Goal: Transaction & Acquisition: Obtain resource

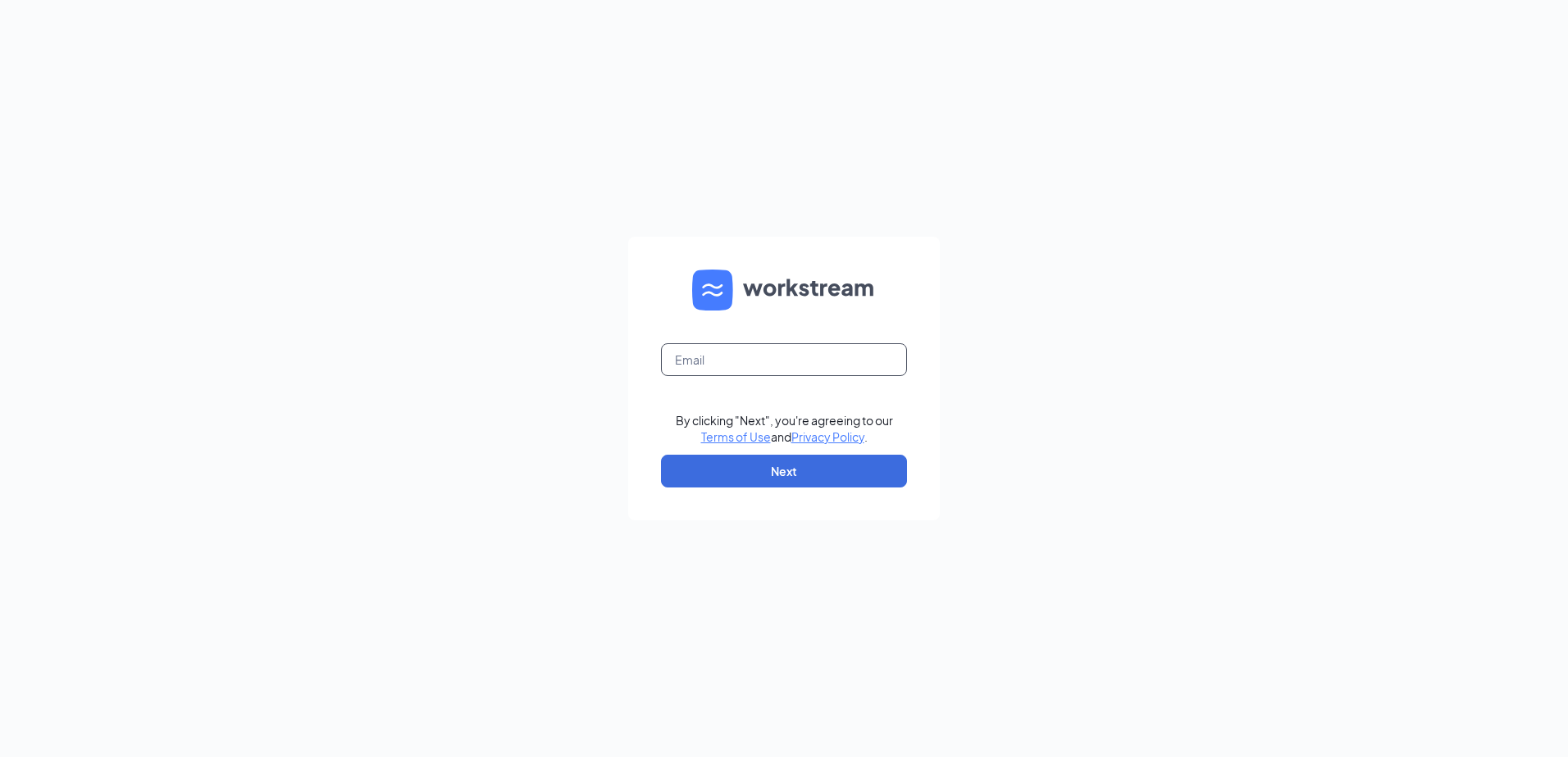
click at [769, 355] on input "text" at bounding box center [784, 360] width 246 height 33
type input "wendys@collinscom.net"
click at [806, 468] on button "Next" at bounding box center [784, 471] width 246 height 33
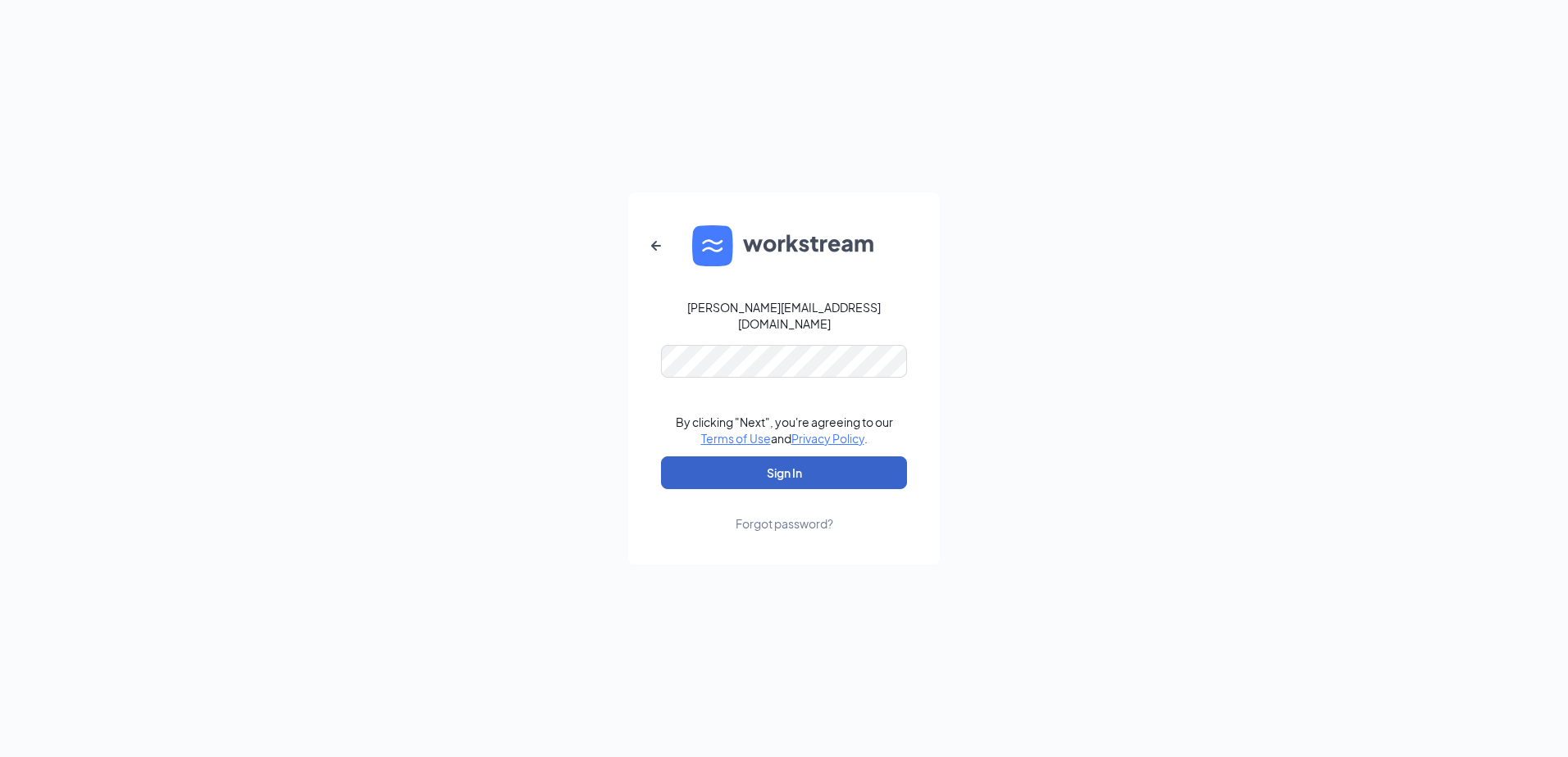
click at [801, 465] on button "Sign In" at bounding box center [784, 473] width 246 height 33
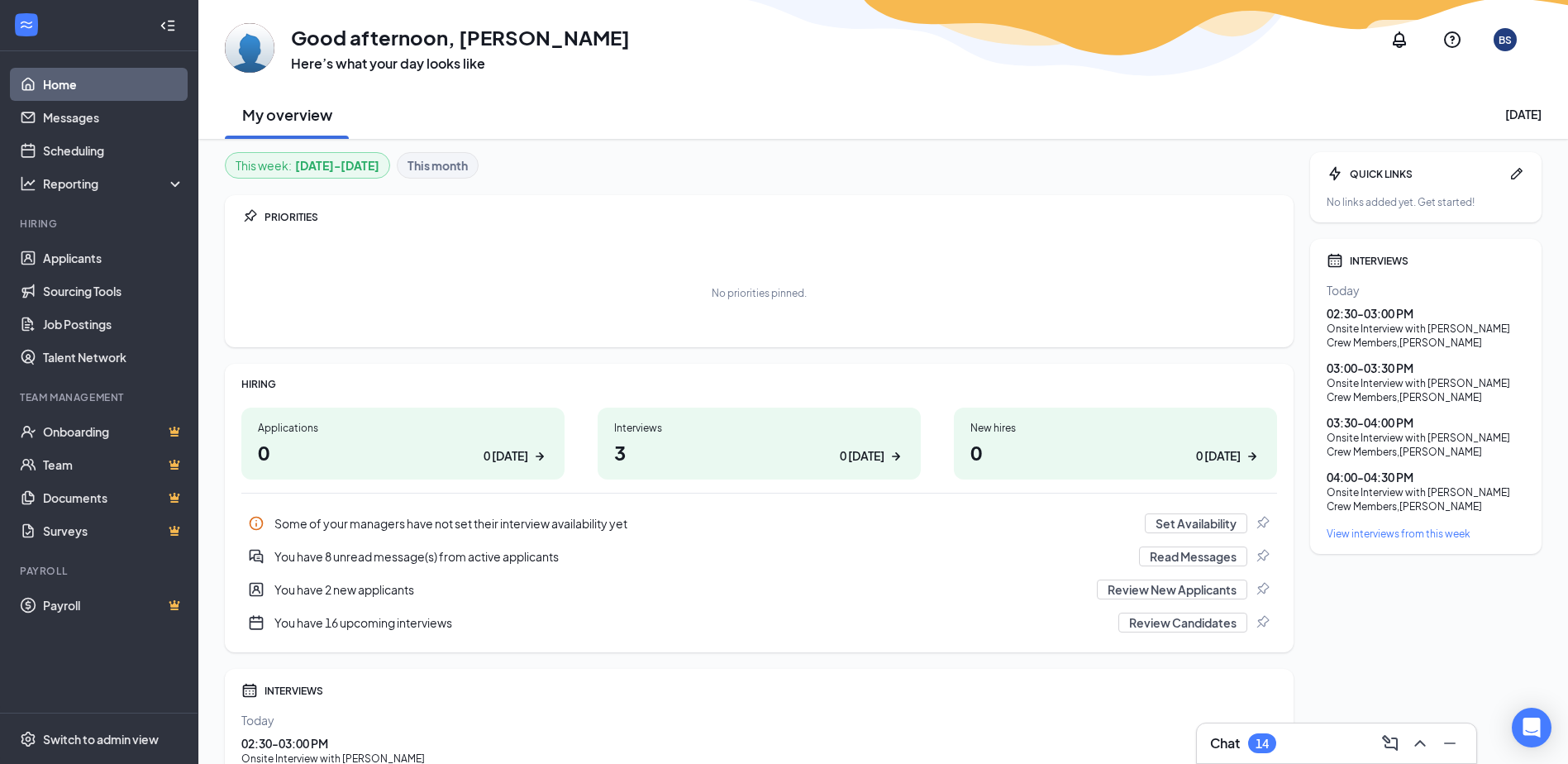
click at [406, 623] on div "You have 16 upcoming interviews" at bounding box center [691, 622] width 834 height 16
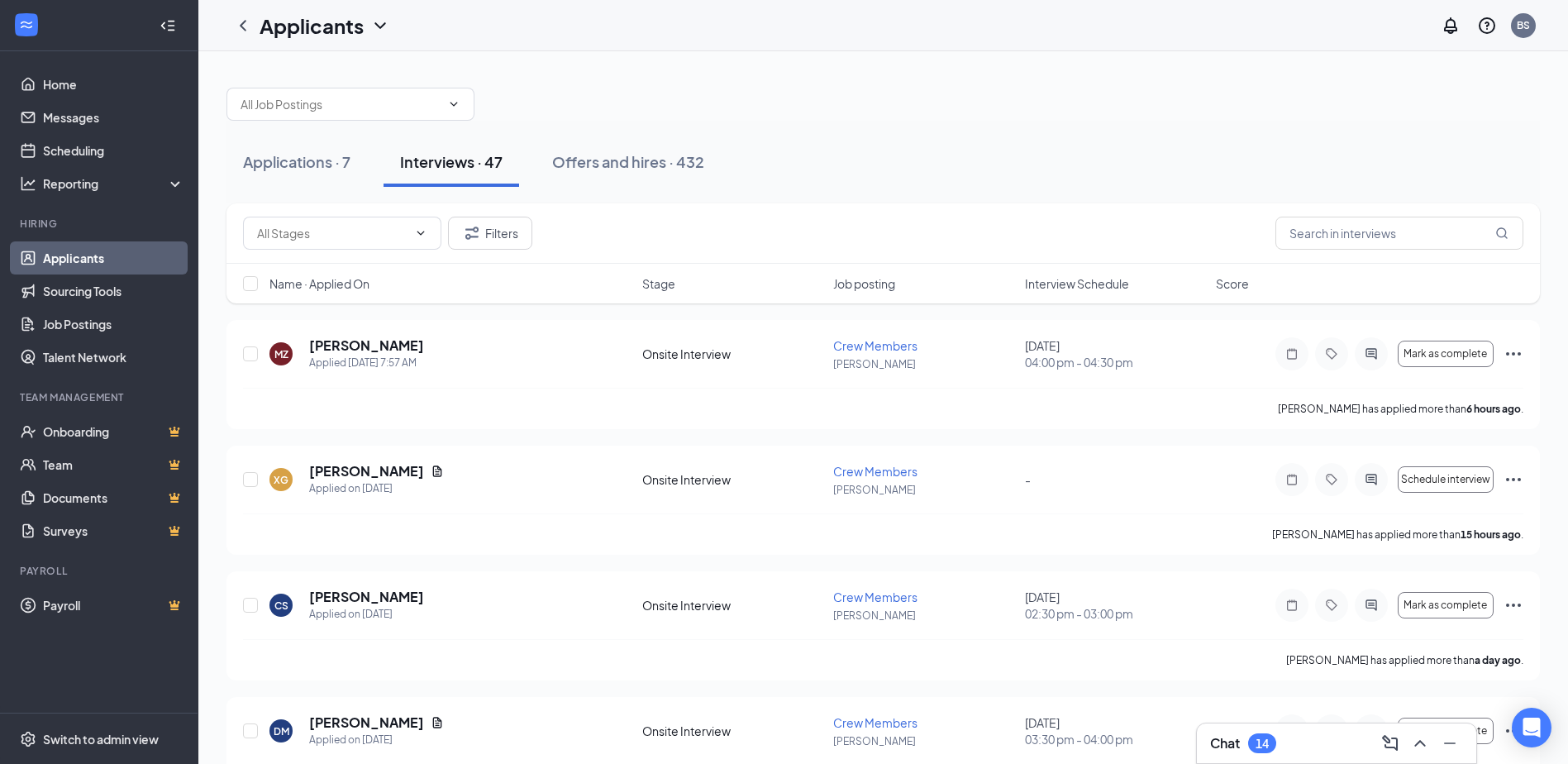
click at [1091, 286] on span "Interview Schedule" at bounding box center [1077, 283] width 104 height 16
click at [290, 169] on div "Applications · 7" at bounding box center [296, 162] width 107 height 20
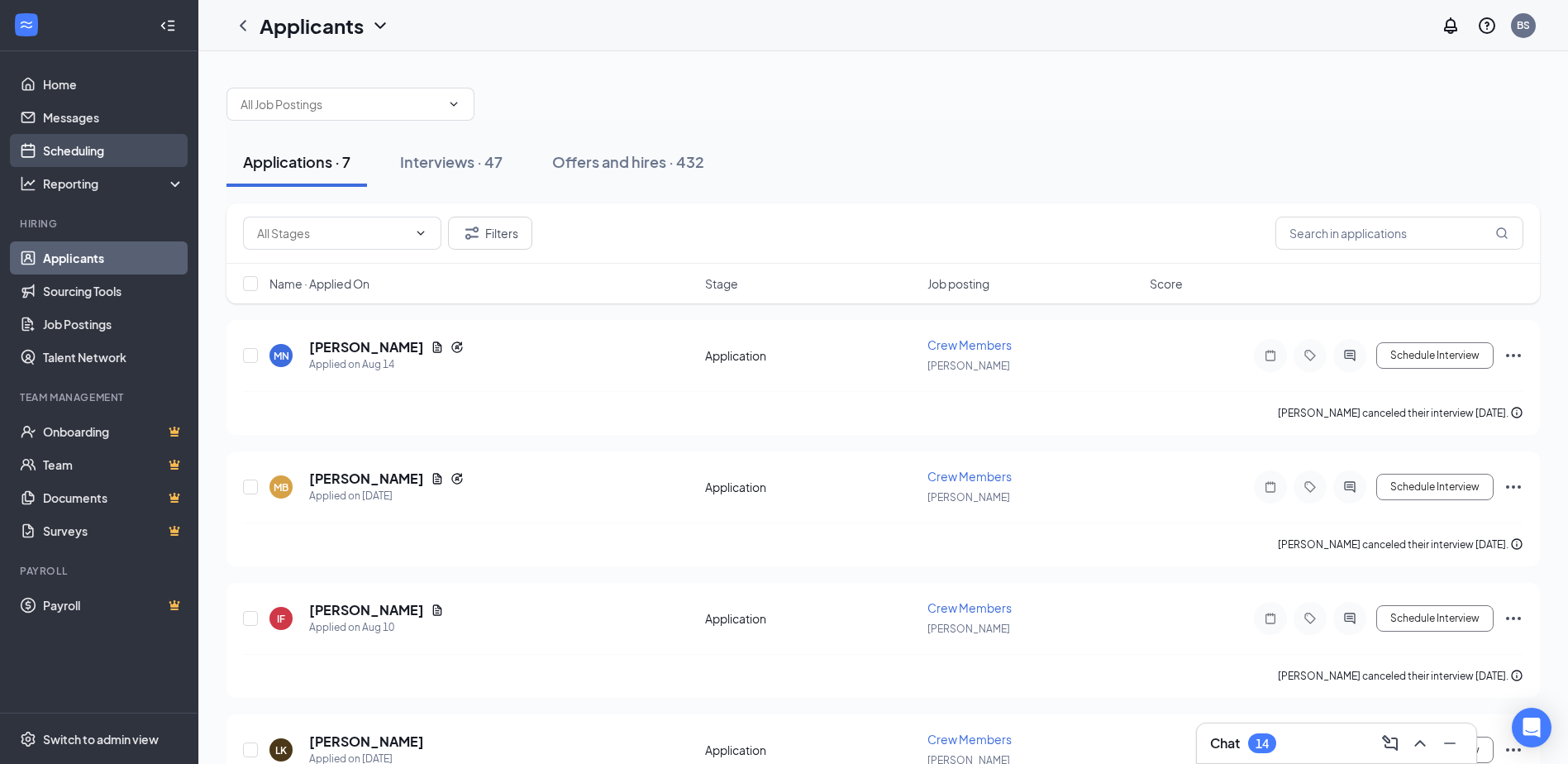
click at [65, 145] on link "Scheduling" at bounding box center [113, 150] width 141 height 33
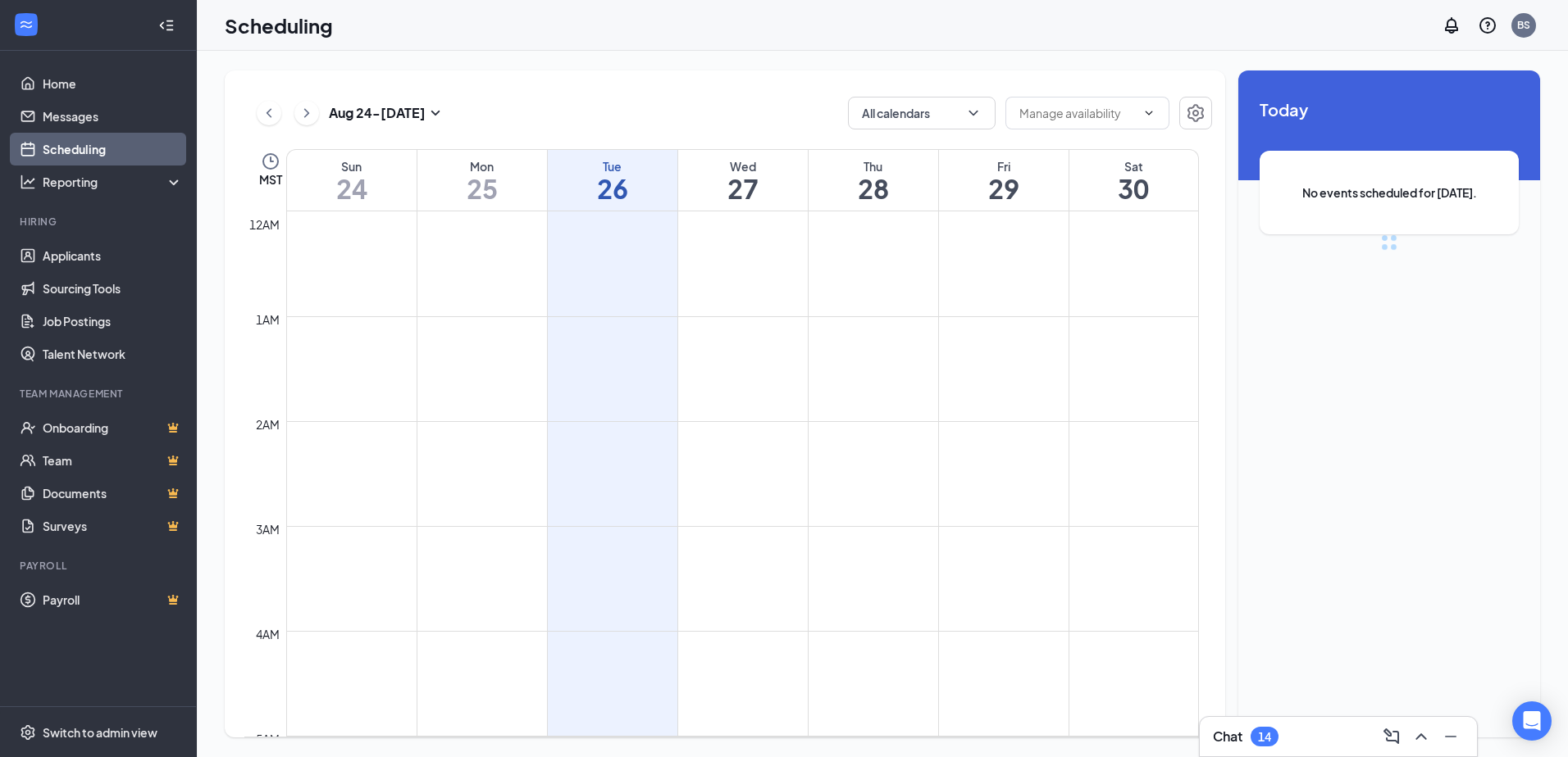
scroll to position [805, 0]
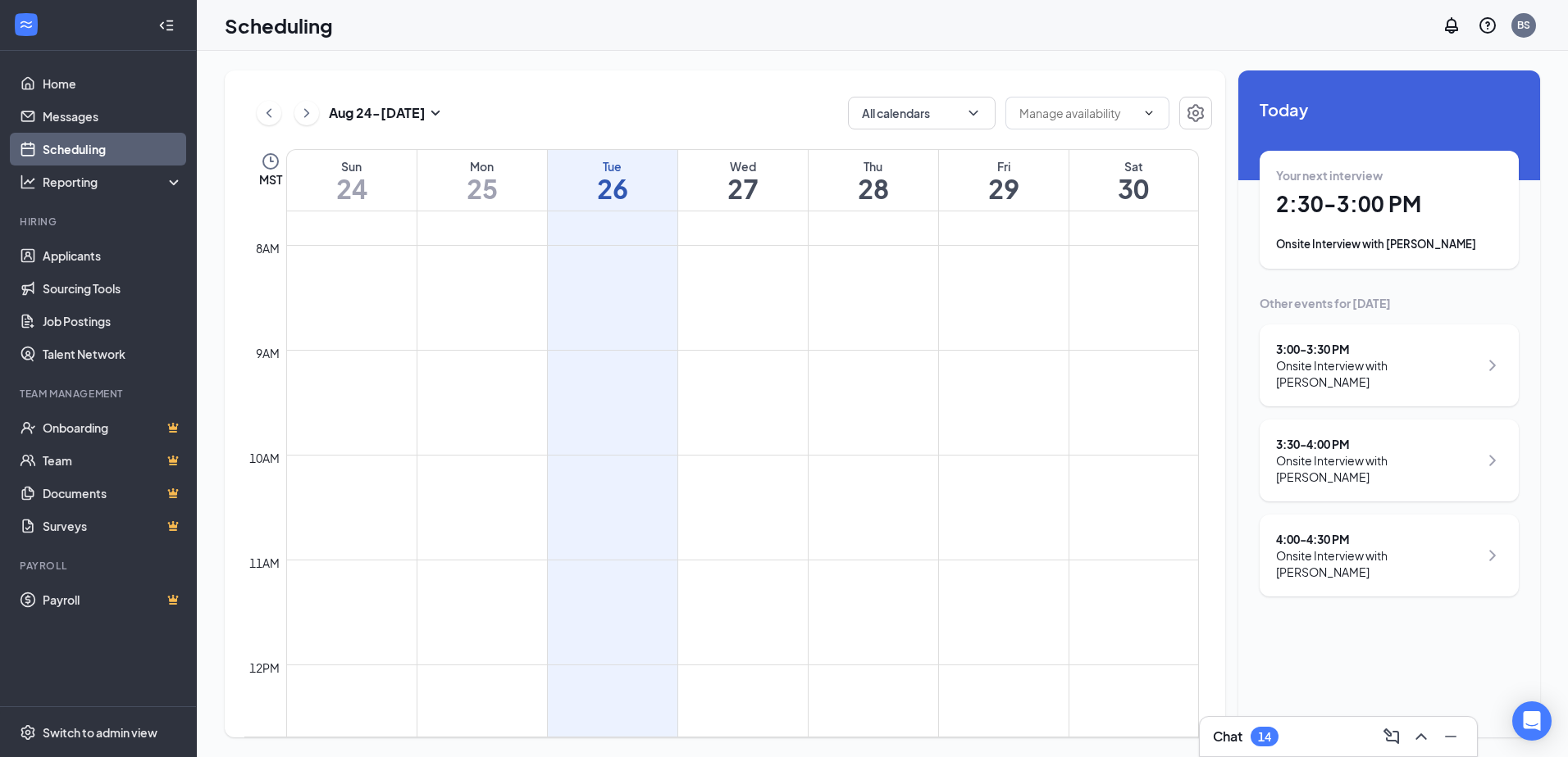
click at [1387, 246] on div "Onsite Interview with Samuel Yeaman" at bounding box center [1389, 244] width 226 height 16
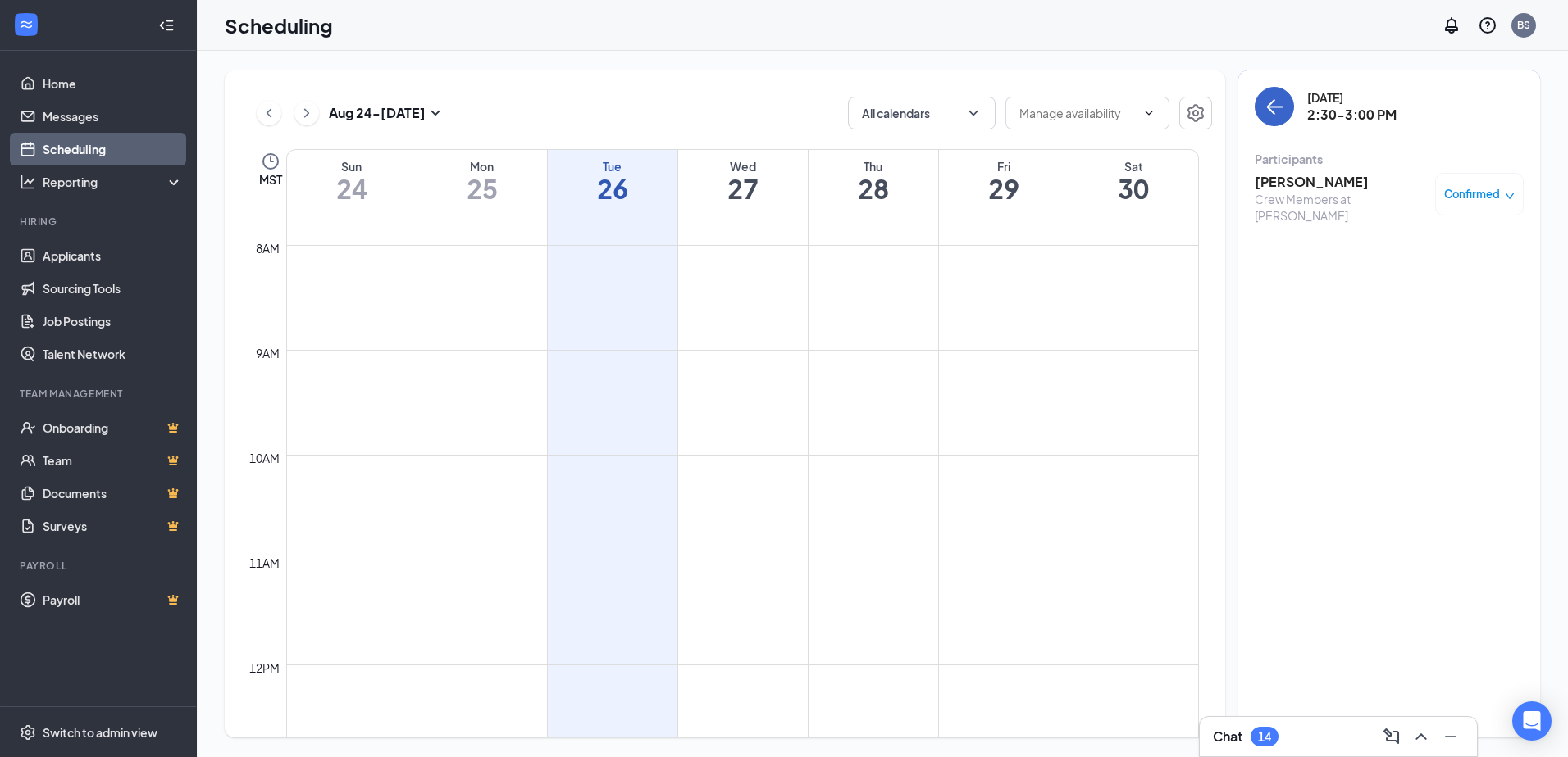
click at [1281, 111] on icon "ArrowLeft" at bounding box center [1273, 106] width 19 height 19
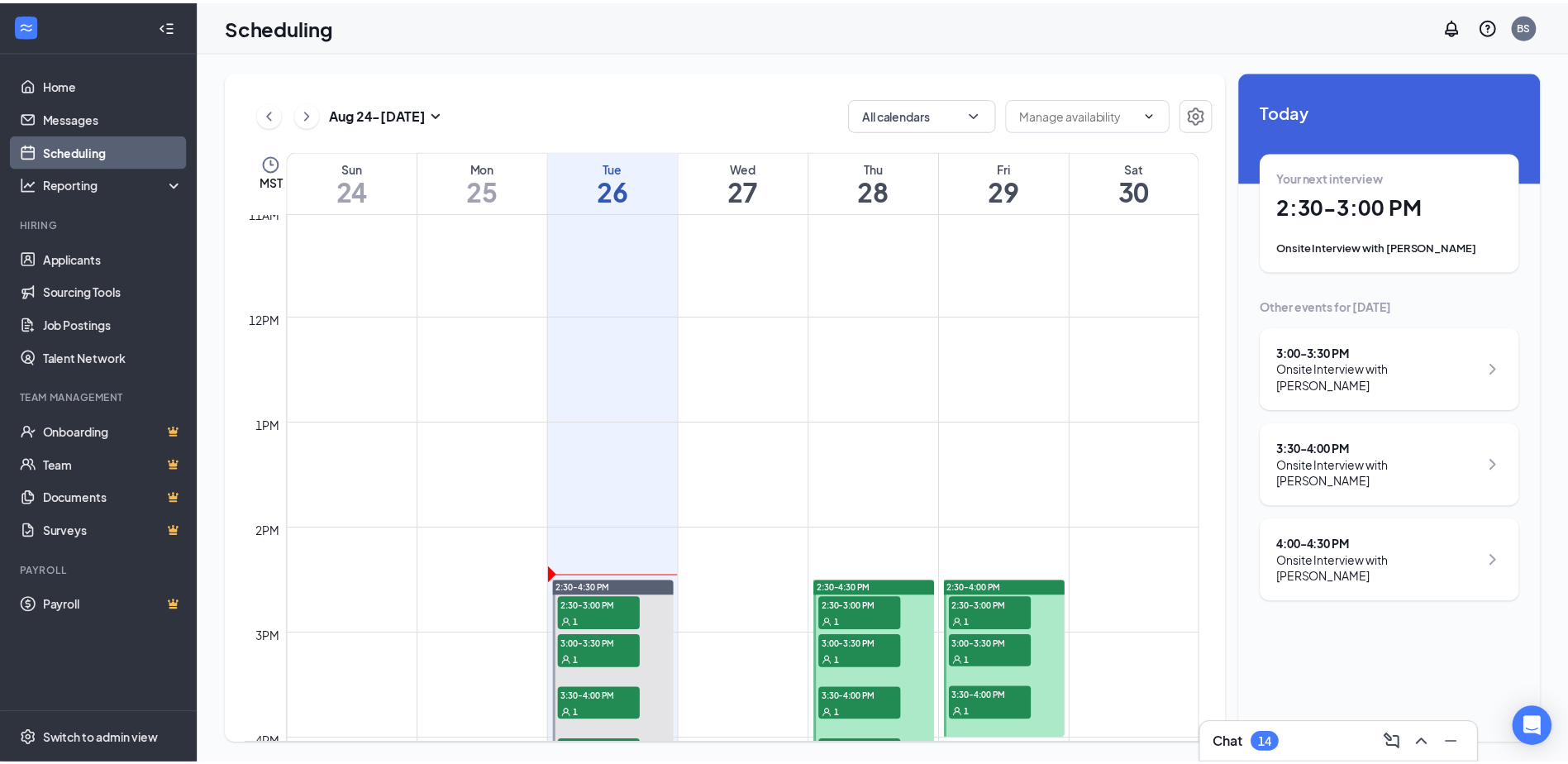
scroll to position [1226, 0]
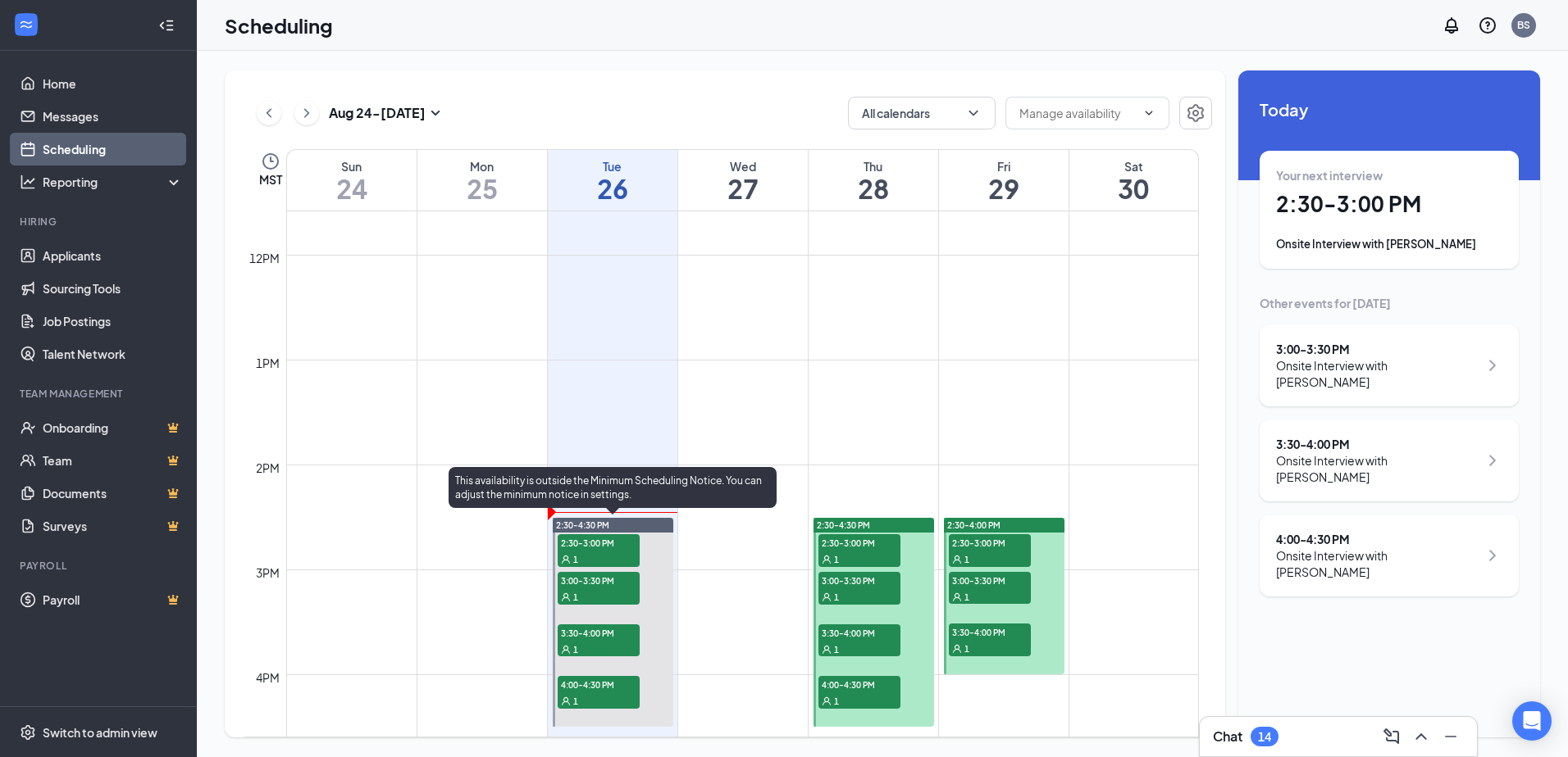
click at [591, 544] on span "2:30-3:00 PM" at bounding box center [598, 542] width 82 height 16
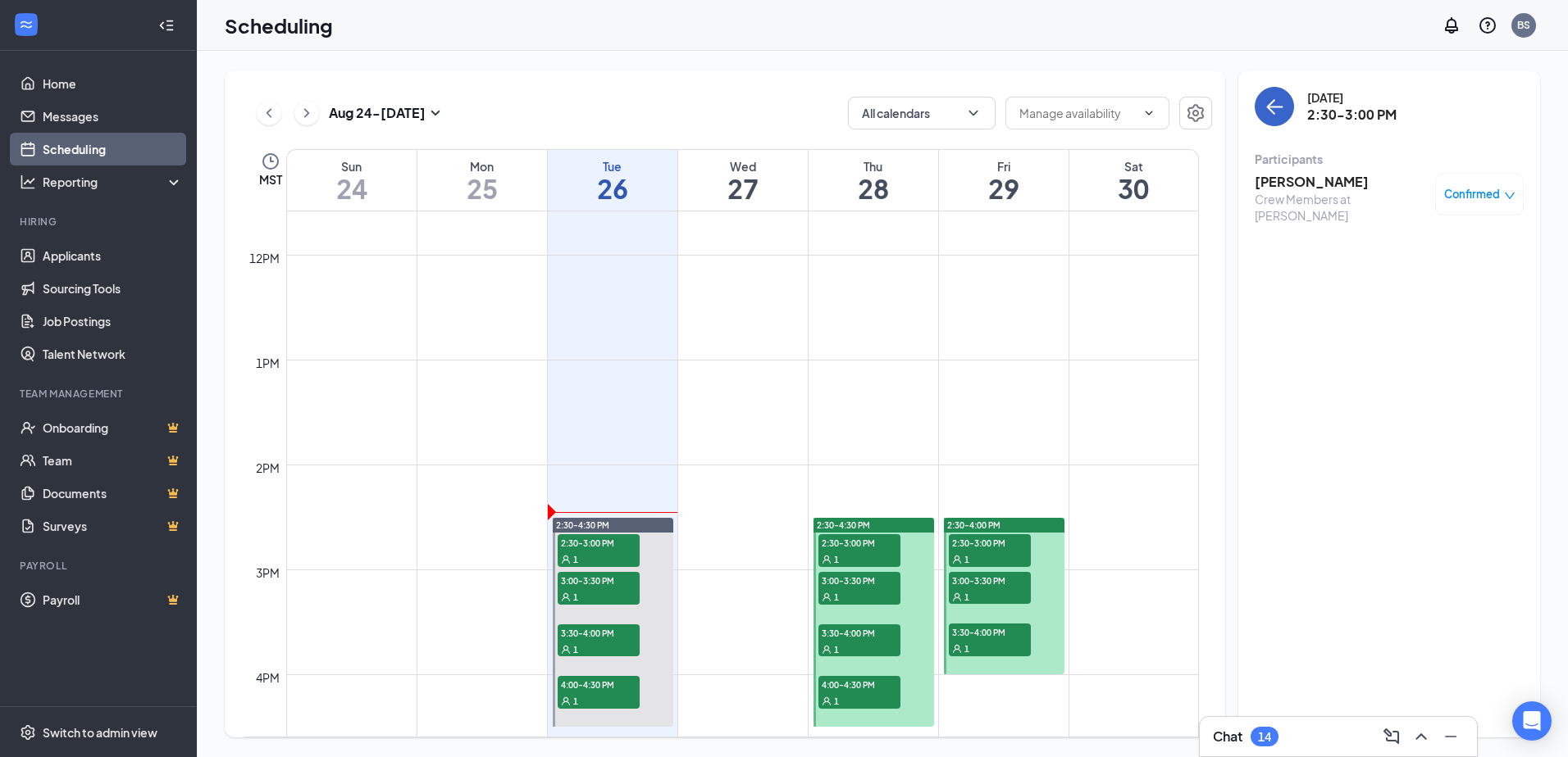
click at [1272, 103] on icon "ArrowLeft" at bounding box center [1273, 106] width 19 height 19
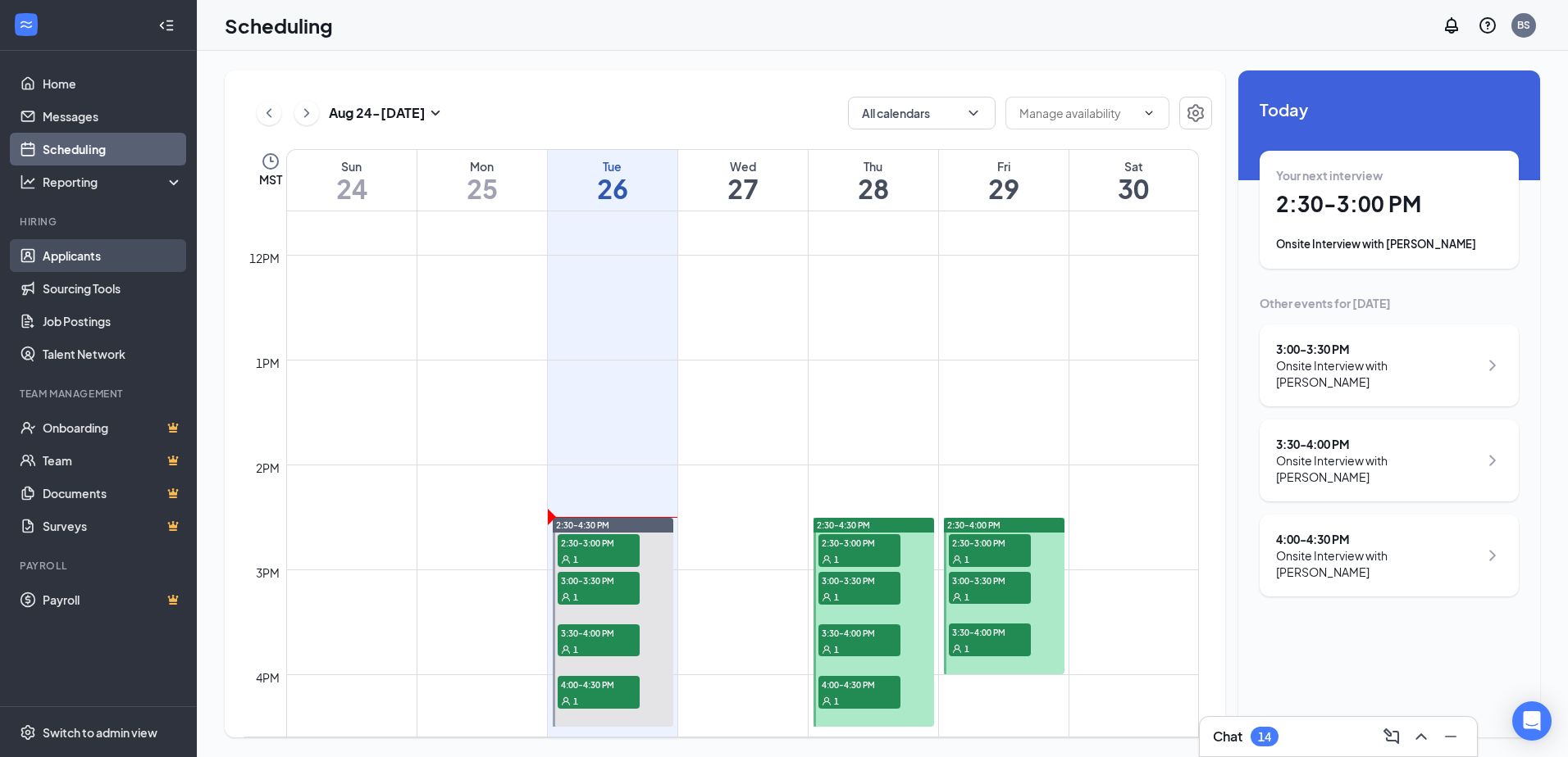
click at [84, 250] on link "Applicants" at bounding box center [112, 256] width 140 height 33
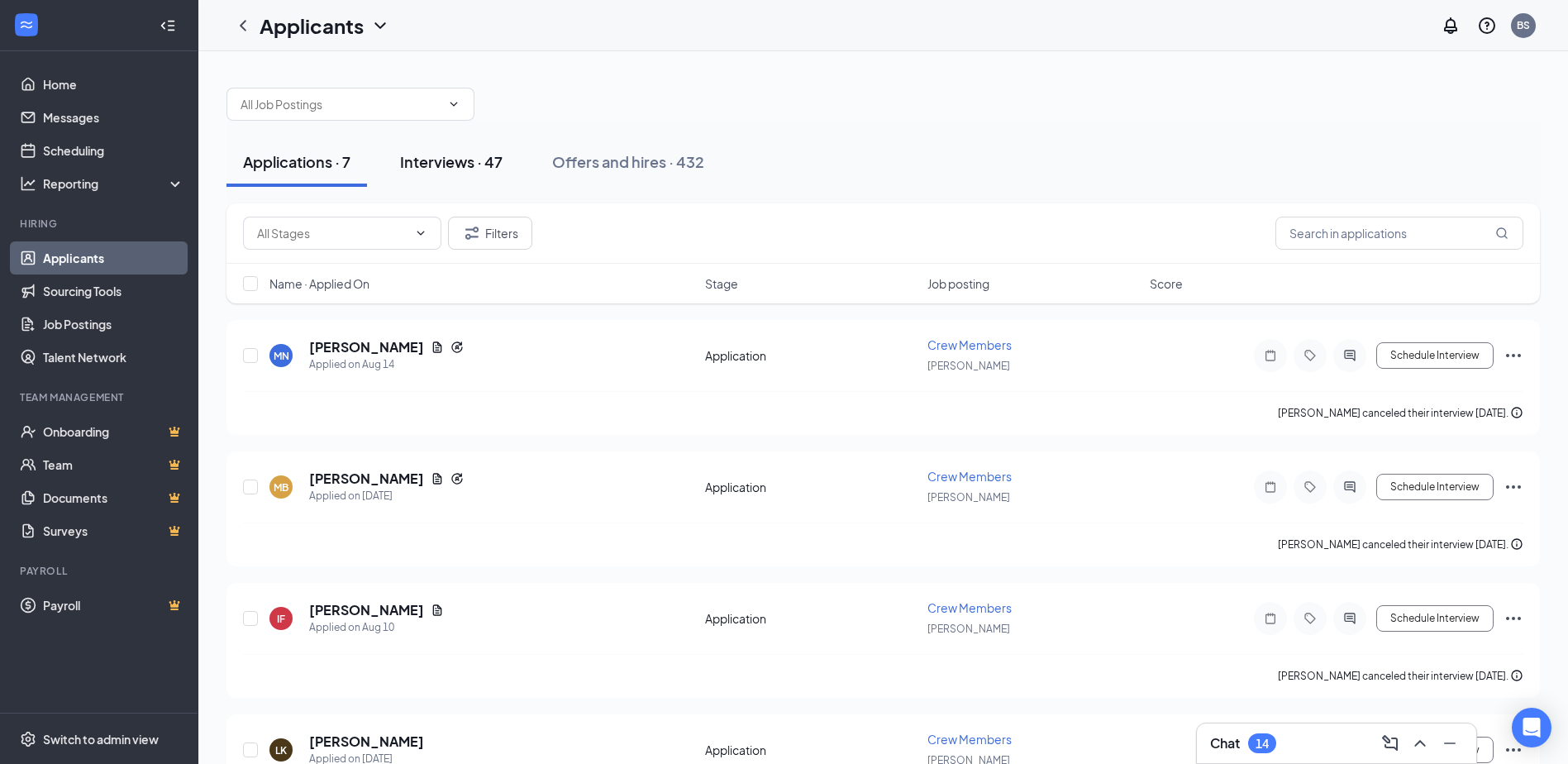
click at [454, 164] on div "Interviews · 47" at bounding box center [451, 162] width 102 height 20
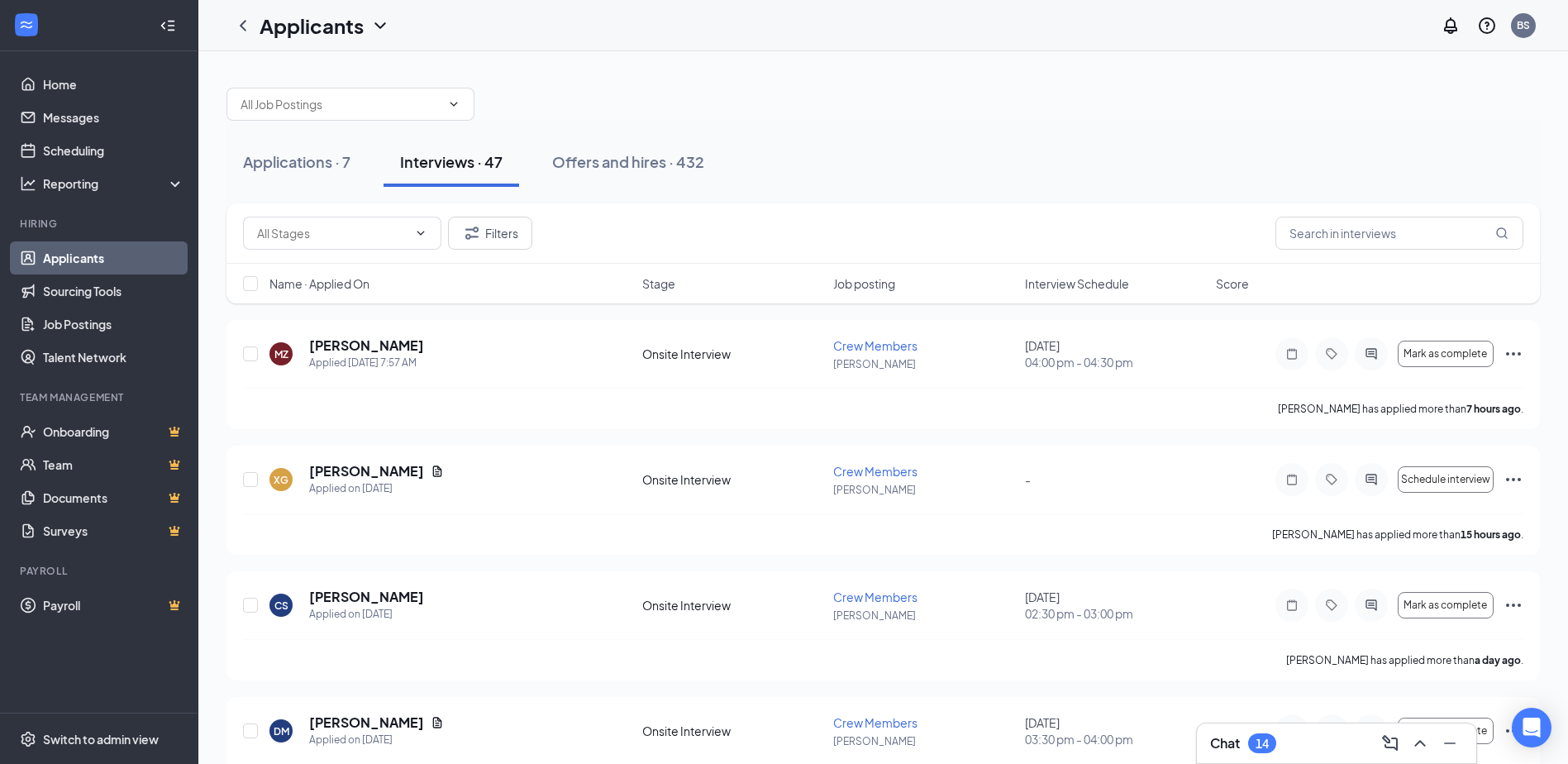
click at [1107, 288] on span "Interview Schedule" at bounding box center [1077, 283] width 104 height 16
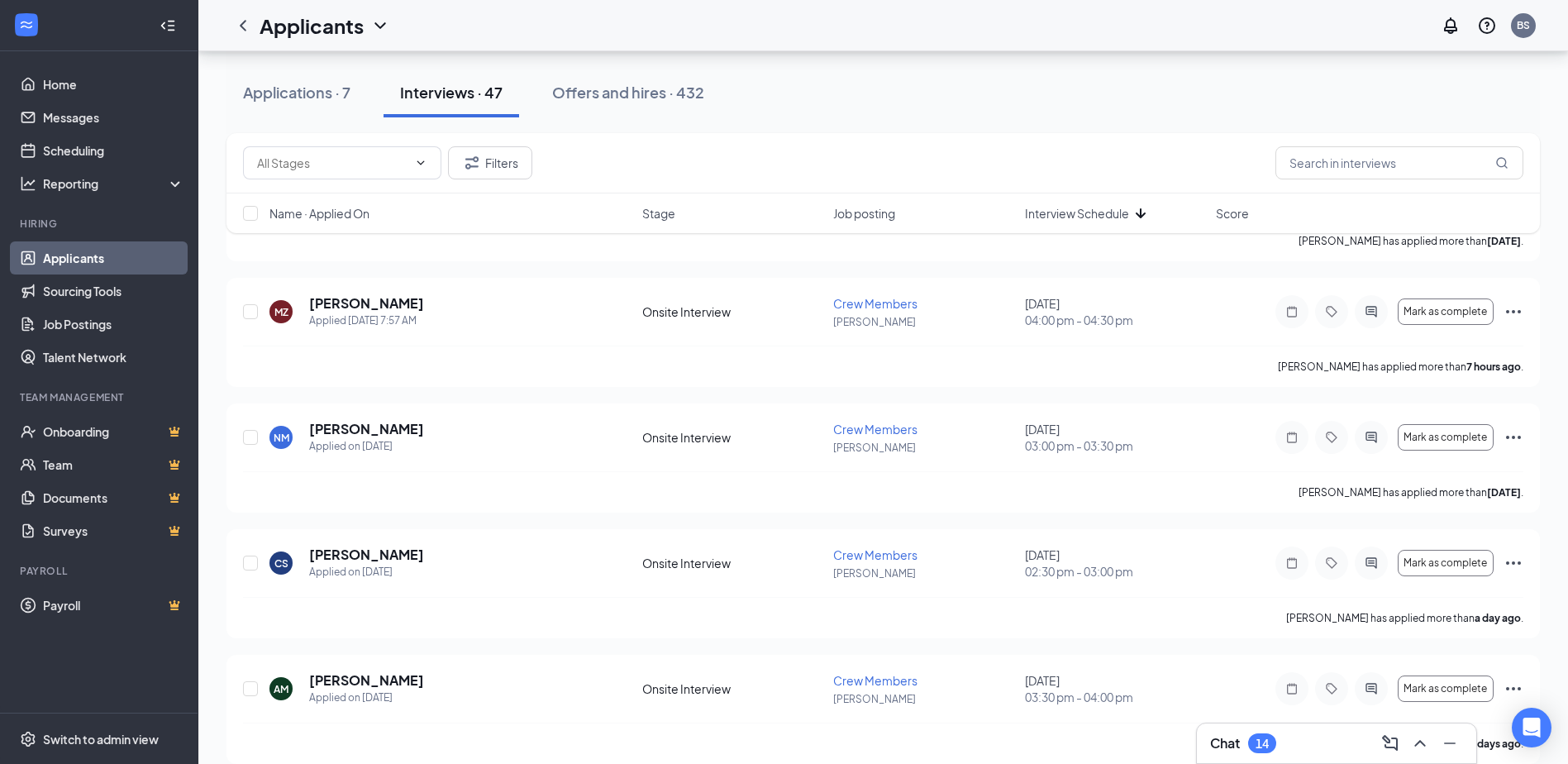
scroll to position [165, 0]
click at [1323, 157] on input "text" at bounding box center [1399, 163] width 248 height 33
type input "Samuel"
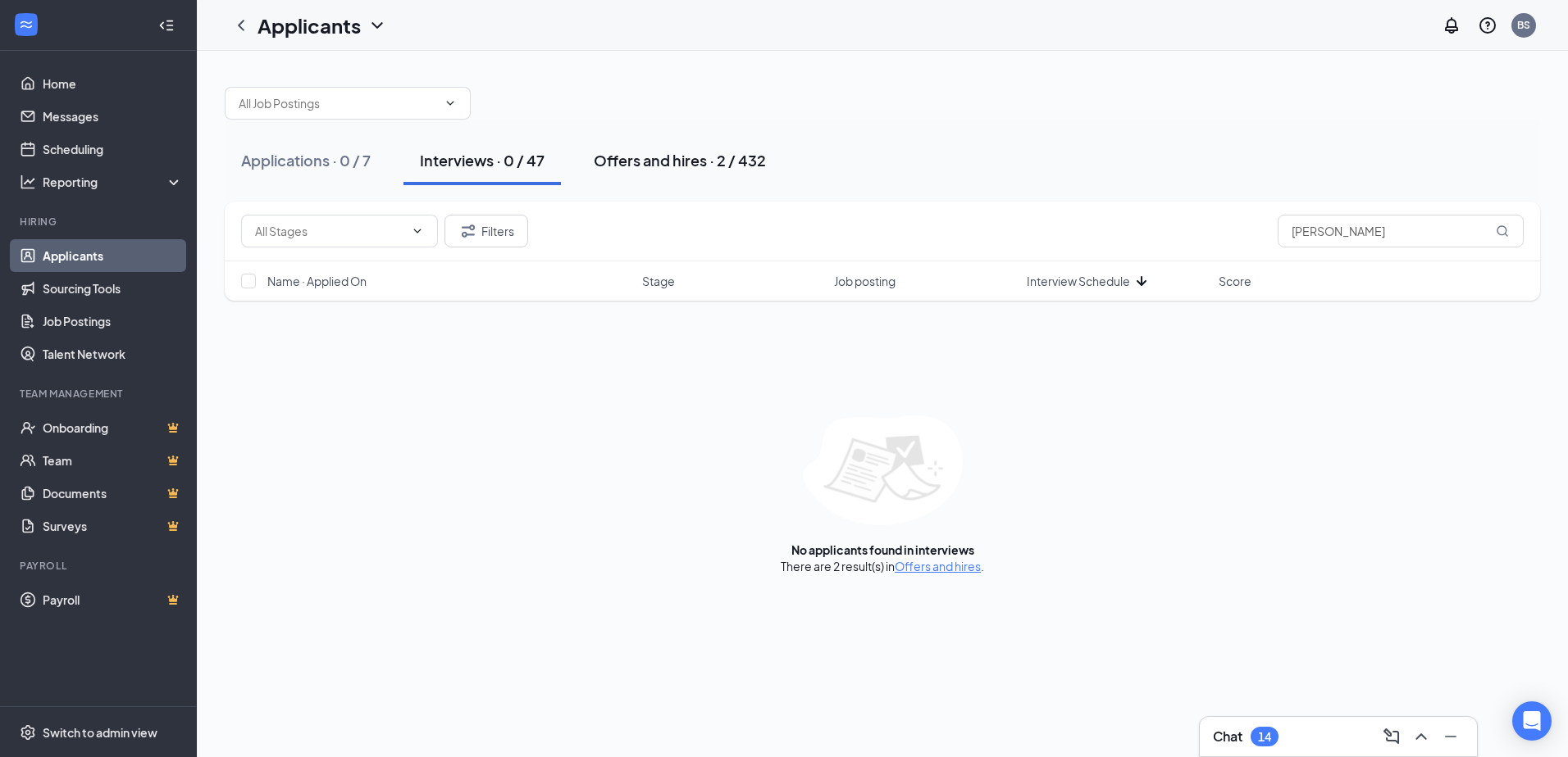
click at [638, 152] on div "Offers and hires · 2 / 432" at bounding box center [680, 160] width 172 height 20
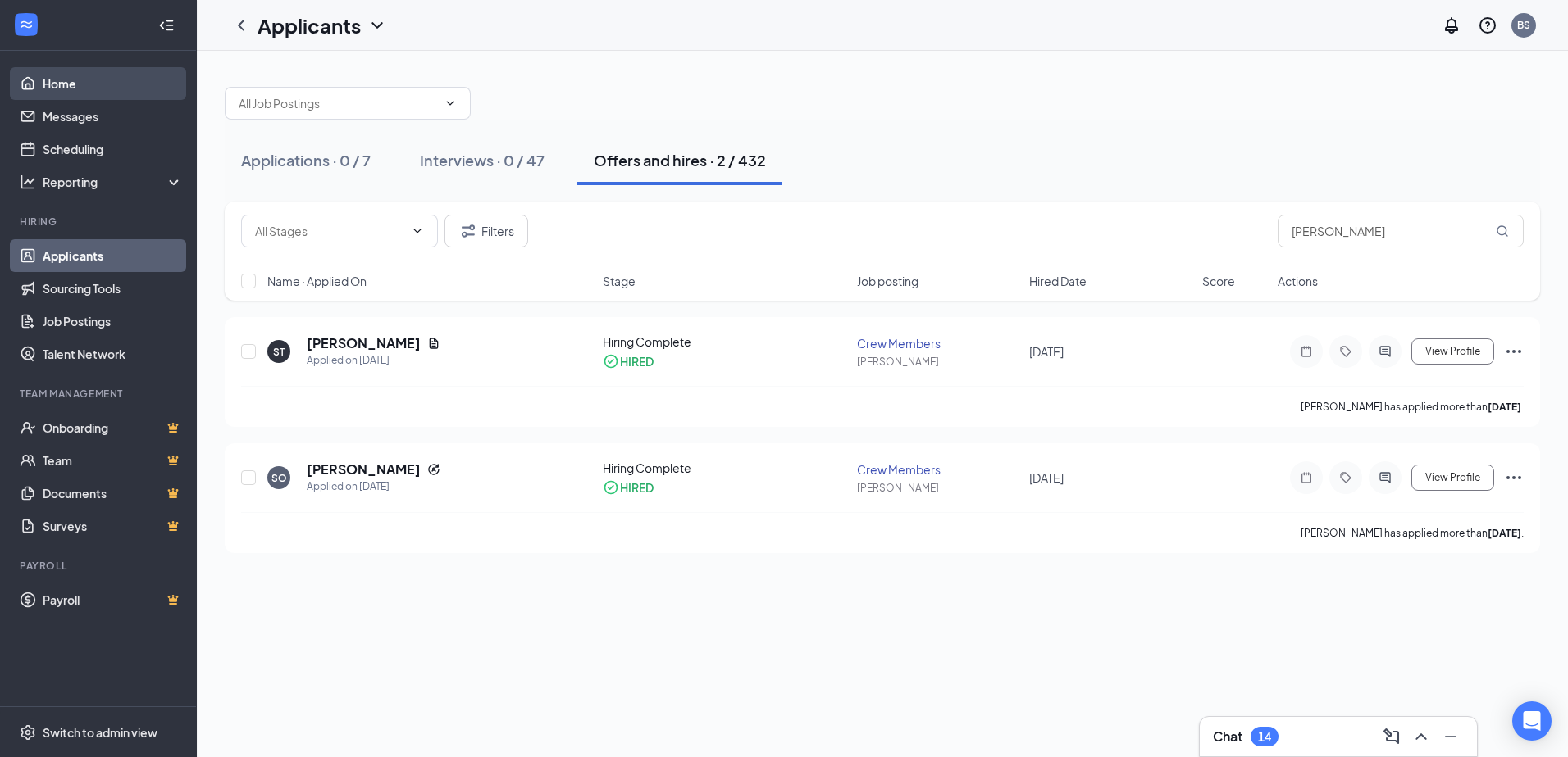
click at [77, 84] on link "Home" at bounding box center [112, 84] width 140 height 33
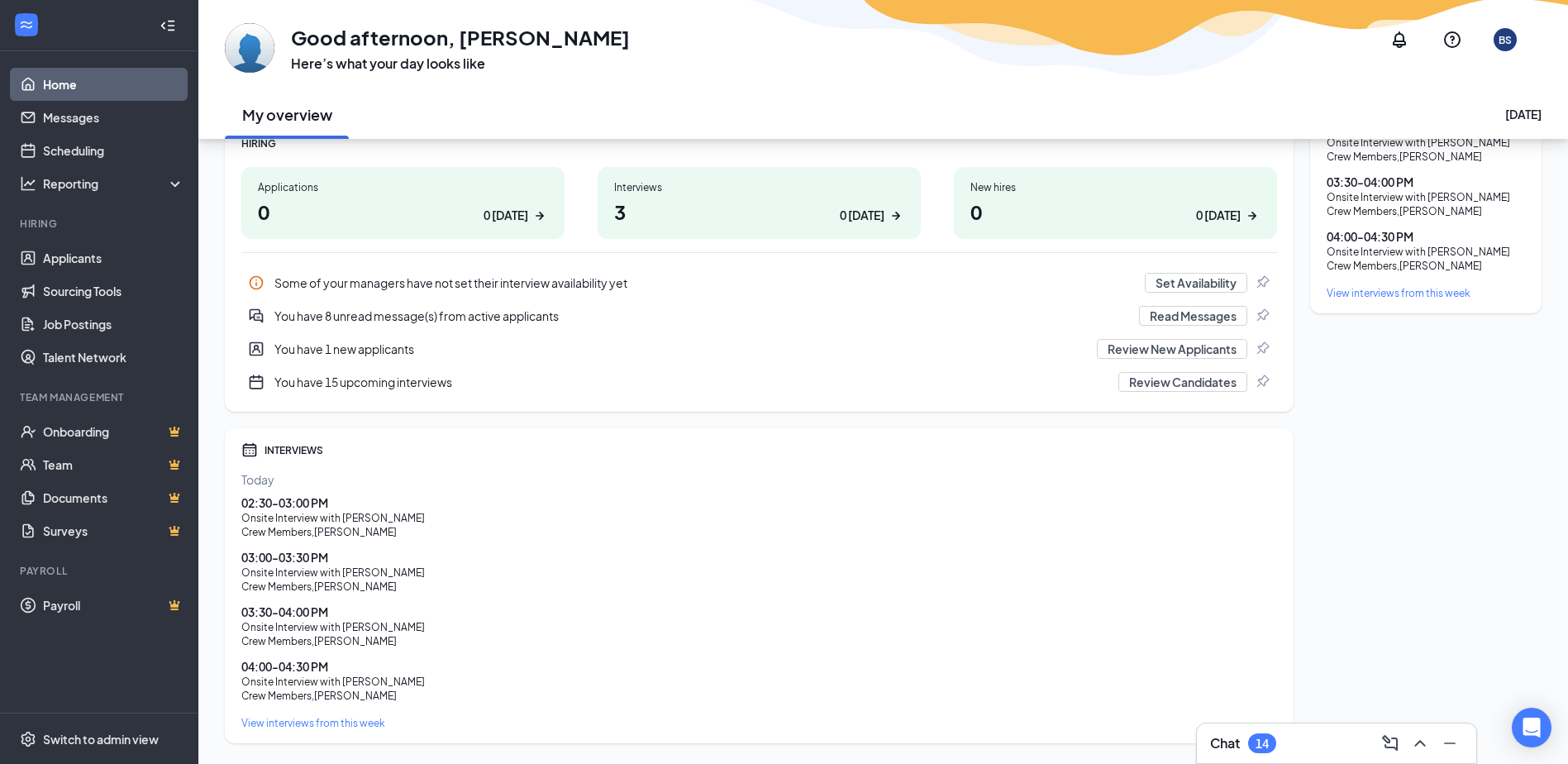
scroll to position [248, 0]
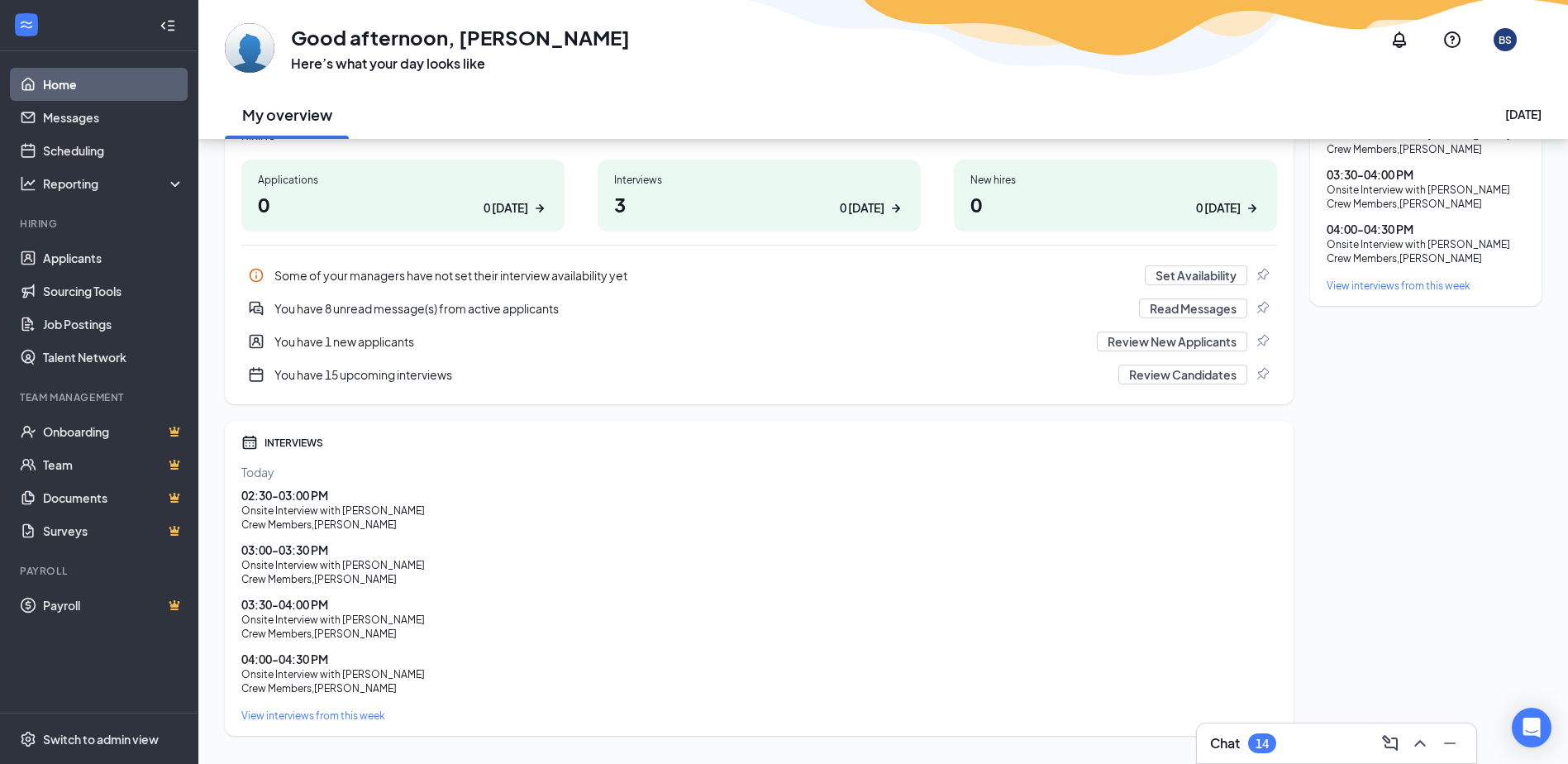
click at [336, 337] on div "You have 1 new applicants" at bounding box center [680, 341] width 812 height 16
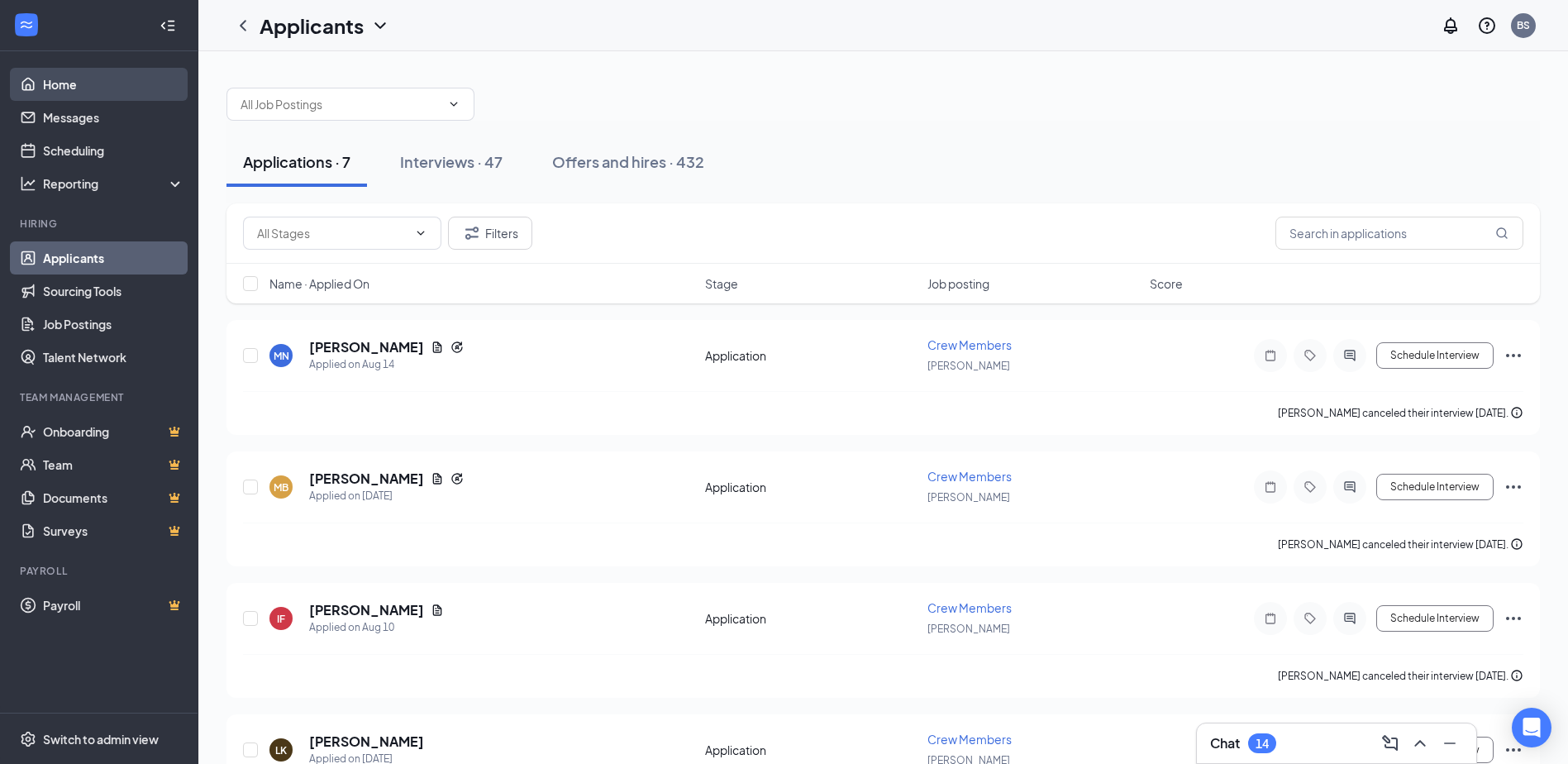
click at [59, 82] on link "Home" at bounding box center [113, 84] width 141 height 33
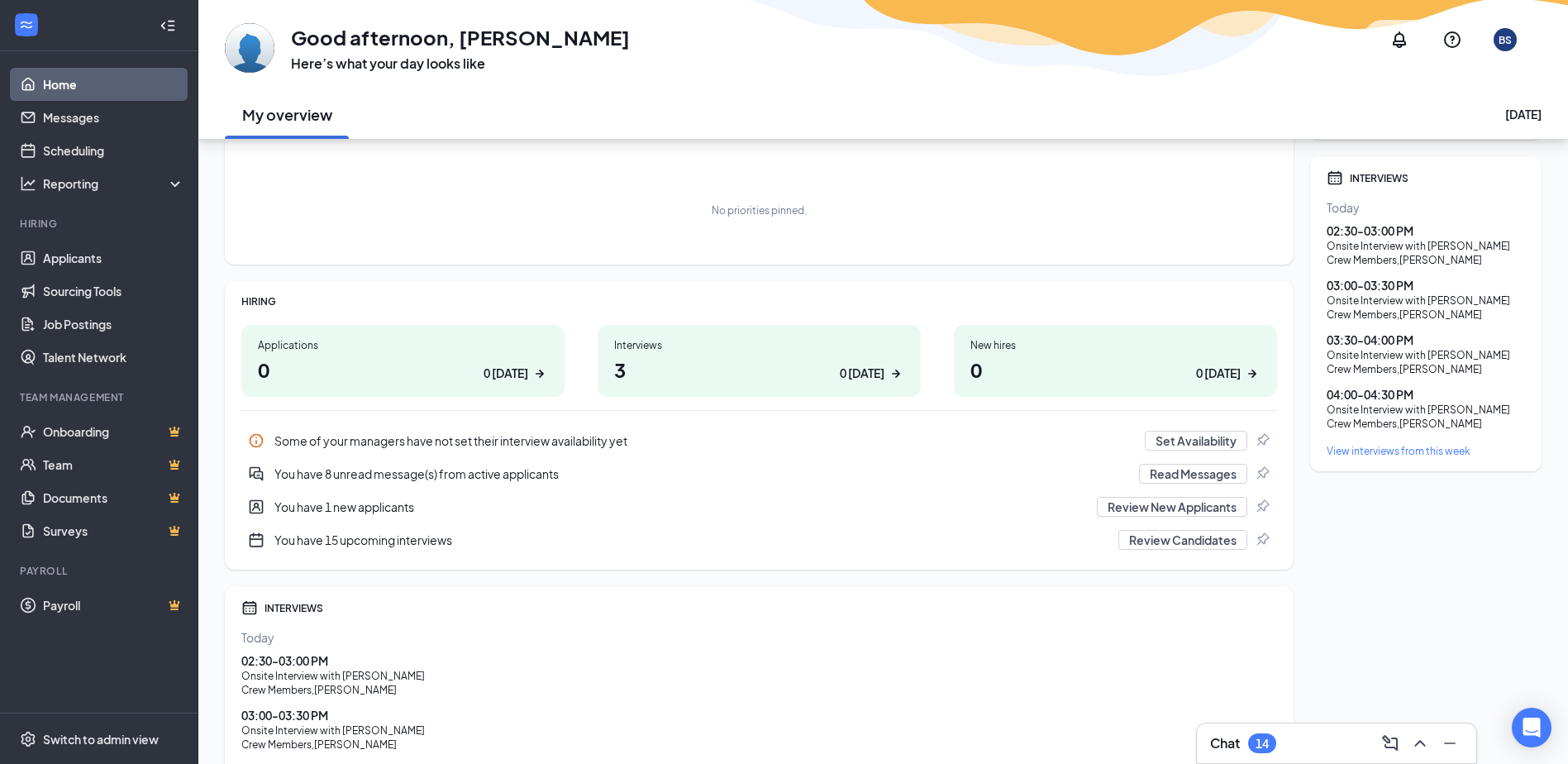
scroll to position [165, 0]
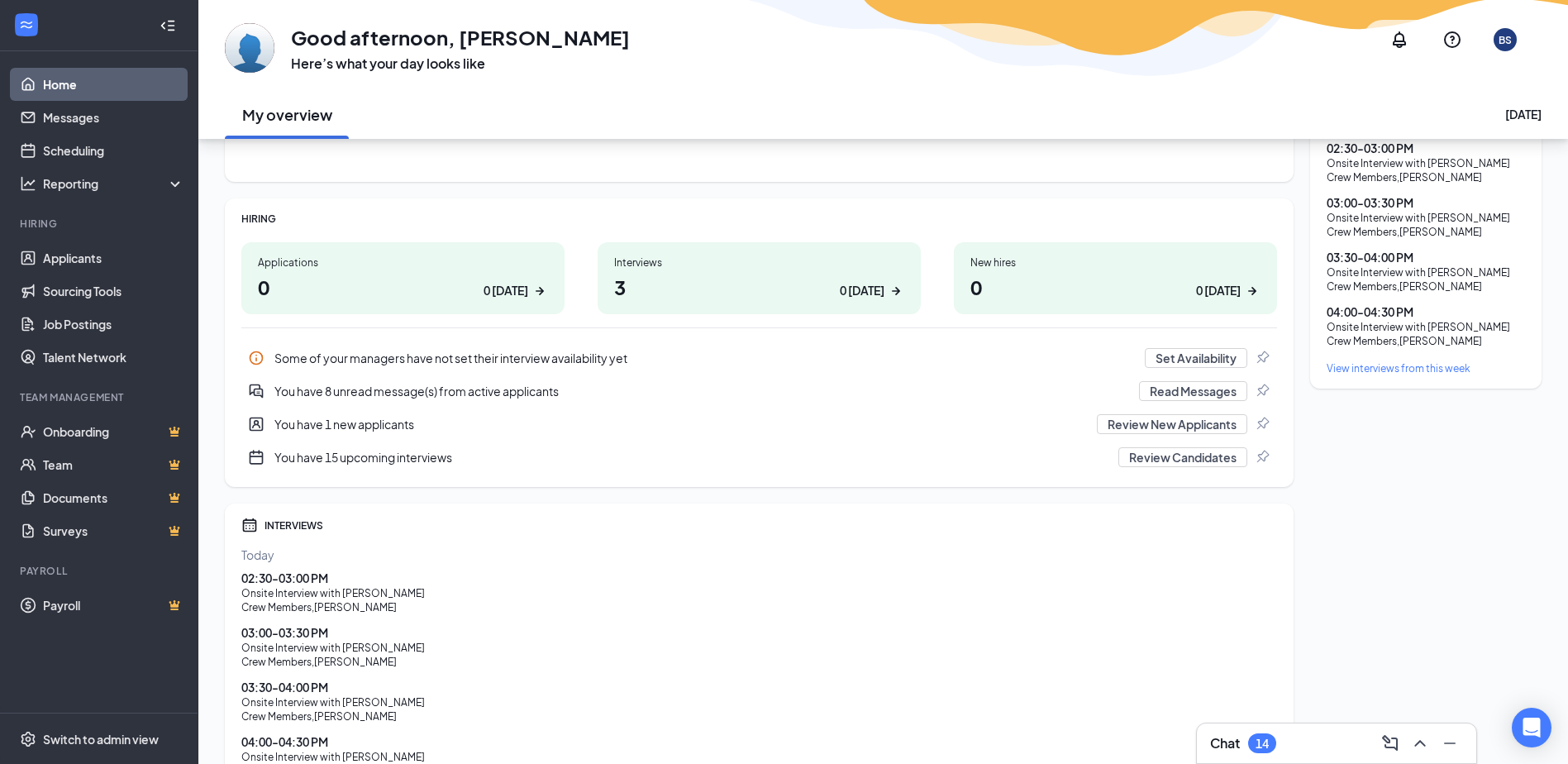
click at [1407, 367] on div "View interviews from this week" at bounding box center [1425, 368] width 198 height 14
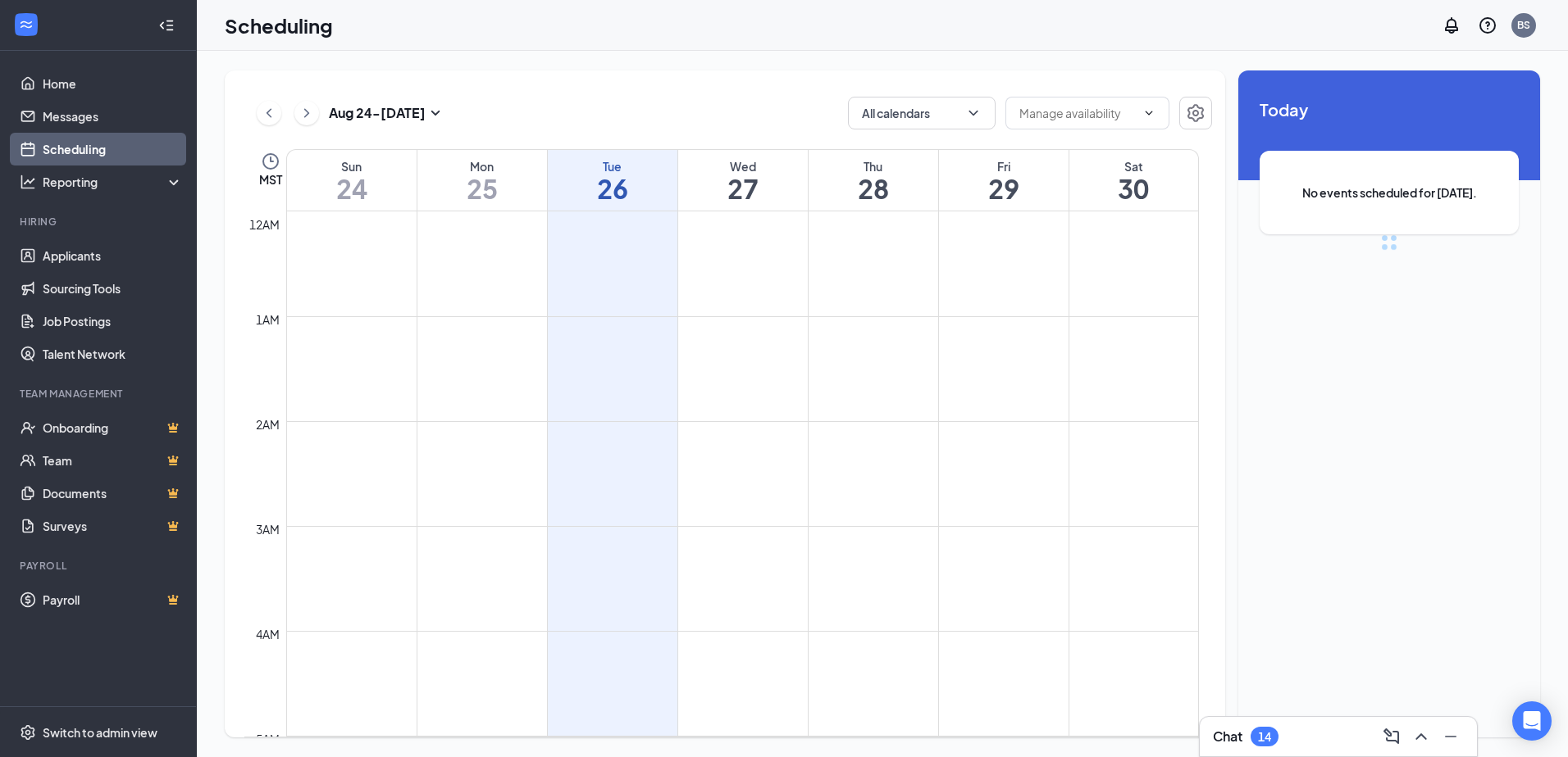
scroll to position [805, 0]
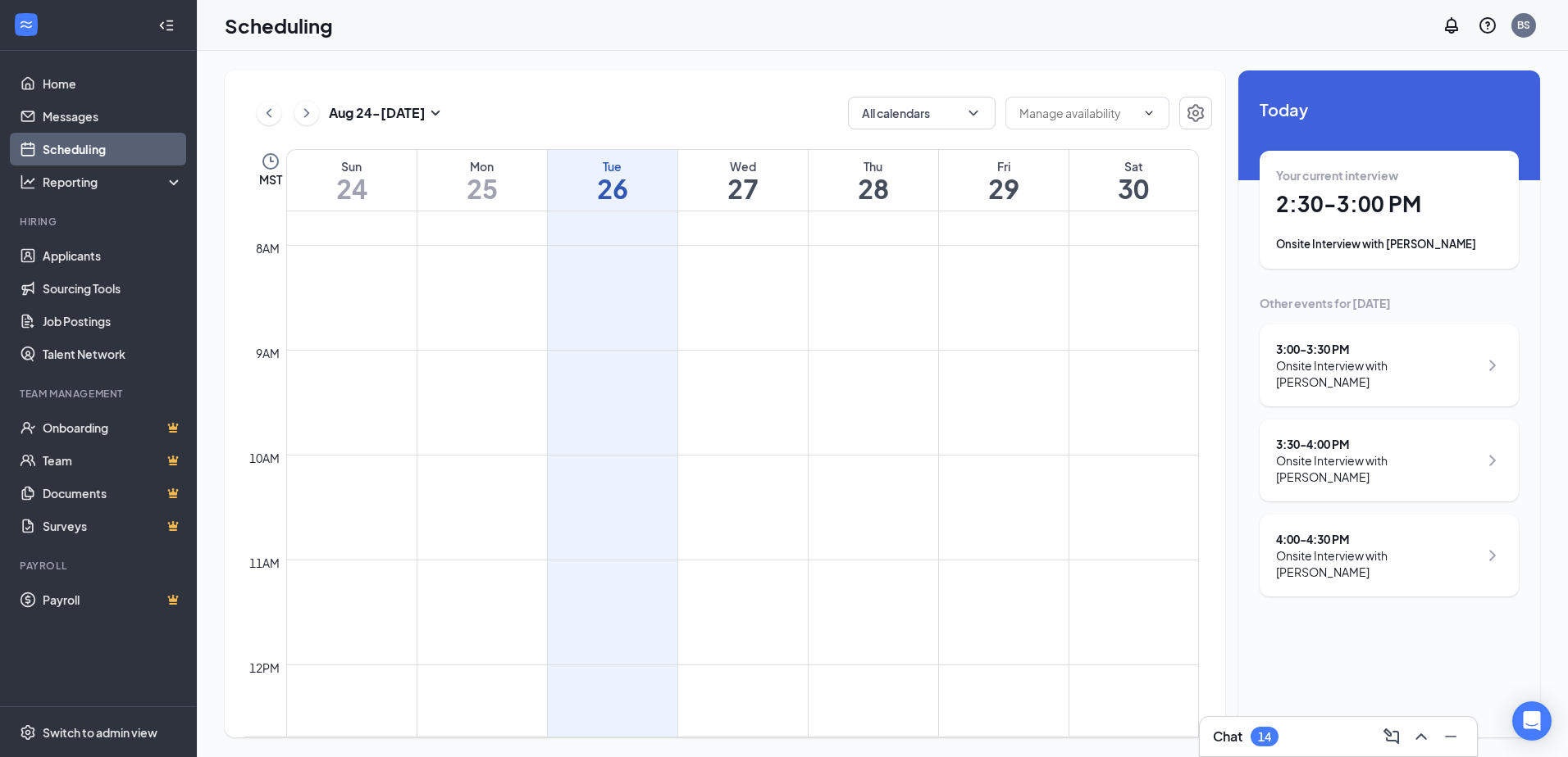
click at [1375, 246] on div "Onsite Interview with Samuel Yeaman" at bounding box center [1389, 244] width 226 height 16
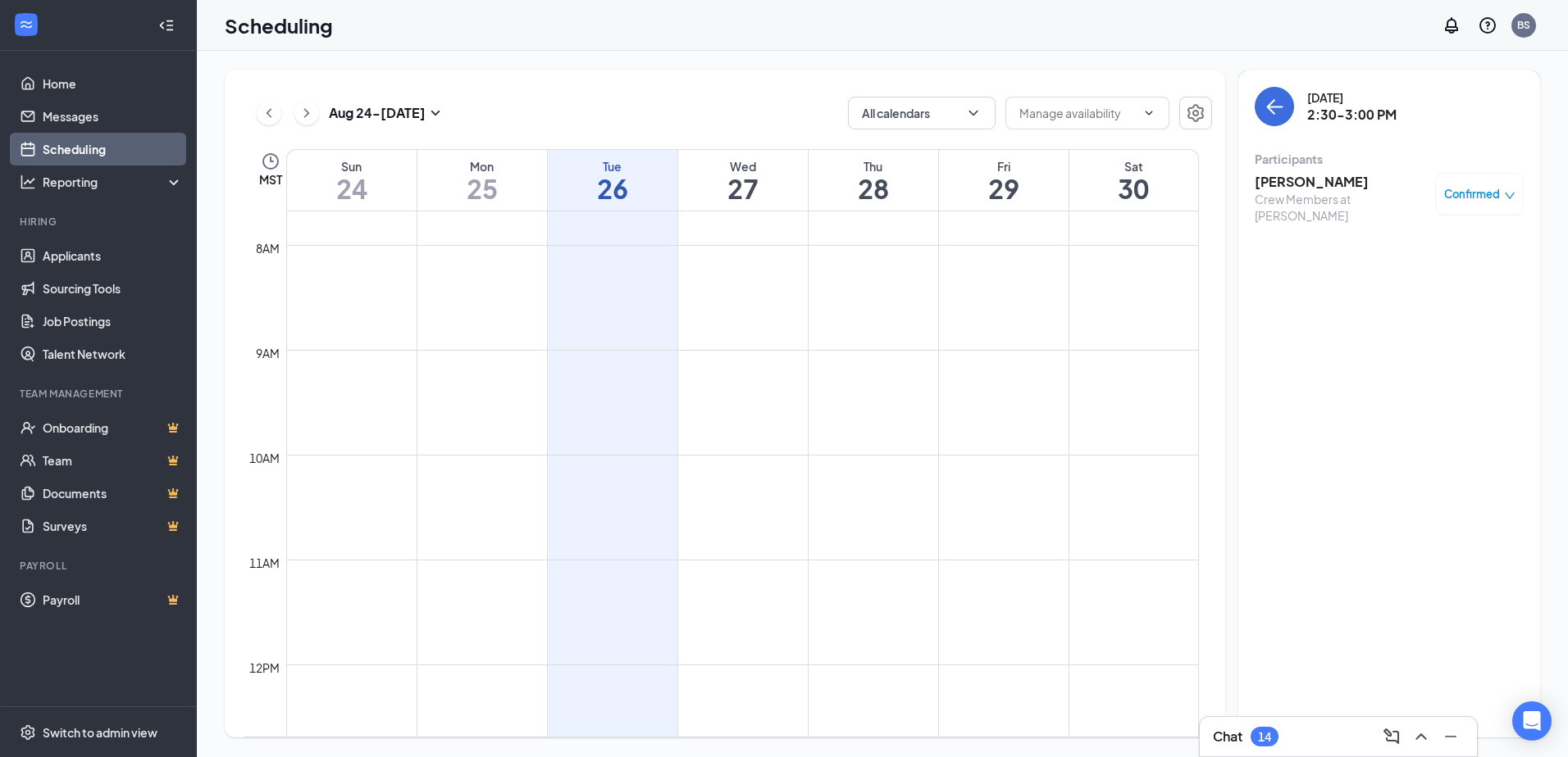
click at [1319, 185] on h3 "[PERSON_NAME]" at bounding box center [1341, 181] width 172 height 18
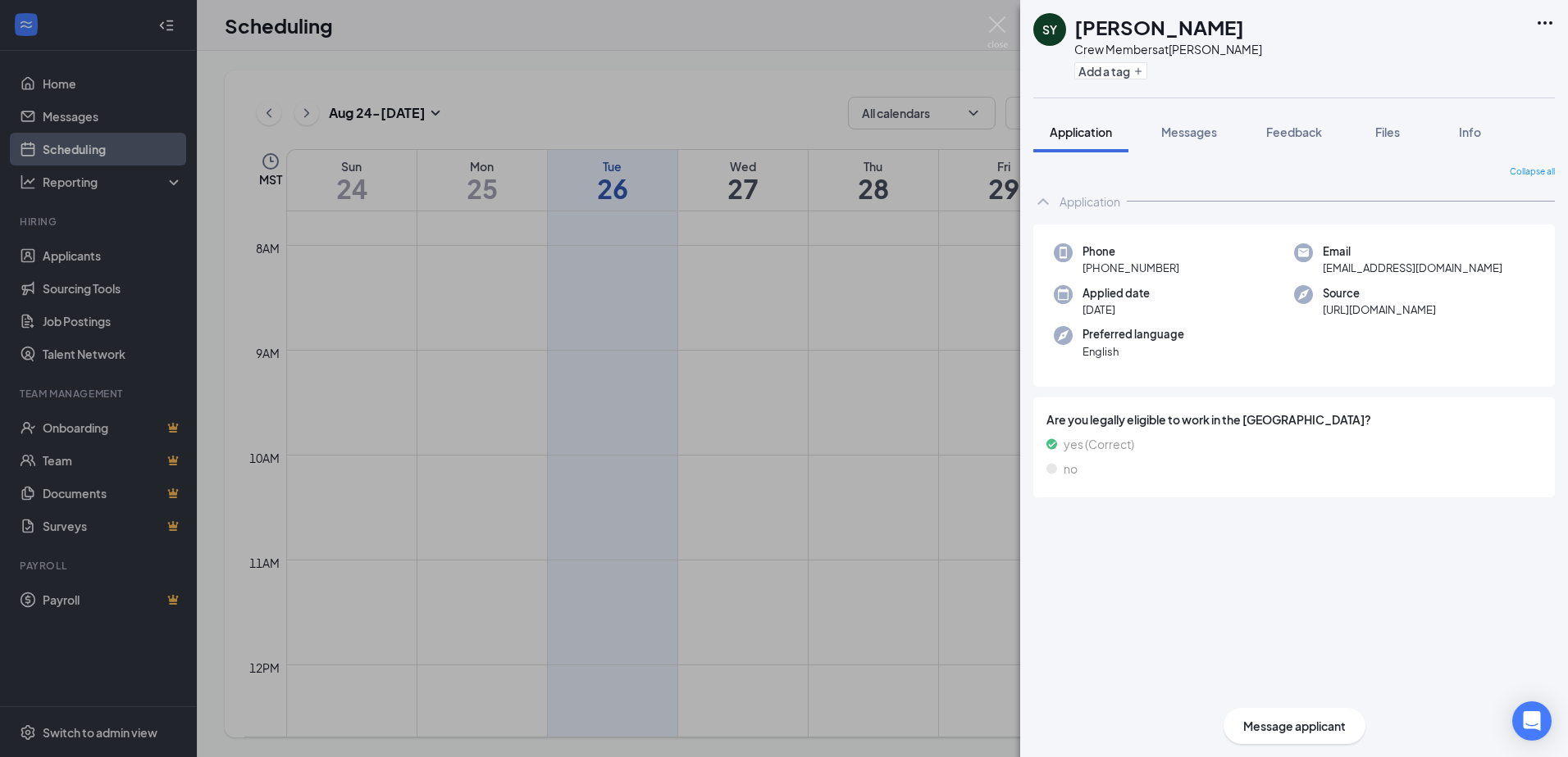
click at [1086, 134] on span "Application" at bounding box center [1081, 132] width 62 height 14
click at [1456, 58] on link "View full application" at bounding box center [1457, 60] width 177 height 16
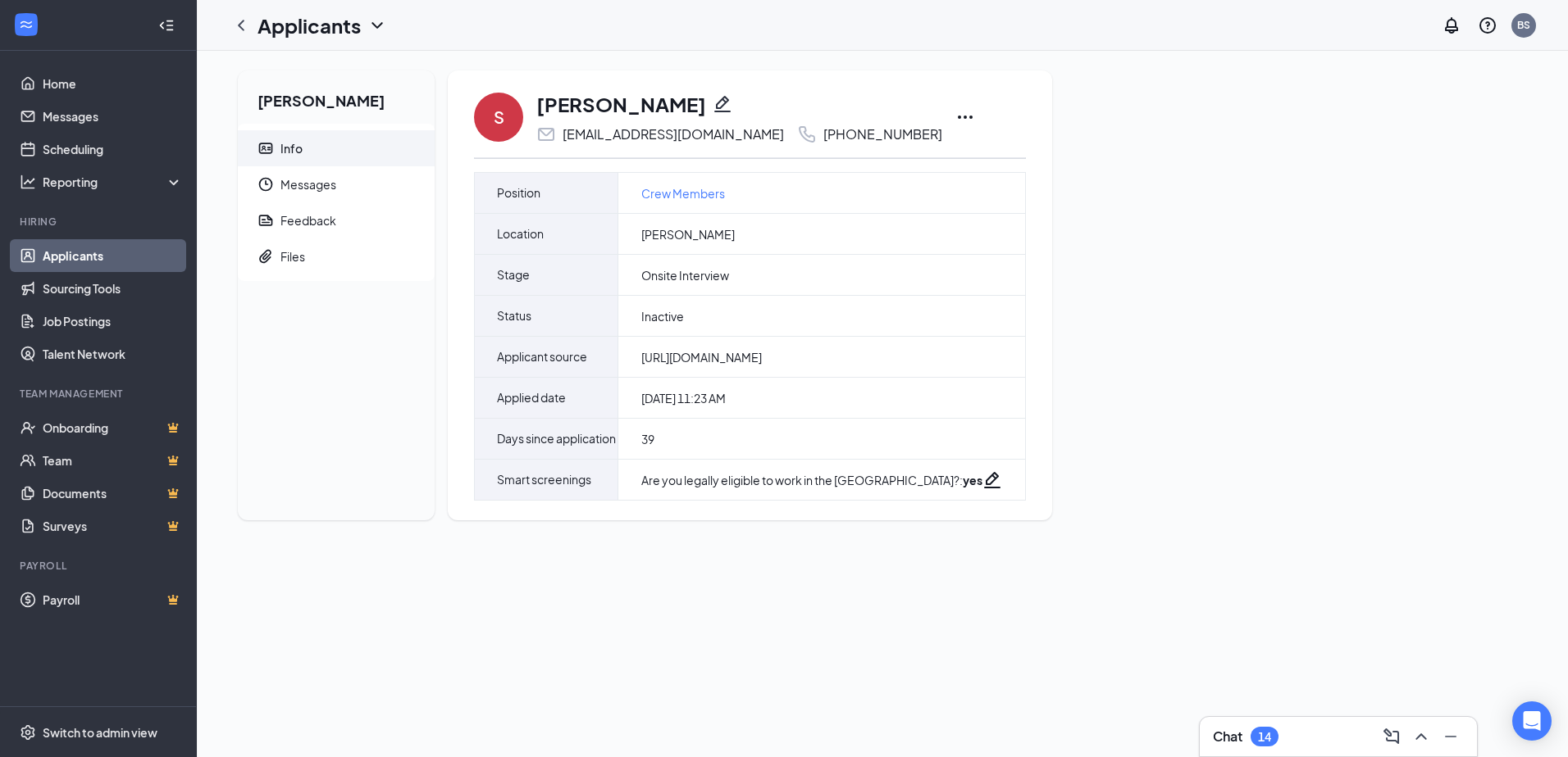
click at [955, 116] on icon "Ellipses" at bounding box center [964, 116] width 19 height 19
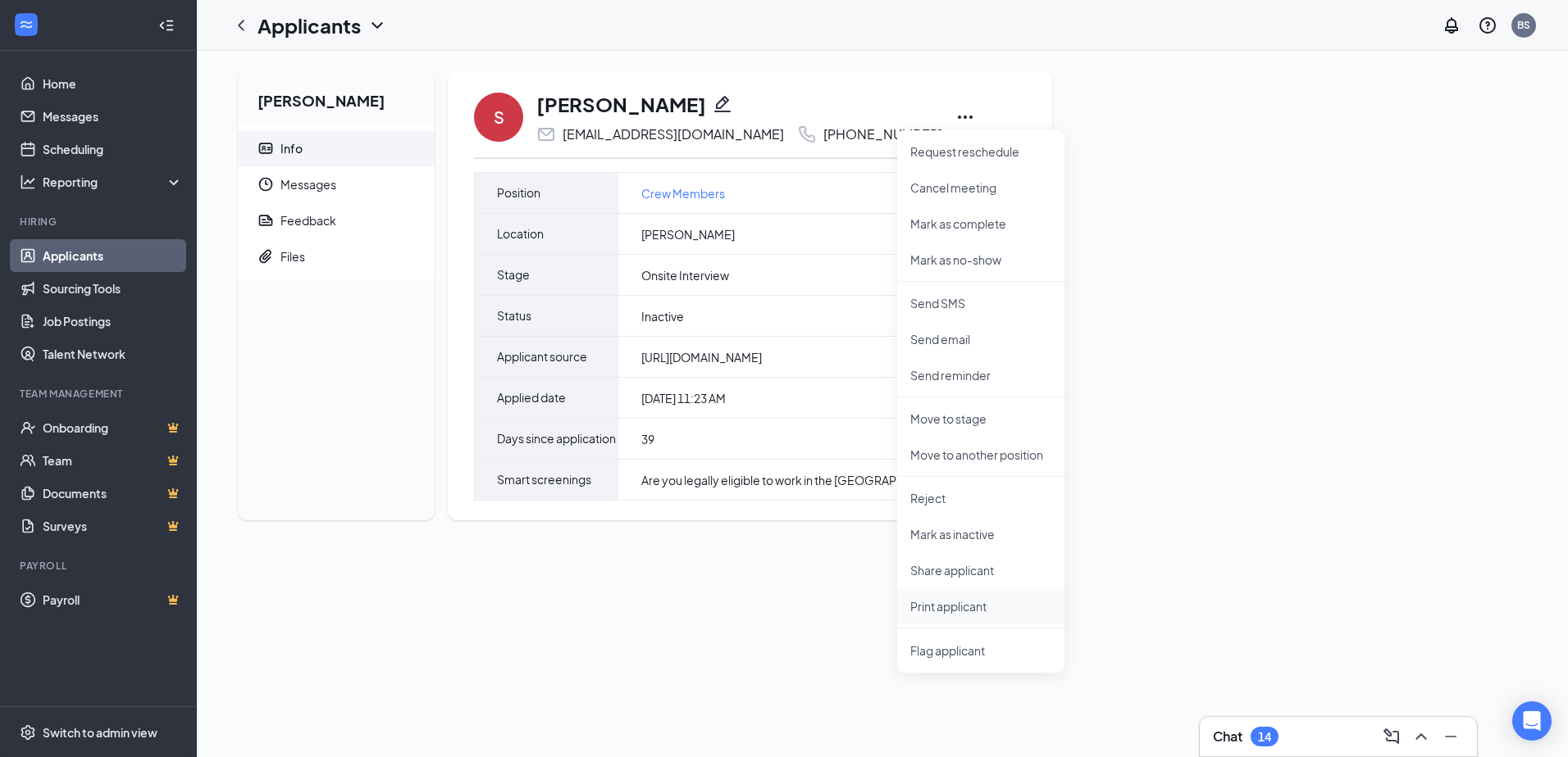
click at [944, 604] on p "Print applicant" at bounding box center [980, 606] width 141 height 16
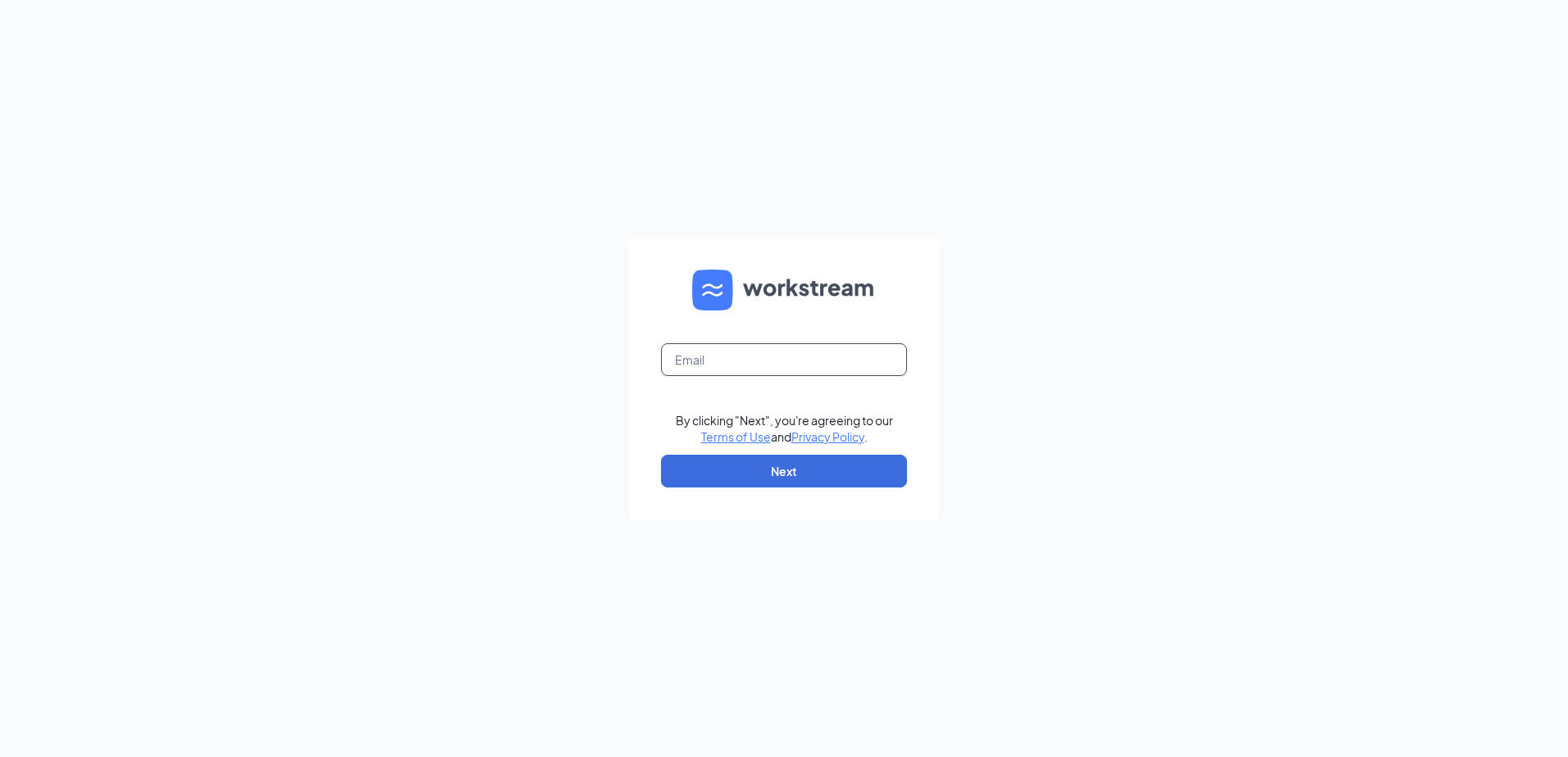
click at [853, 346] on input "text" at bounding box center [784, 360] width 246 height 33
type input "wendys@collinscom.net"
click at [786, 462] on button "Next" at bounding box center [784, 471] width 246 height 33
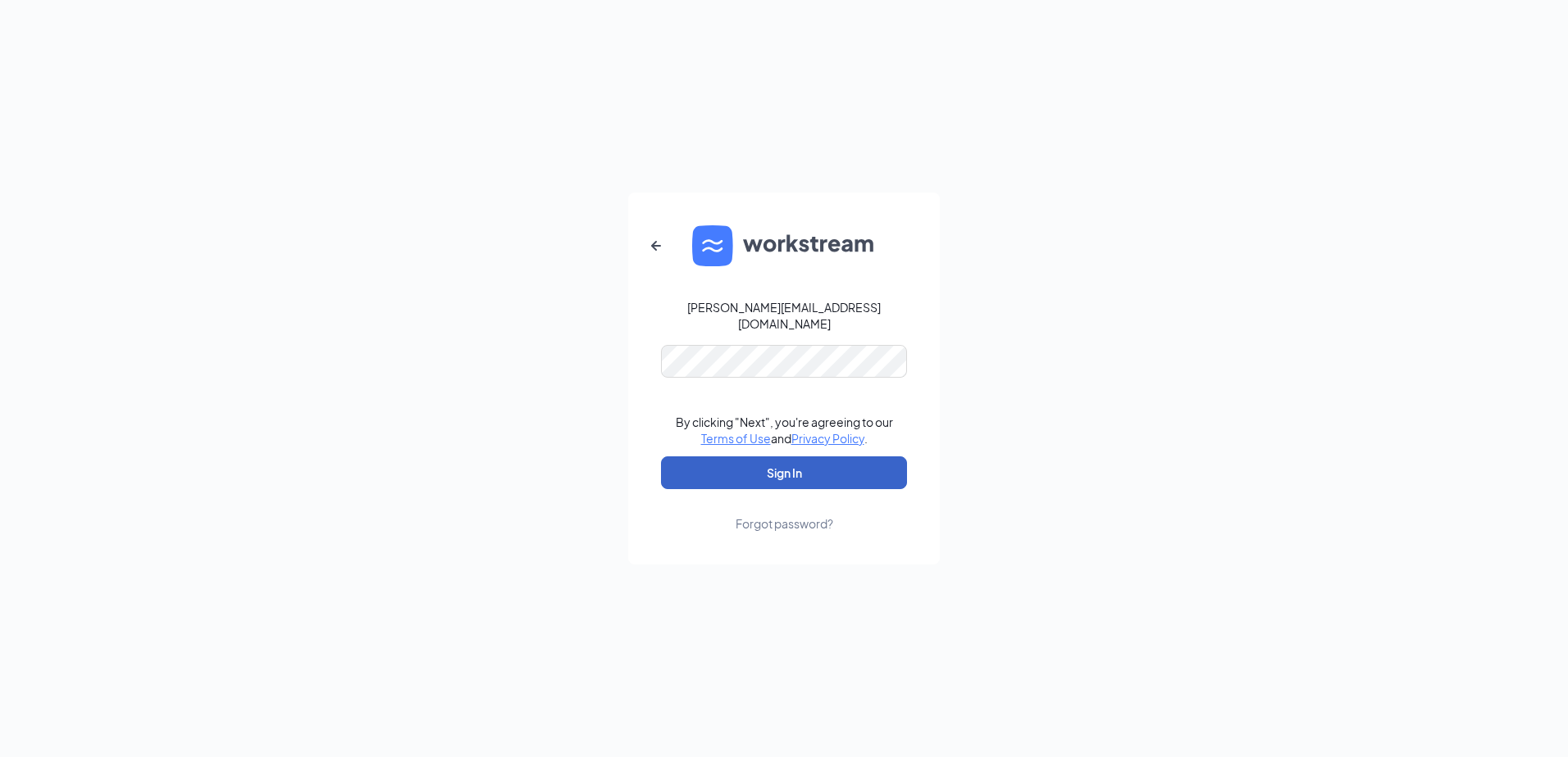
click at [741, 468] on button "Sign In" at bounding box center [784, 473] width 246 height 33
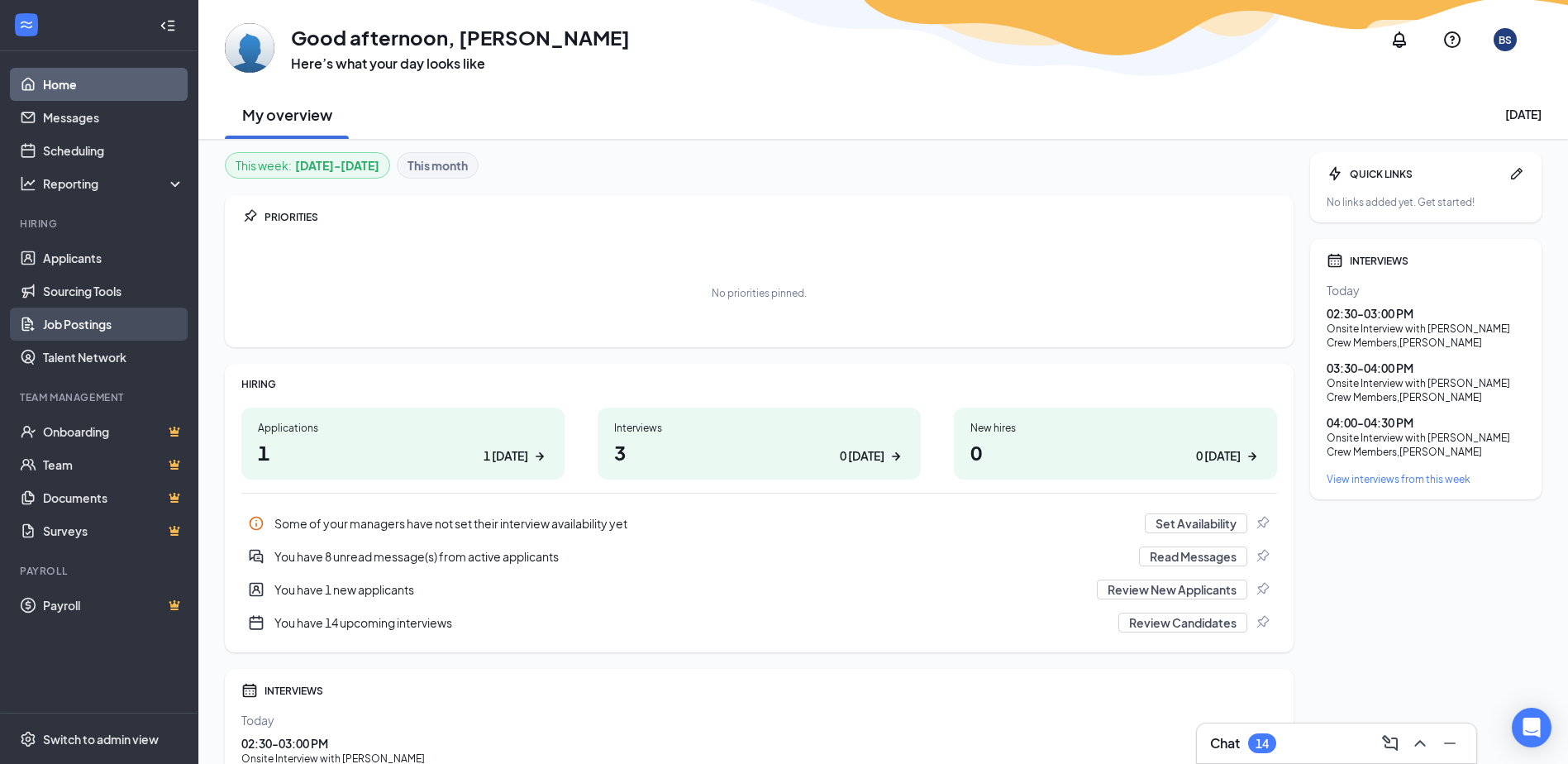
click at [89, 327] on link "Job Postings" at bounding box center [113, 324] width 141 height 33
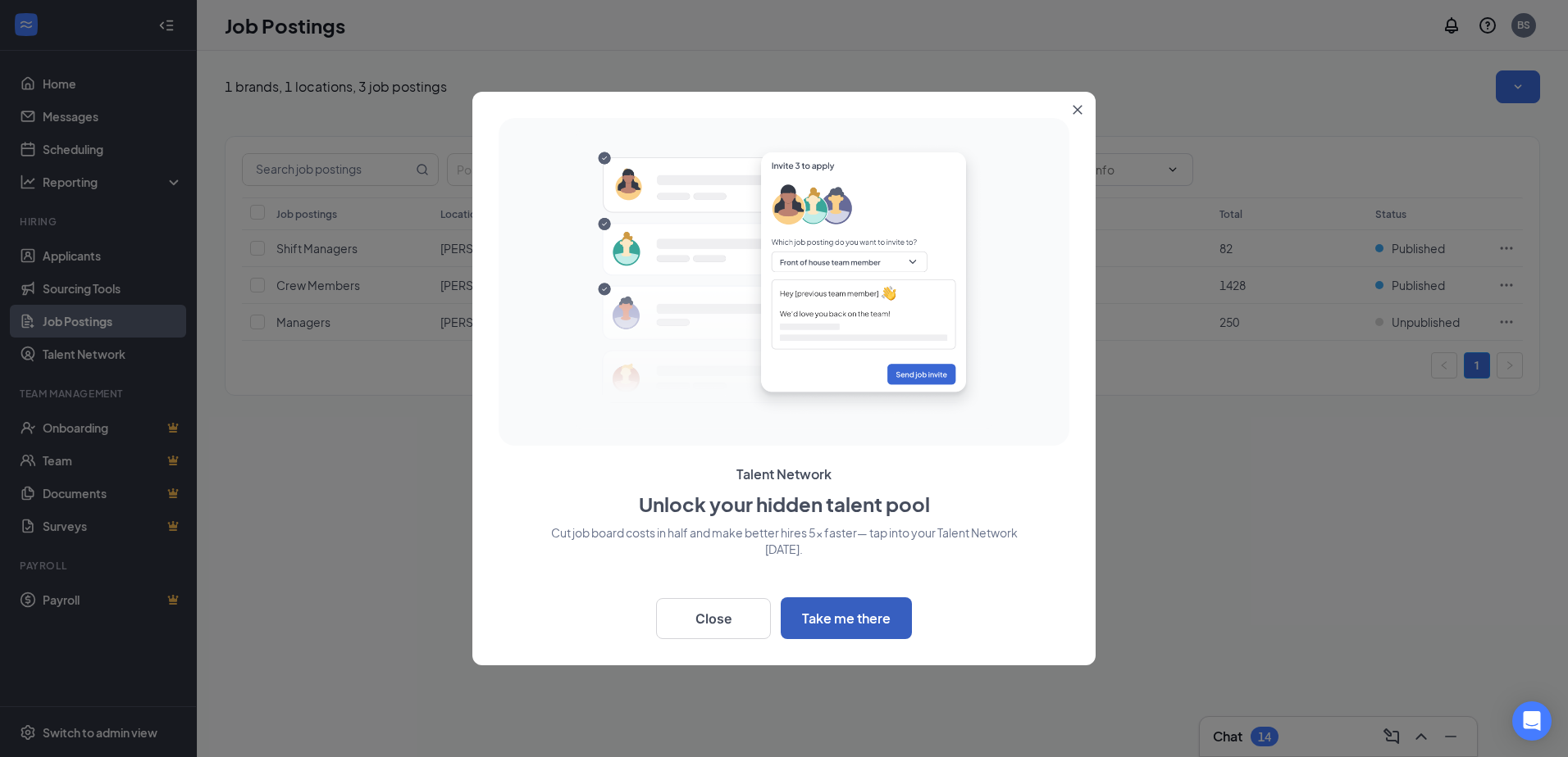
click at [827, 635] on button "Take me there" at bounding box center [845, 619] width 131 height 42
click at [1082, 110] on icon "Close" at bounding box center [1077, 110] width 10 height 10
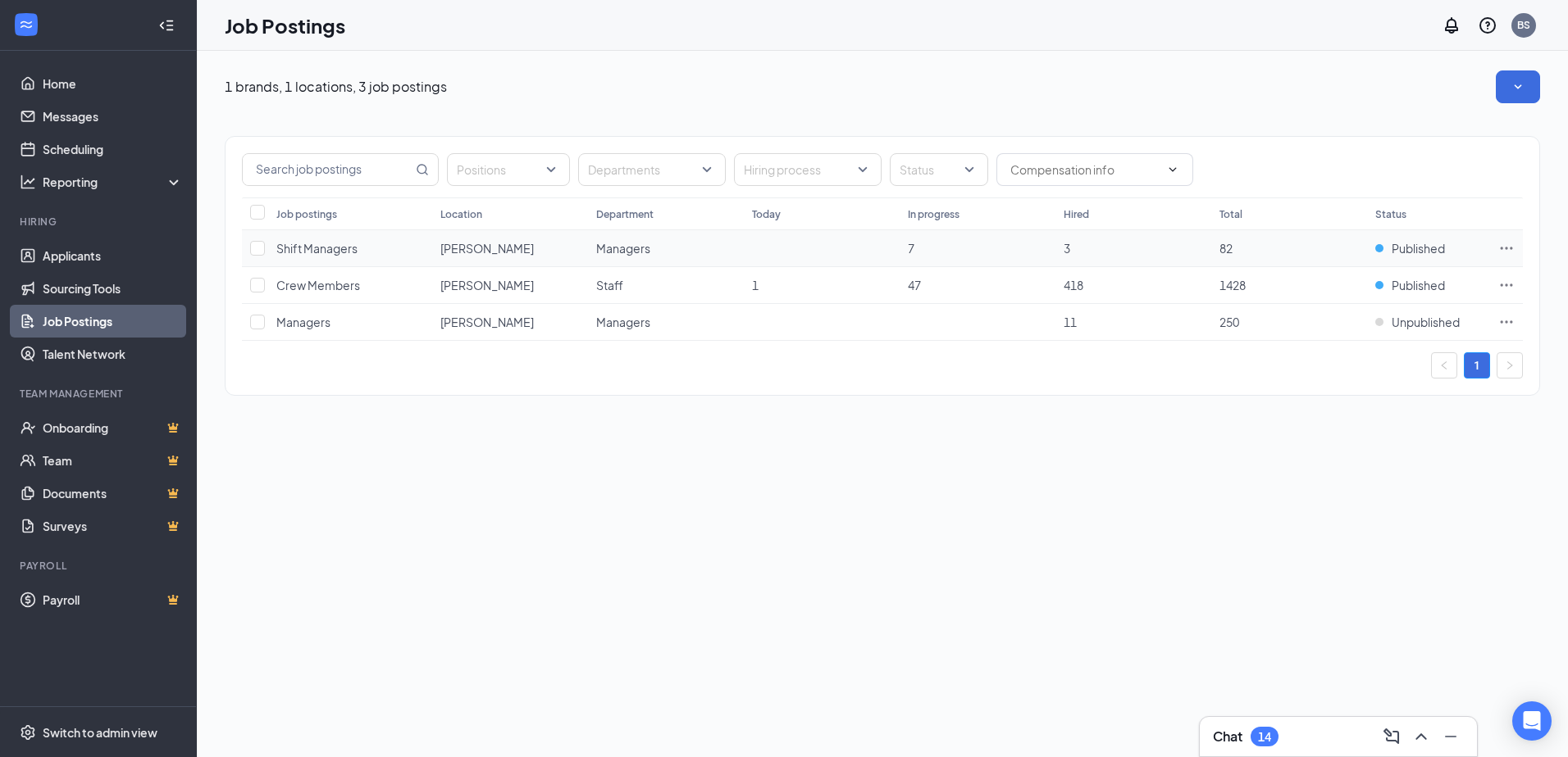
click at [336, 246] on span "Shift Managers" at bounding box center [317, 247] width 81 height 14
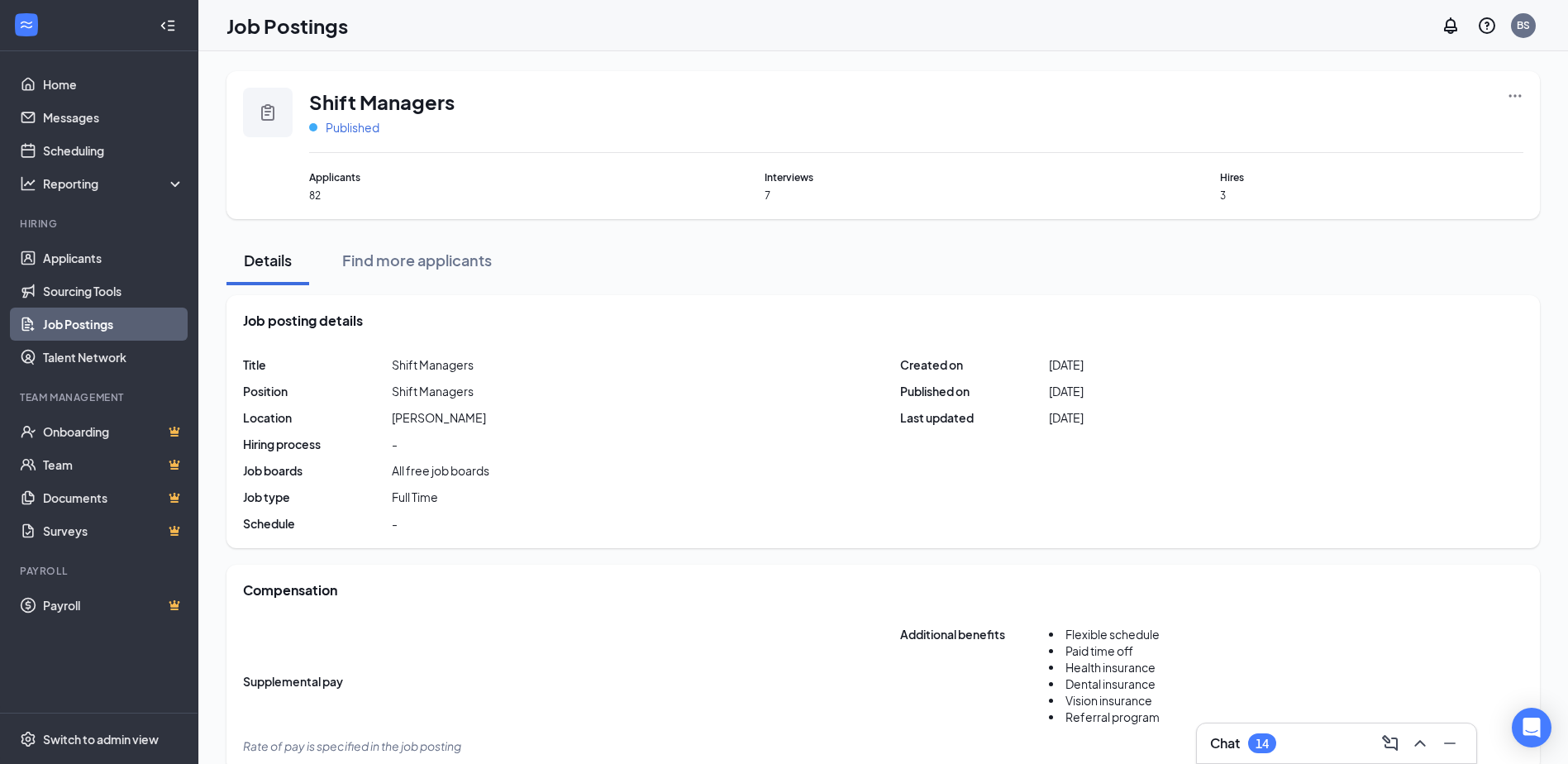
click at [352, 129] on span "Published" at bounding box center [352, 127] width 54 height 16
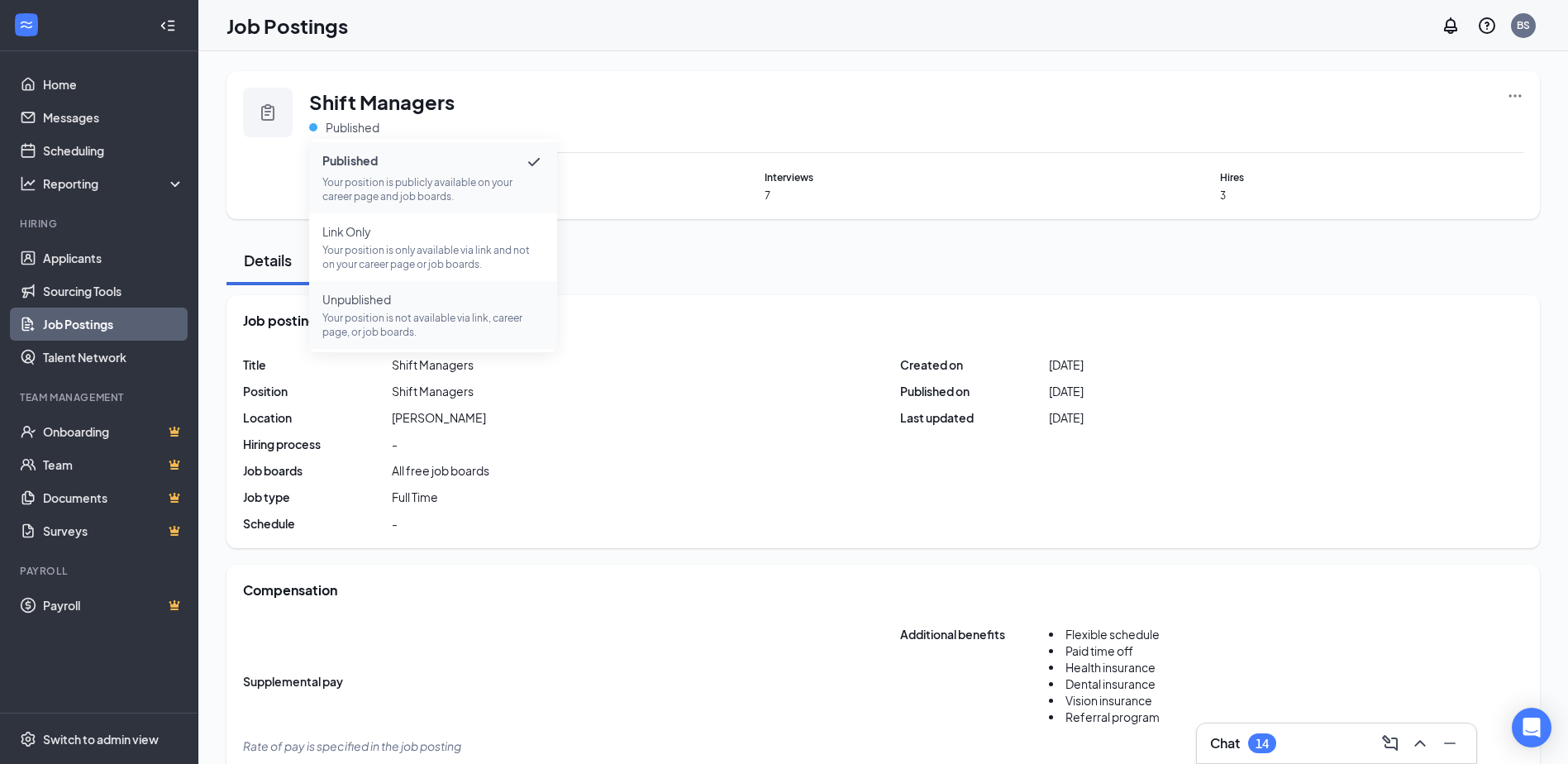
click at [359, 301] on span "Unpublished" at bounding box center [433, 299] width 221 height 16
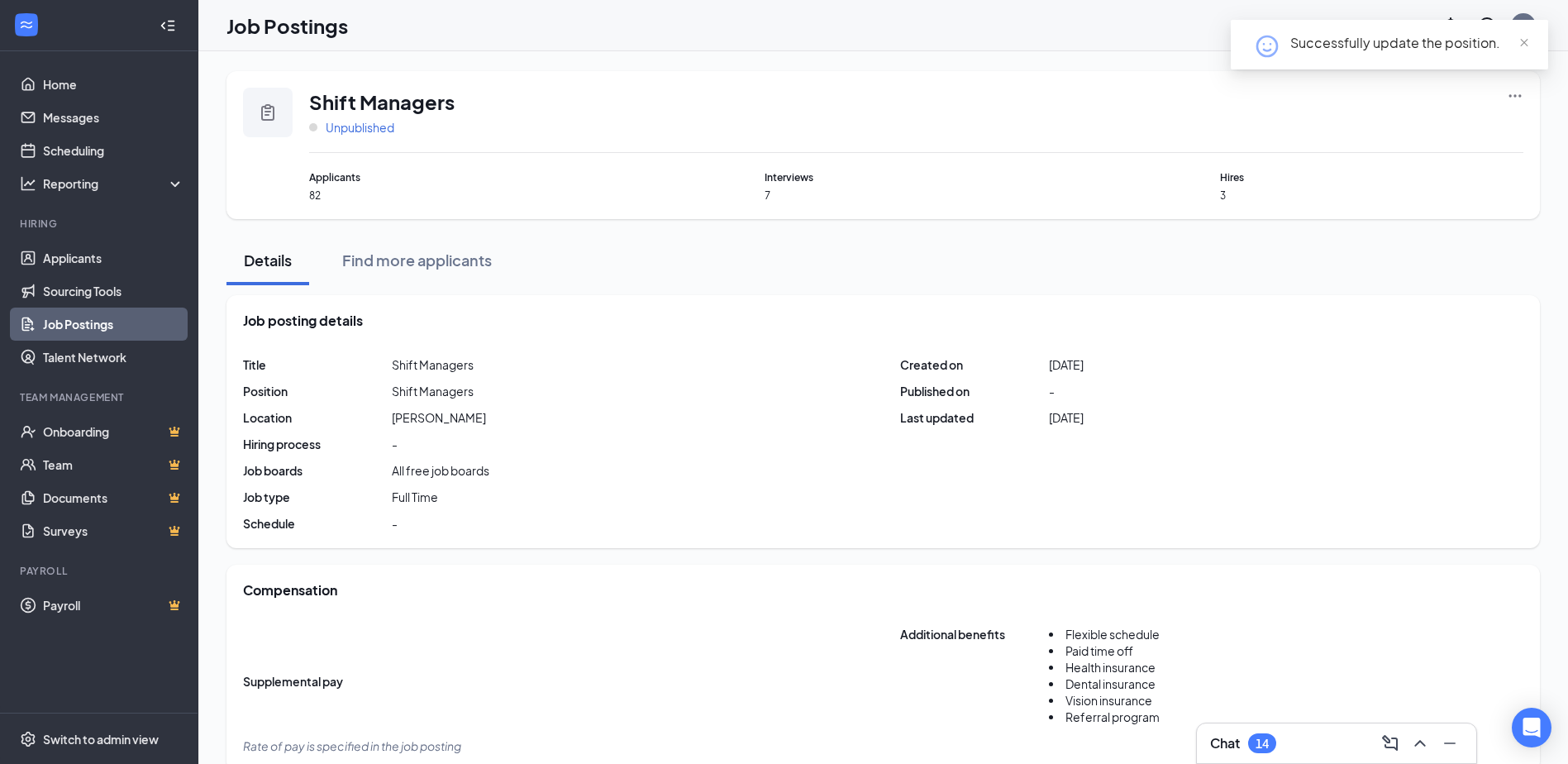
click at [365, 128] on span "Unpublished" at bounding box center [360, 127] width 69 height 16
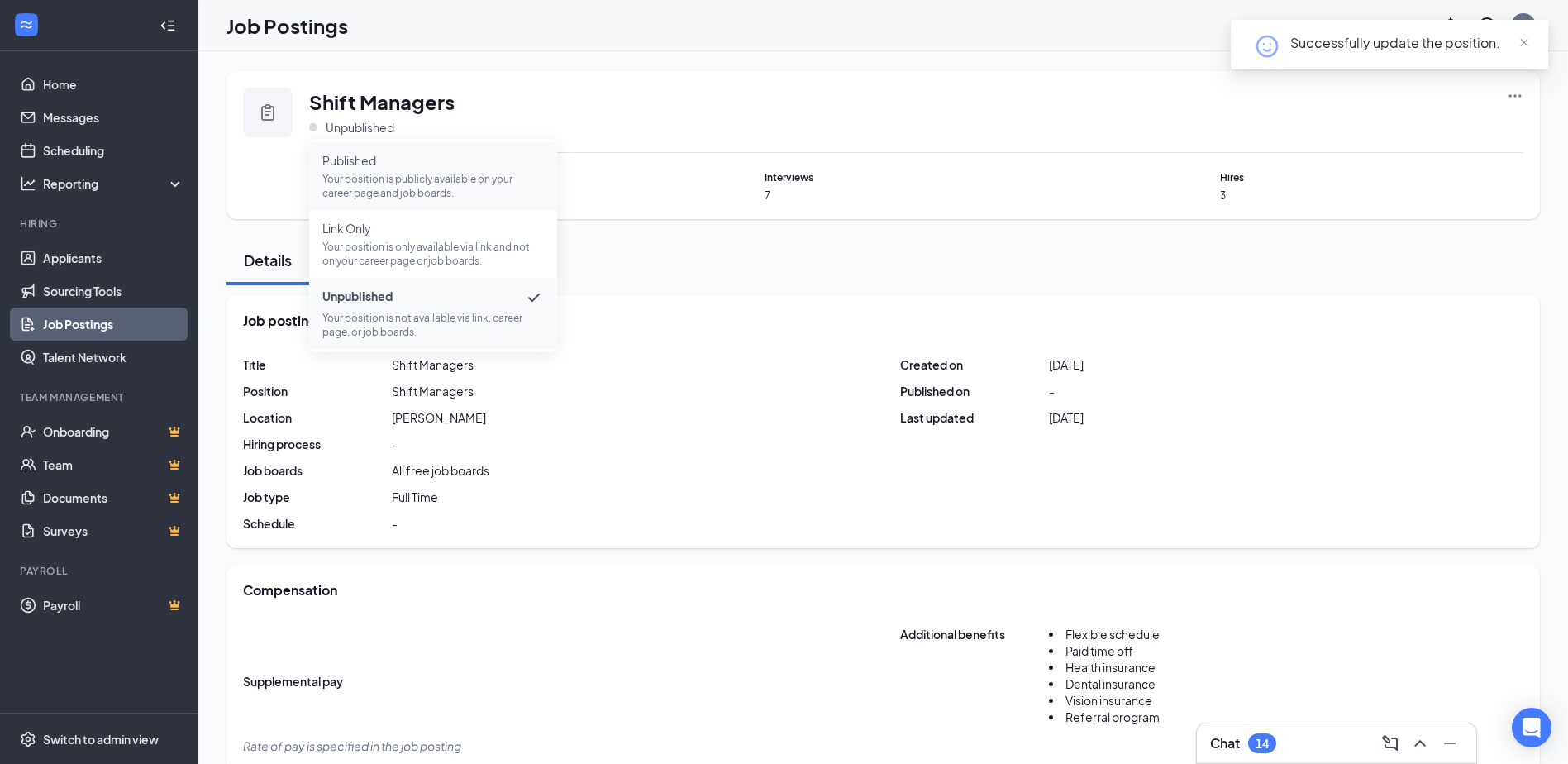
click at [370, 159] on span "Published" at bounding box center [433, 160] width 221 height 16
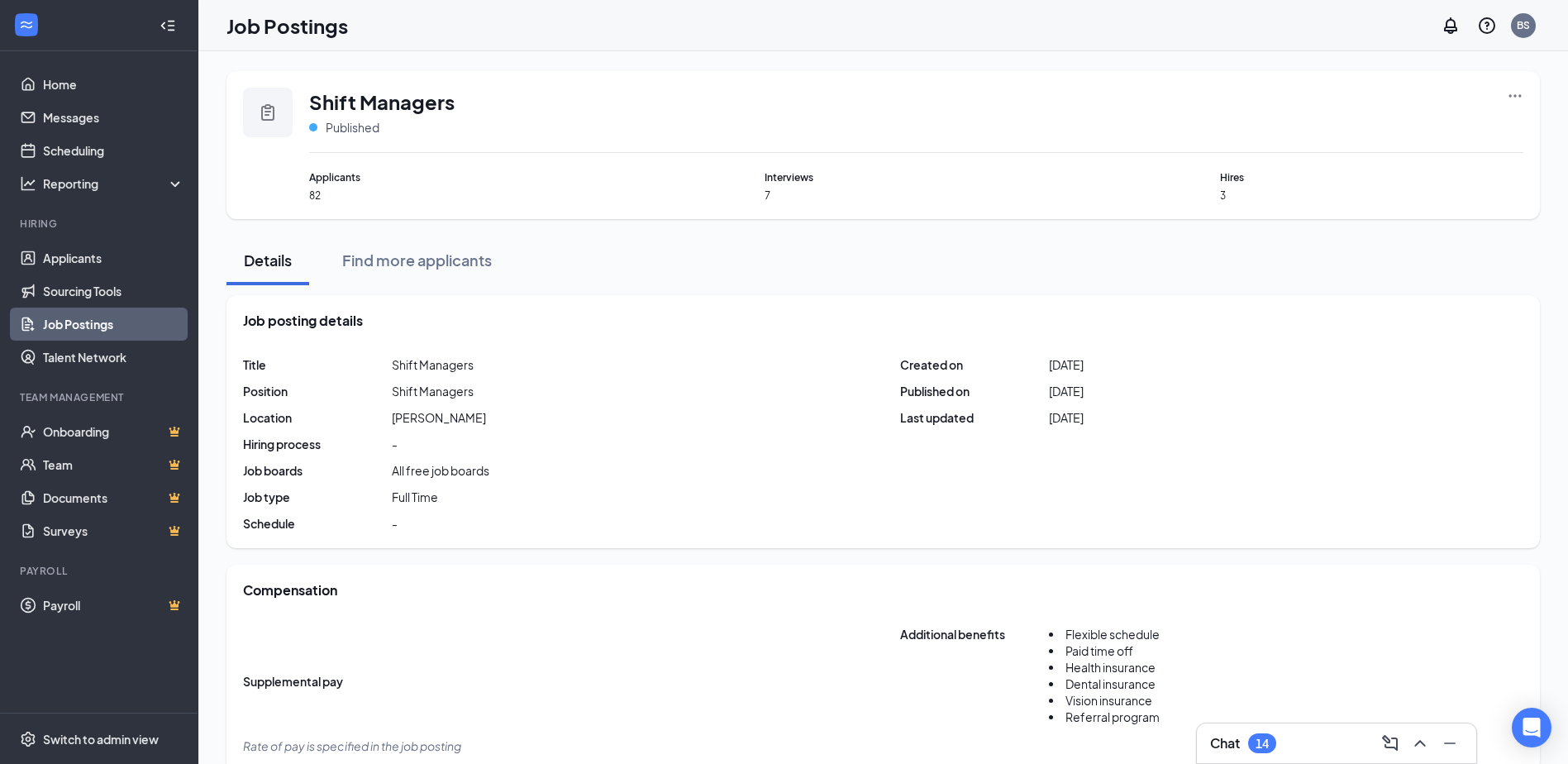
click at [58, 317] on link "Job Postings" at bounding box center [113, 324] width 141 height 33
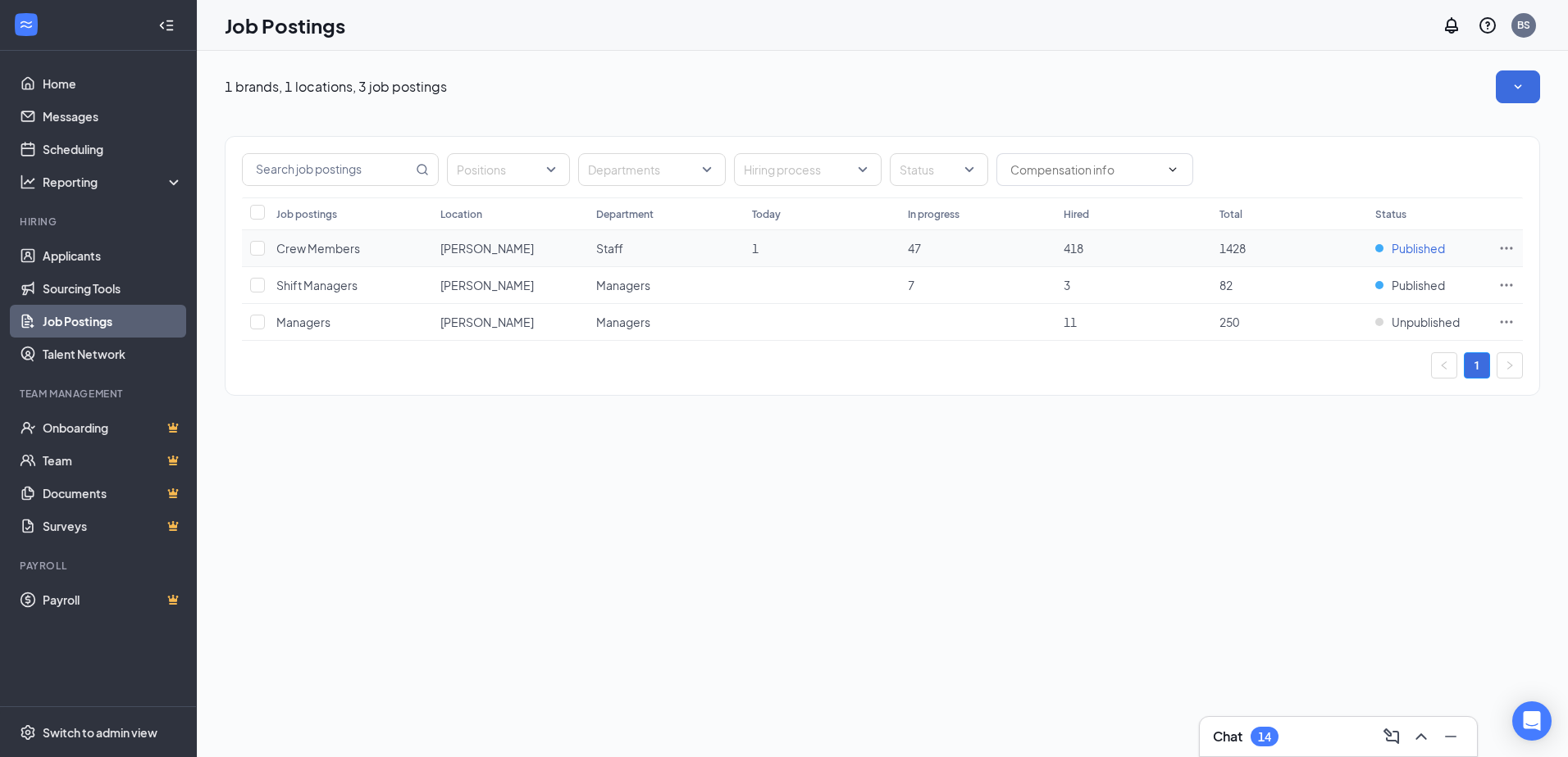
click at [1418, 249] on span "Published" at bounding box center [1418, 248] width 53 height 16
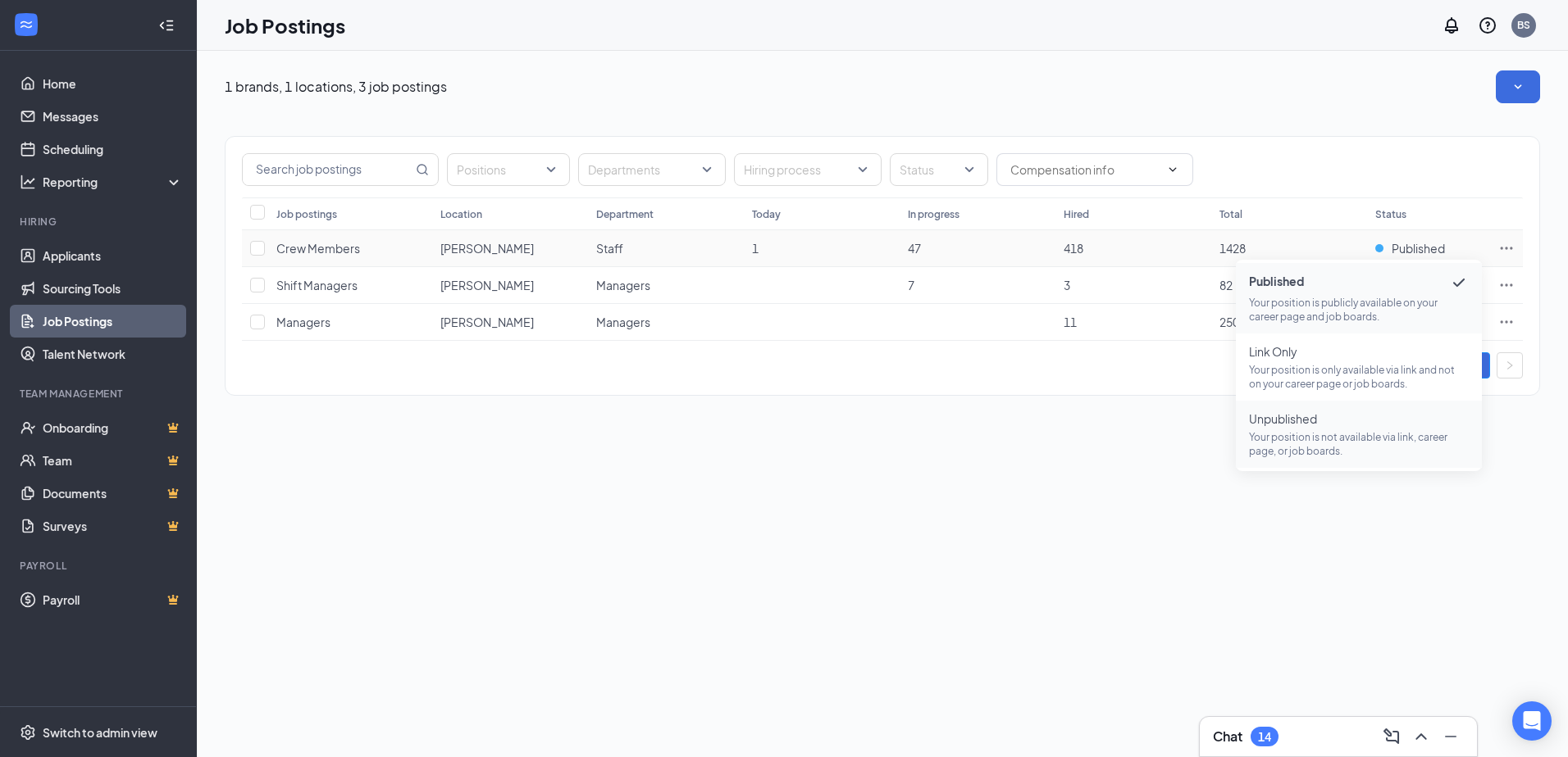
click at [1320, 428] on span "Unpublished Your position is not available via link, career page, or job boards." at bounding box center [1359, 434] width 220 height 47
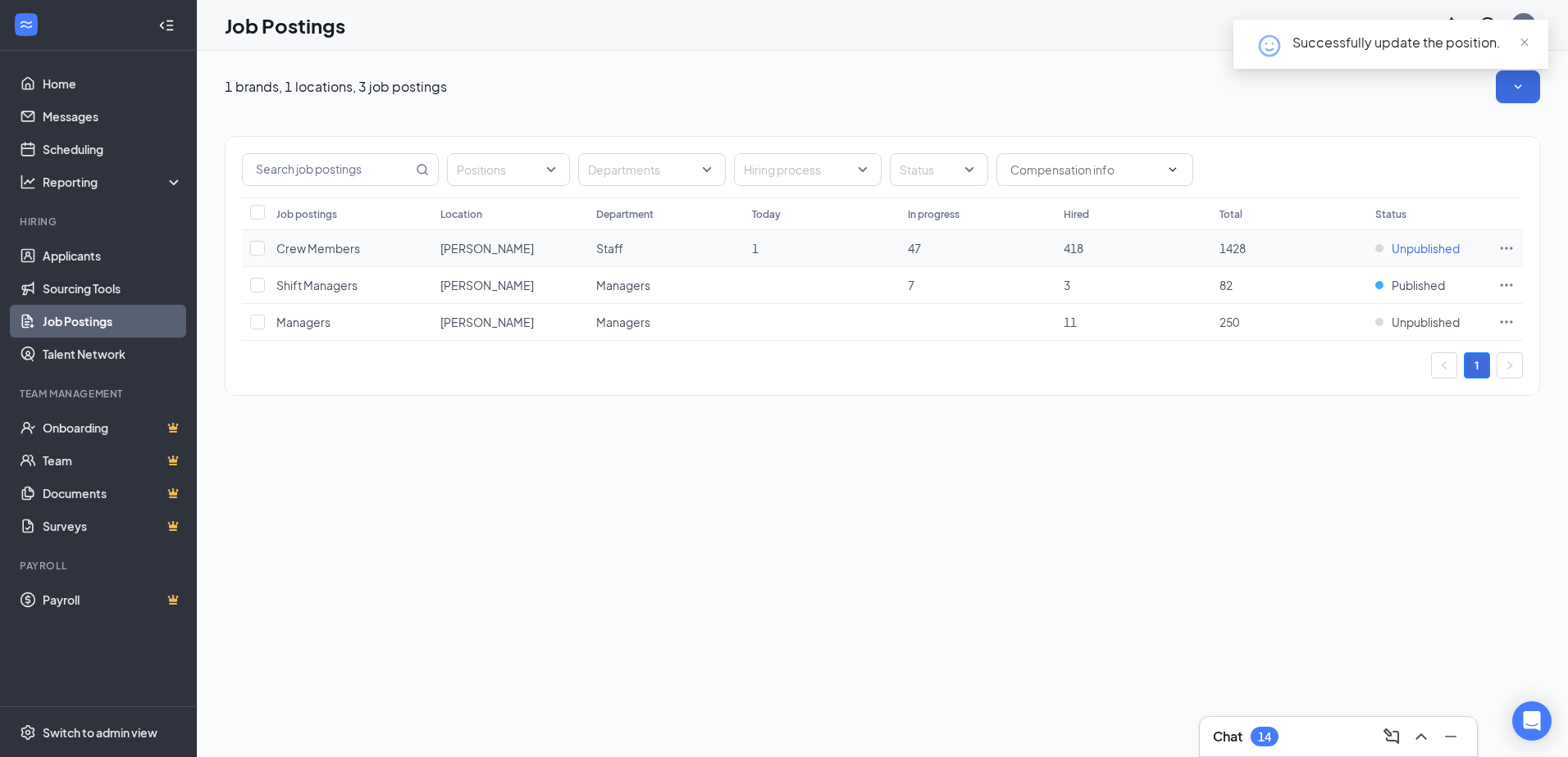
click at [1420, 242] on span "Unpublished" at bounding box center [1425, 248] width 68 height 16
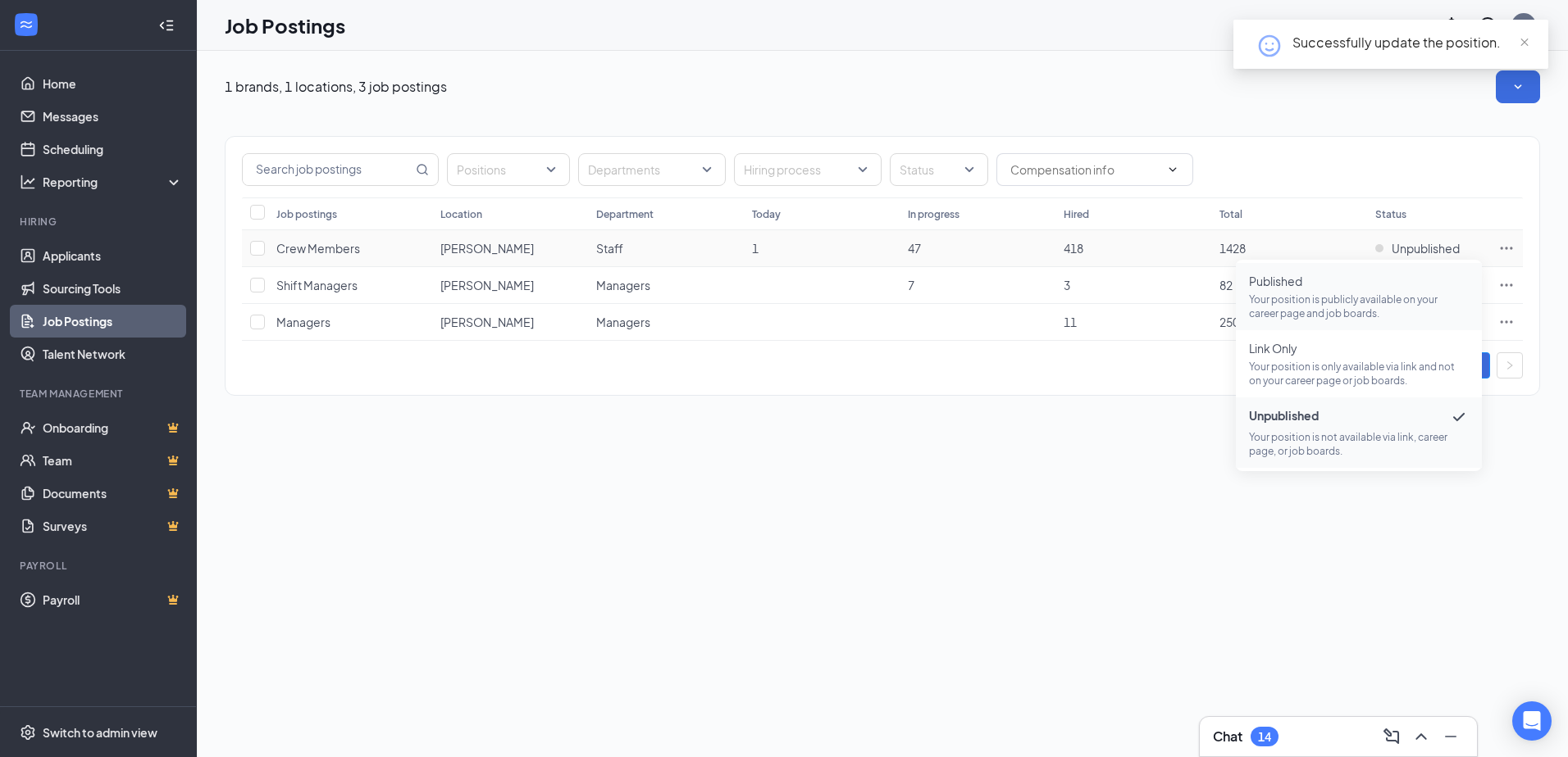
click at [1305, 289] on span "Published Your position is publicly available on your career page and job board…" at bounding box center [1359, 296] width 220 height 47
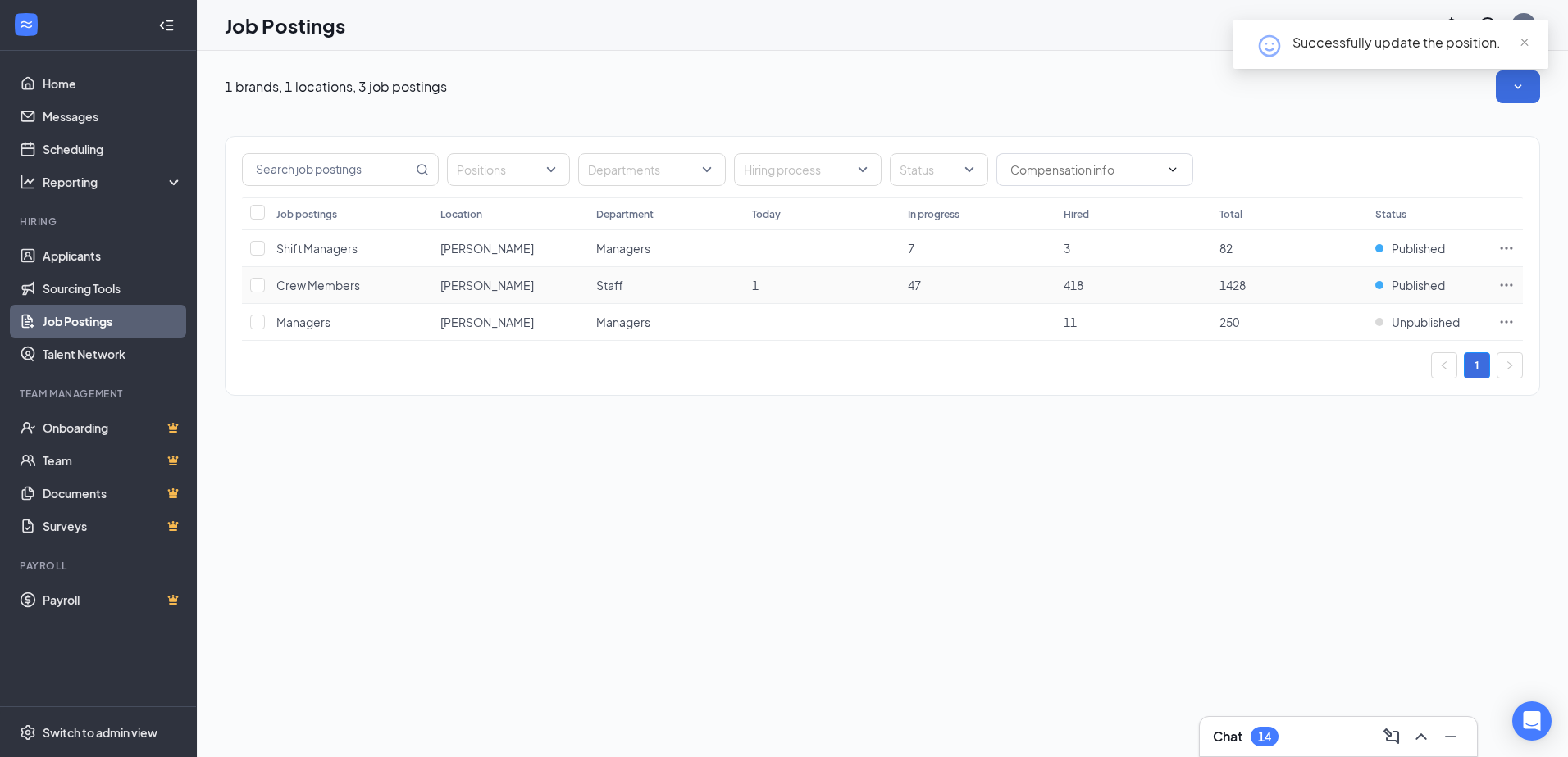
drag, startPoint x: 1305, startPoint y: 289, endPoint x: 1217, endPoint y: 111, distance: 198.6
click at [1217, 111] on div "Positions Departments Hiring process Status Job postings Location Department To…" at bounding box center [882, 257] width 1315 height 309
click at [1424, 94] on div "1 brands, 1 locations, 3 job postings" at bounding box center [882, 87] width 1315 height 33
click at [1510, 278] on icon "Ellipses" at bounding box center [1506, 284] width 16 height 16
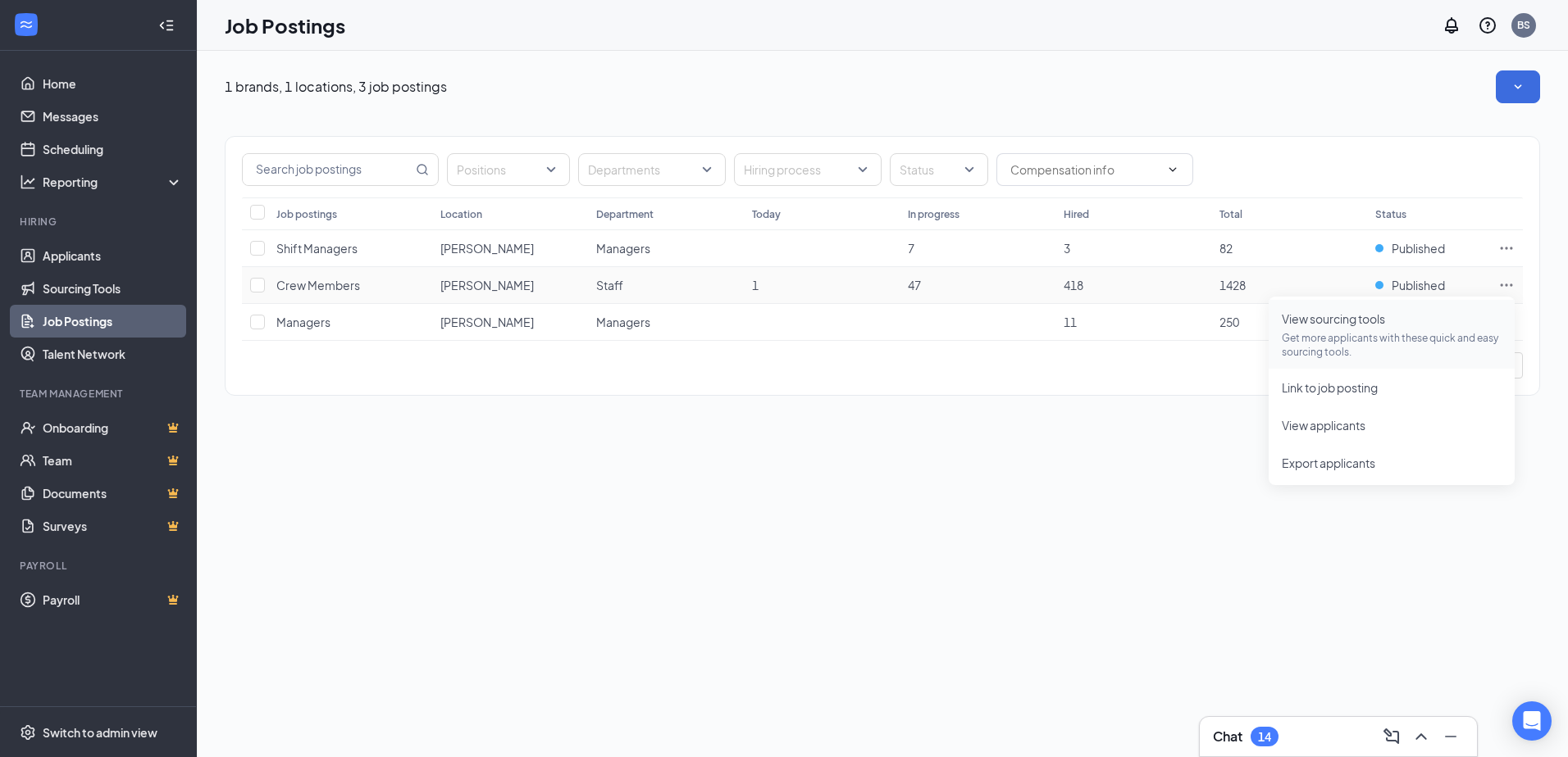
click at [1341, 316] on span "View sourcing tools" at bounding box center [1333, 318] width 103 height 14
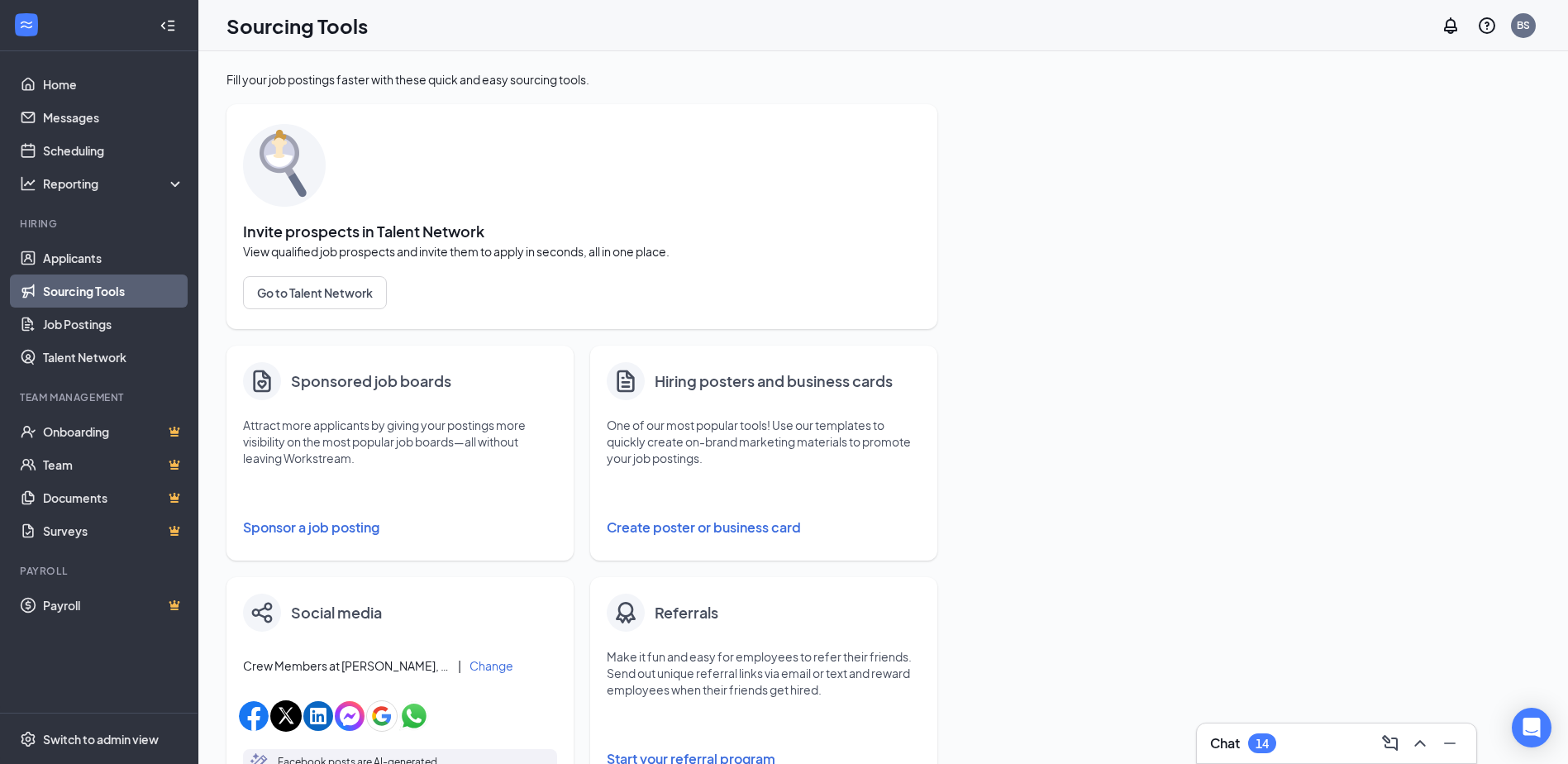
click at [771, 407] on div "Hiring posters and business cards One of our most popular tools! Use our templa…" at bounding box center [764, 453] width 347 height 215
click at [678, 527] on button "Create poster or business card" at bounding box center [764, 527] width 314 height 33
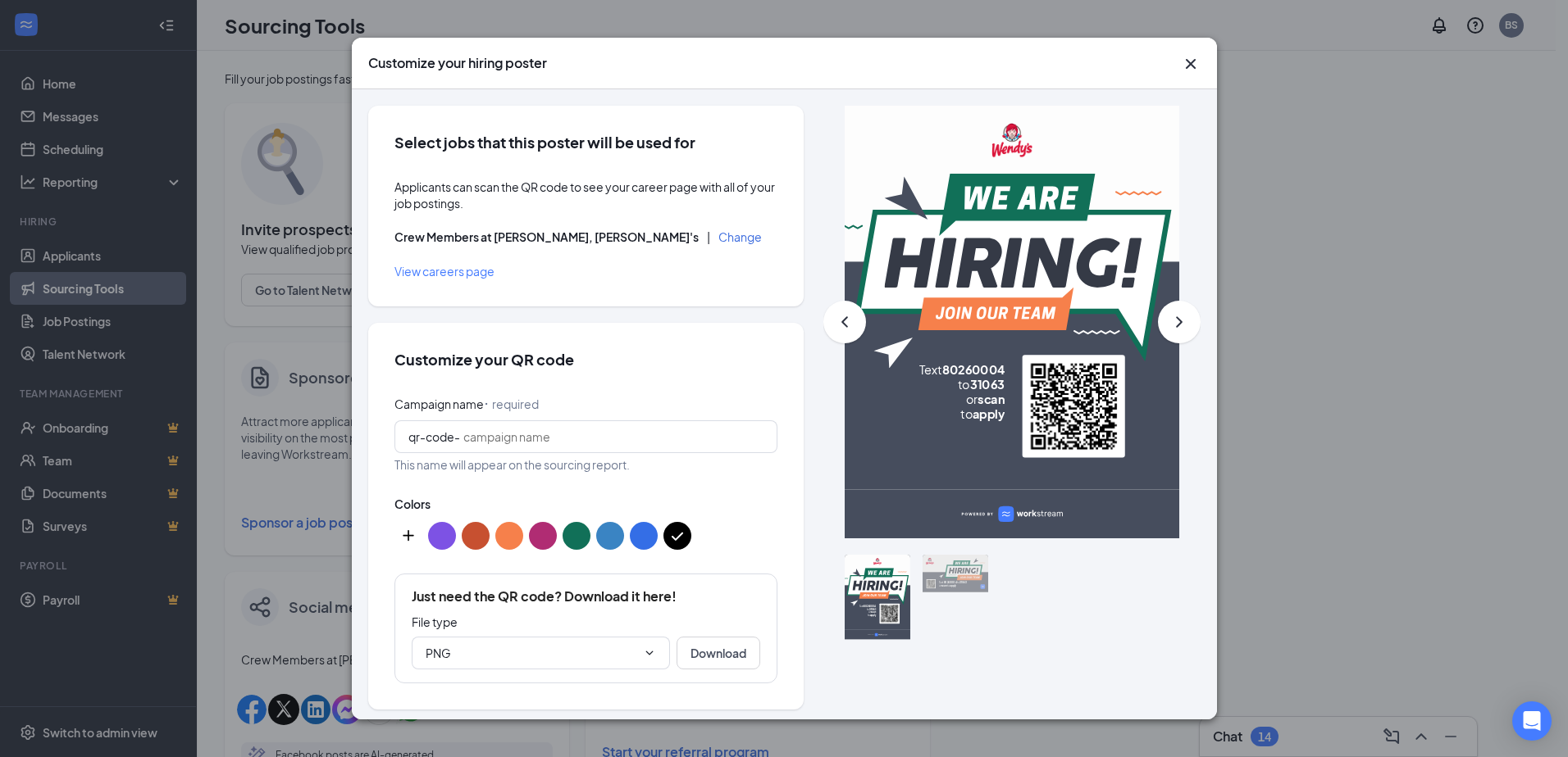
click at [626, 517] on div "Colors" at bounding box center [585, 524] width 383 height 58
click at [443, 532] on button "color button #7D52E4" at bounding box center [442, 536] width 28 height 28
click at [472, 533] on button "color button #C75030" at bounding box center [475, 536] width 28 height 28
click at [489, 537] on button "color button #C75030" at bounding box center [475, 536] width 28 height 28
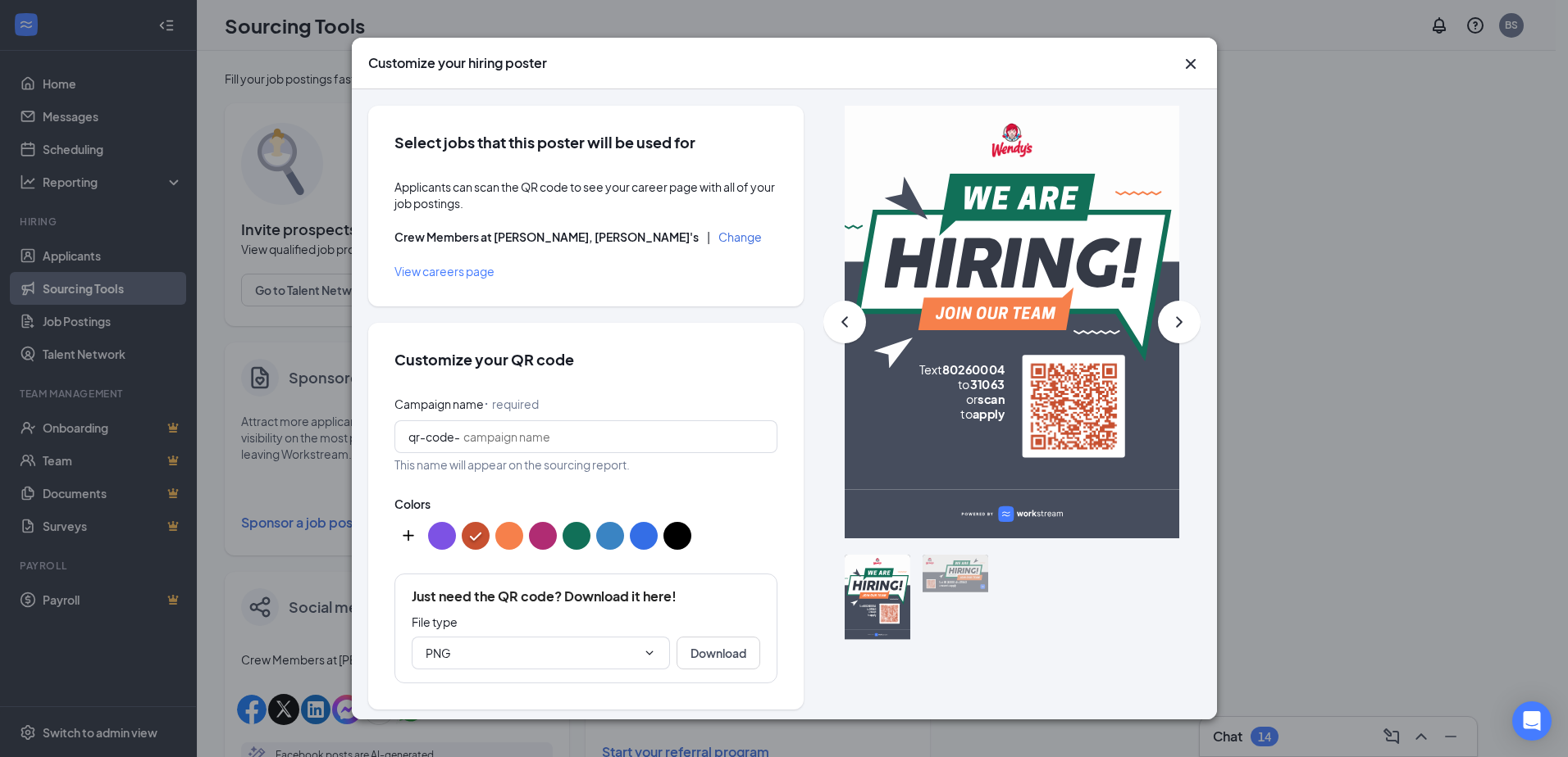
click at [498, 538] on button "color button #F6804B" at bounding box center [508, 536] width 28 height 28
click at [547, 538] on button "color button #B02C73" at bounding box center [542, 536] width 28 height 28
click at [573, 540] on button "color button #117058" at bounding box center [576, 536] width 28 height 28
drag, startPoint x: 608, startPoint y: 540, endPoint x: 616, endPoint y: 537, distance: 8.5
click at [609, 540] on button "color button #3A84C3" at bounding box center [610, 536] width 28 height 28
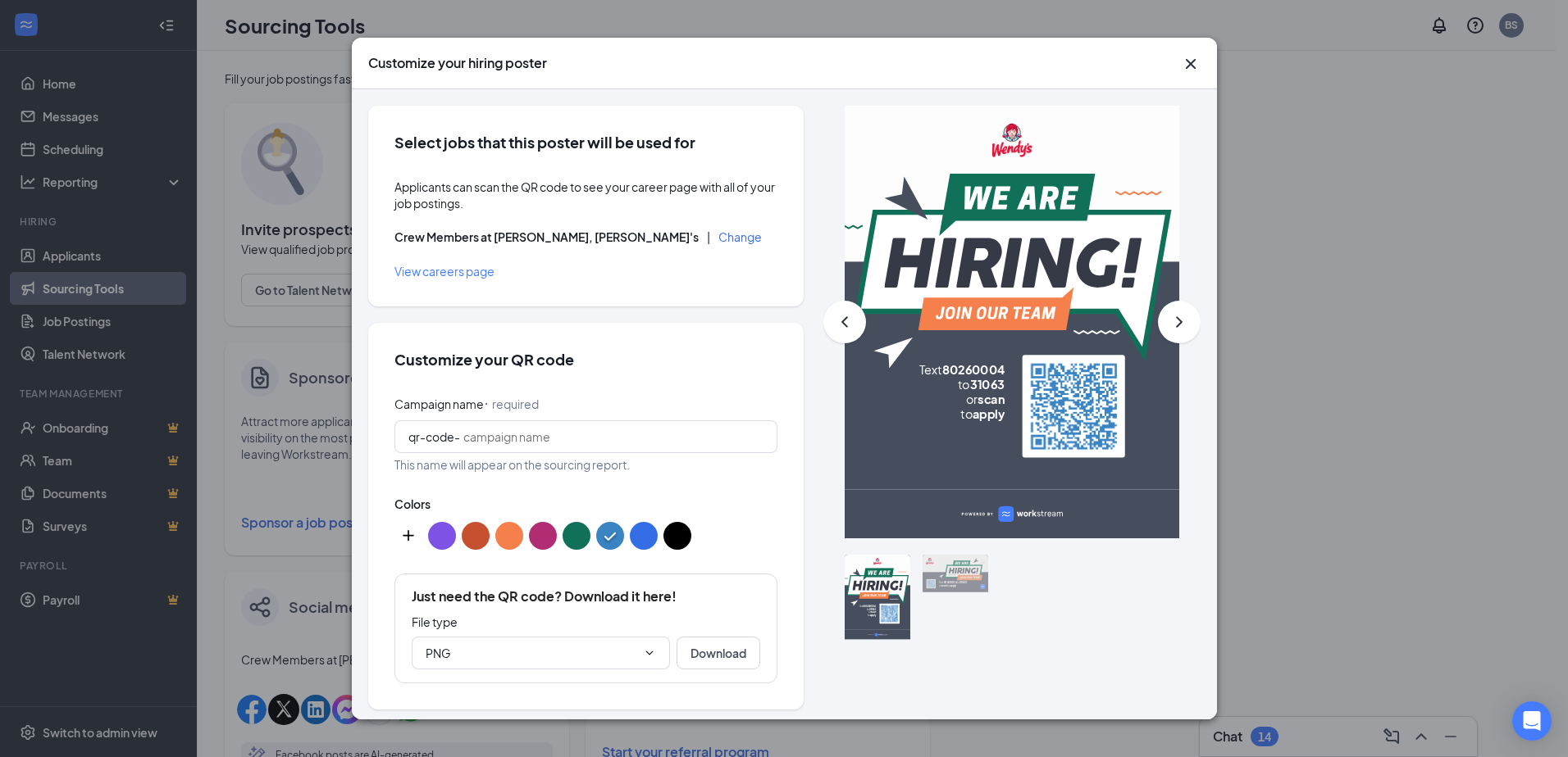
click at [664, 534] on button "color button #000000" at bounding box center [677, 536] width 28 height 28
click at [719, 235] on button "Change" at bounding box center [740, 237] width 43 height 12
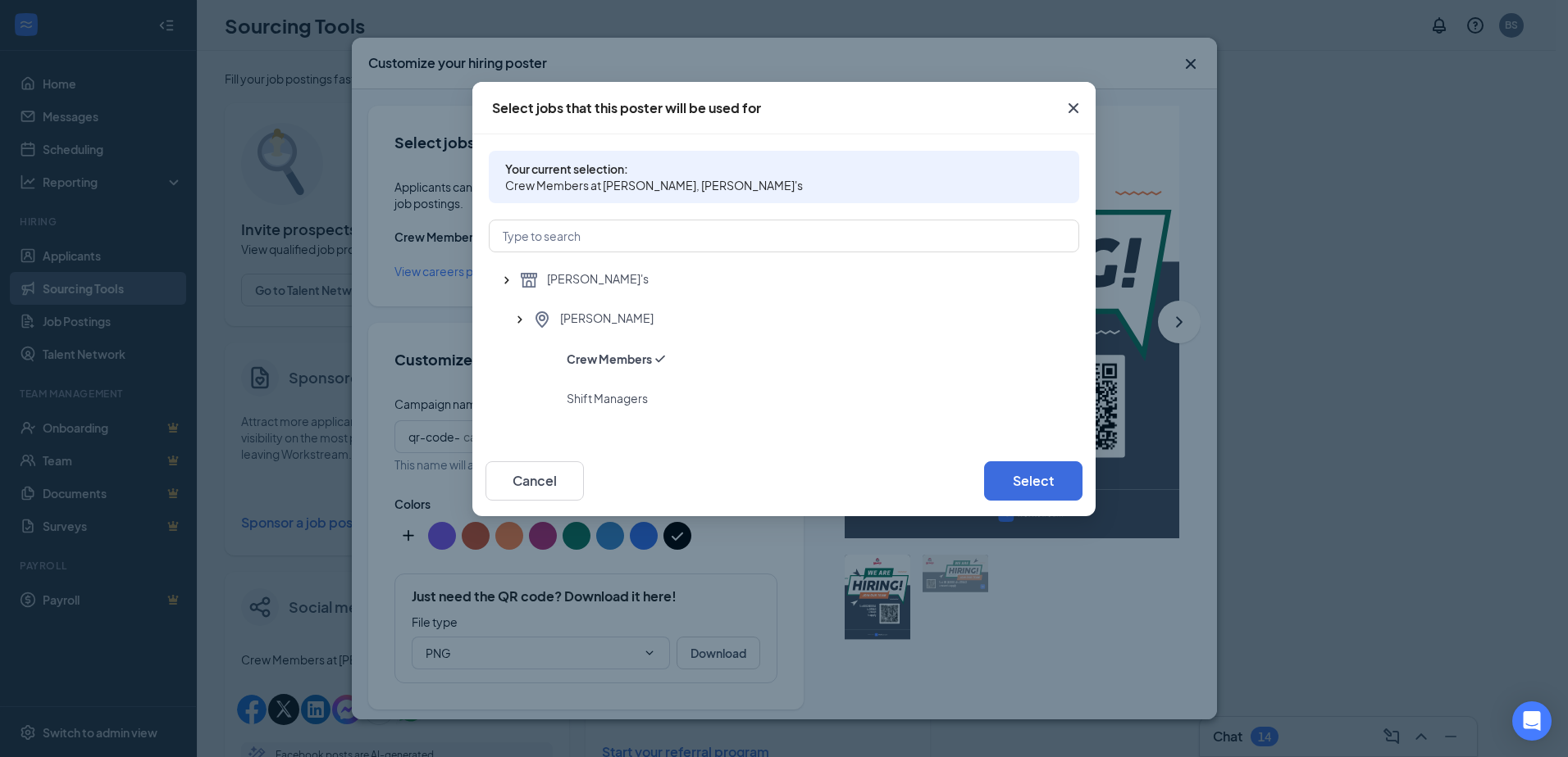
click at [1070, 104] on icon "Cross" at bounding box center [1073, 108] width 10 height 10
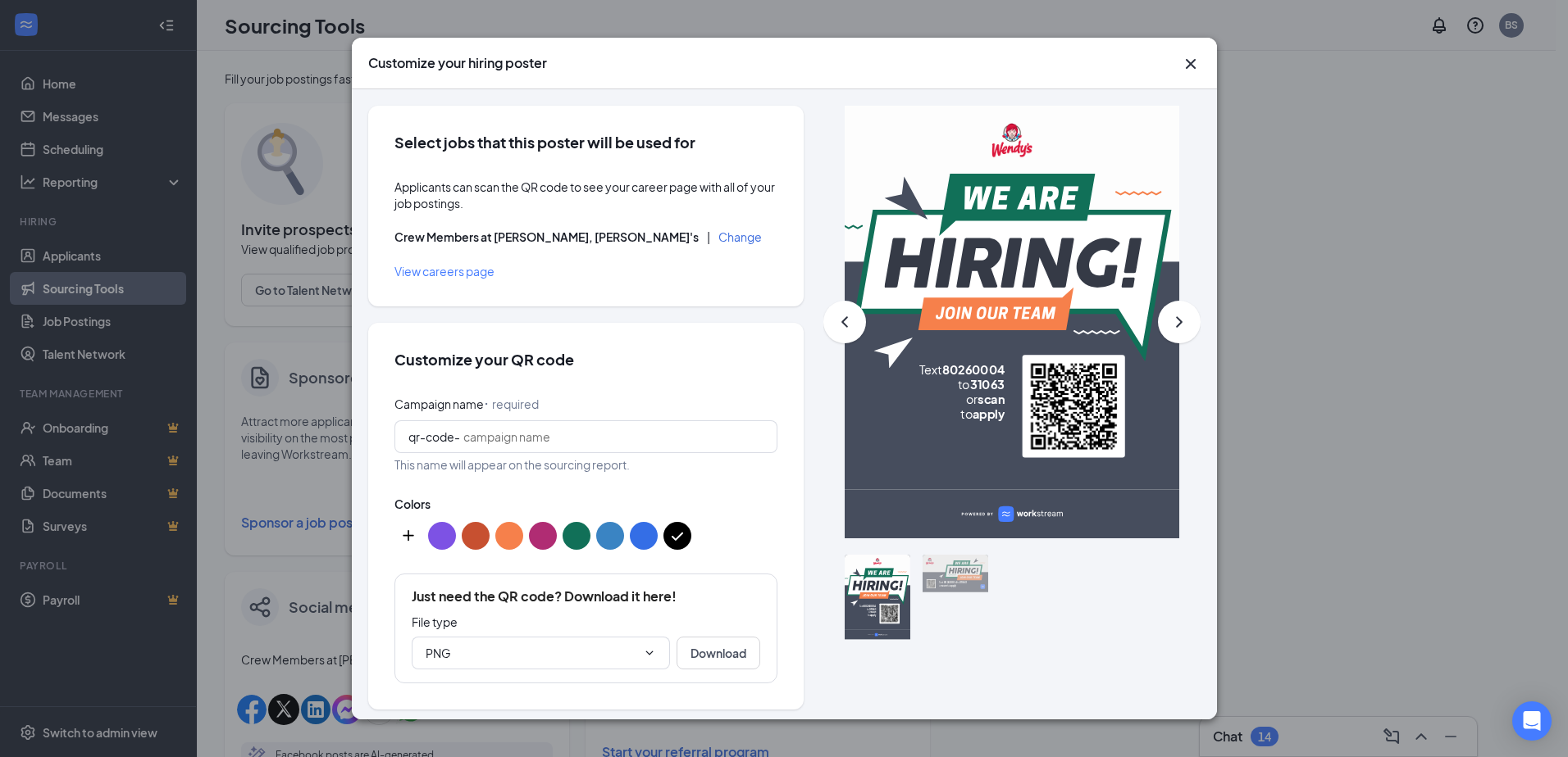
click at [1169, 327] on icon "ChevronRight" at bounding box center [1179, 322] width 19 height 19
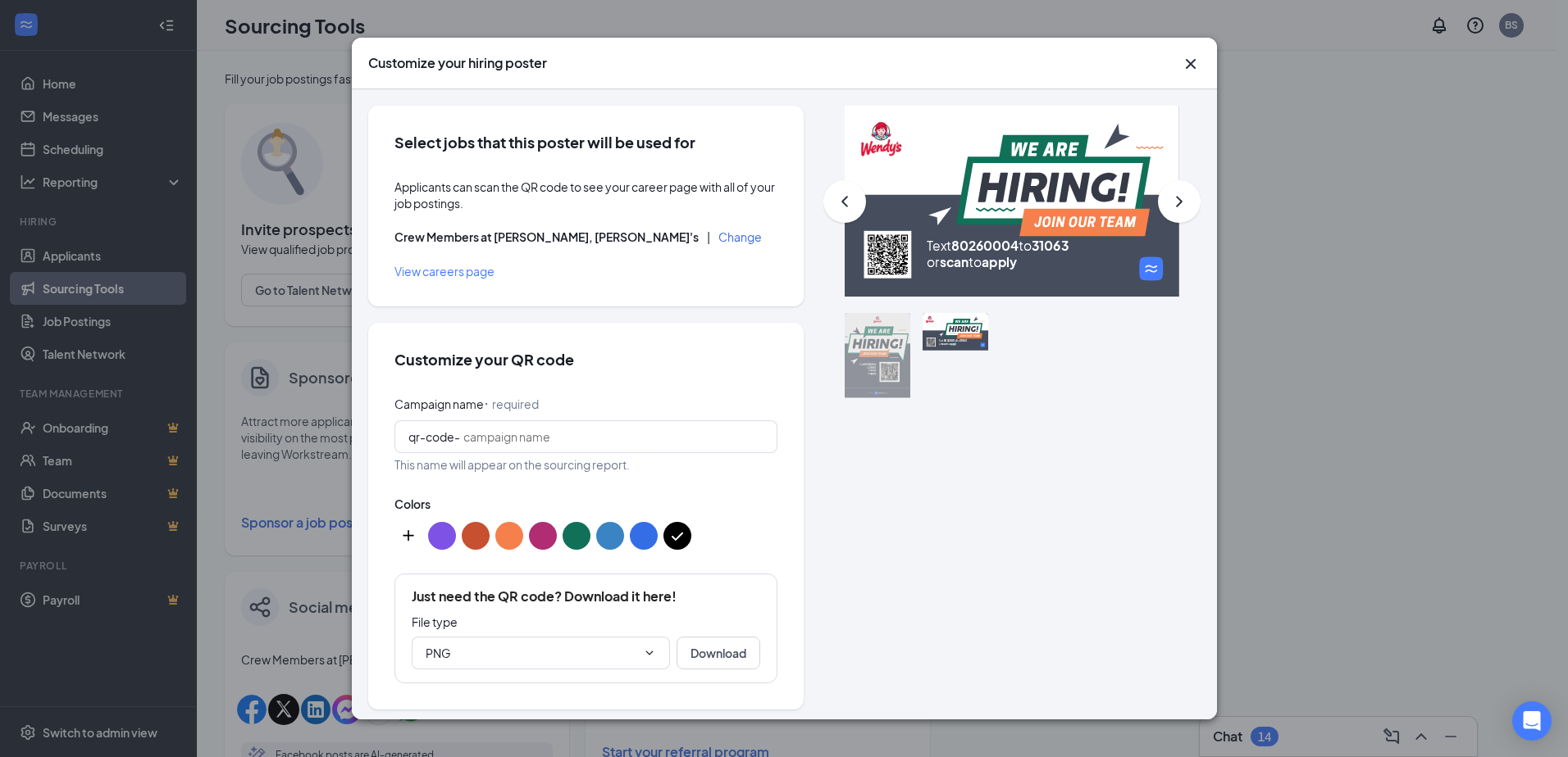
click at [874, 348] on div at bounding box center [877, 355] width 66 height 85
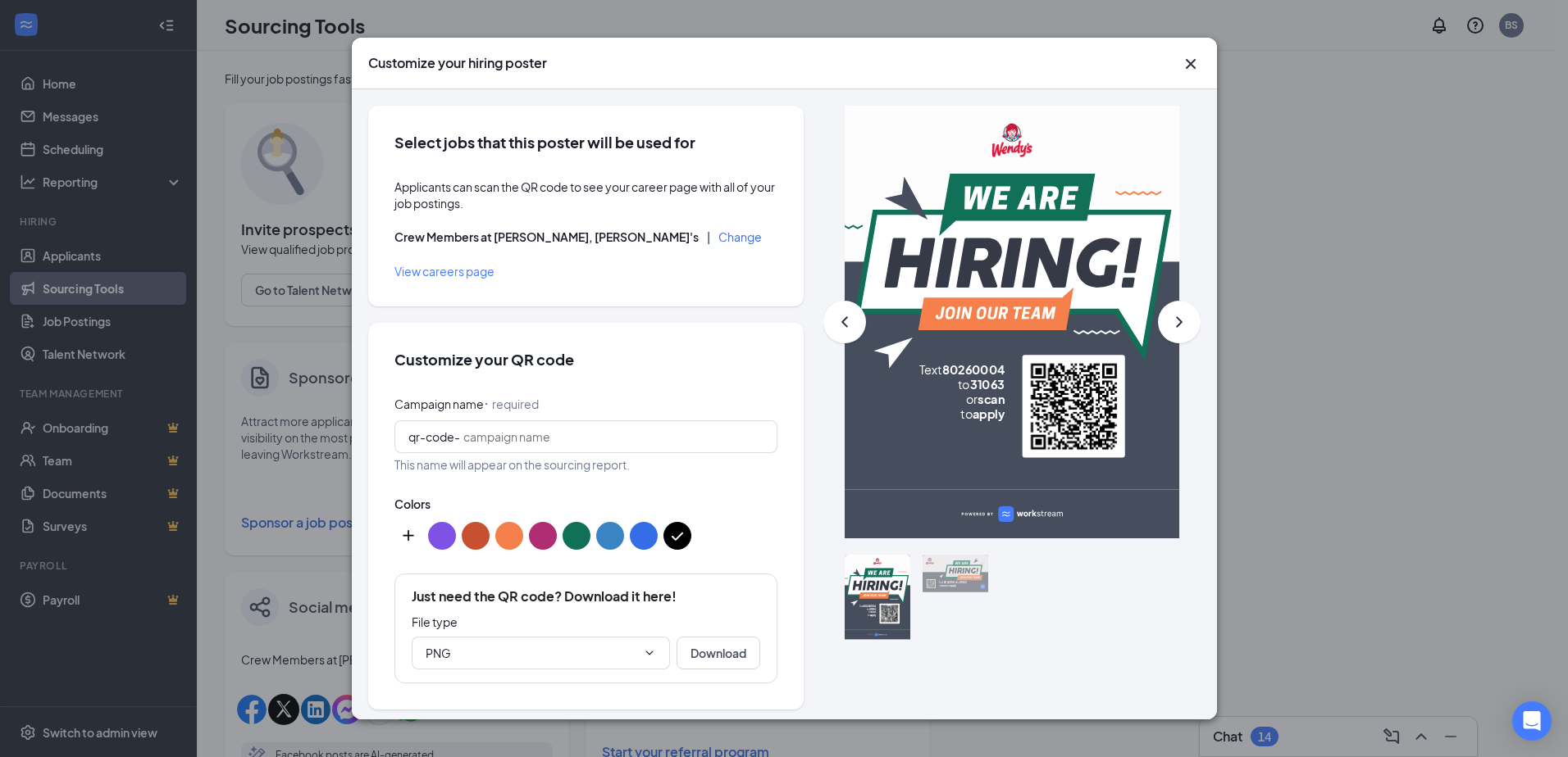
click at [924, 457] on foreignobject "Text 80260004 to 31063 or scan to apply" at bounding box center [925, 427] width 157 height 131
drag, startPoint x: 924, startPoint y: 457, endPoint x: 1057, endPoint y: 587, distance: 186.0
click at [1057, 587] on div ".fontThin { font: normal 45px Plus Jakarta Sans; fill: #FFFFFF; margin: 0 } .fo…" at bounding box center [1012, 629] width 334 height 149
click at [695, 645] on button "Download" at bounding box center [718, 652] width 84 height 33
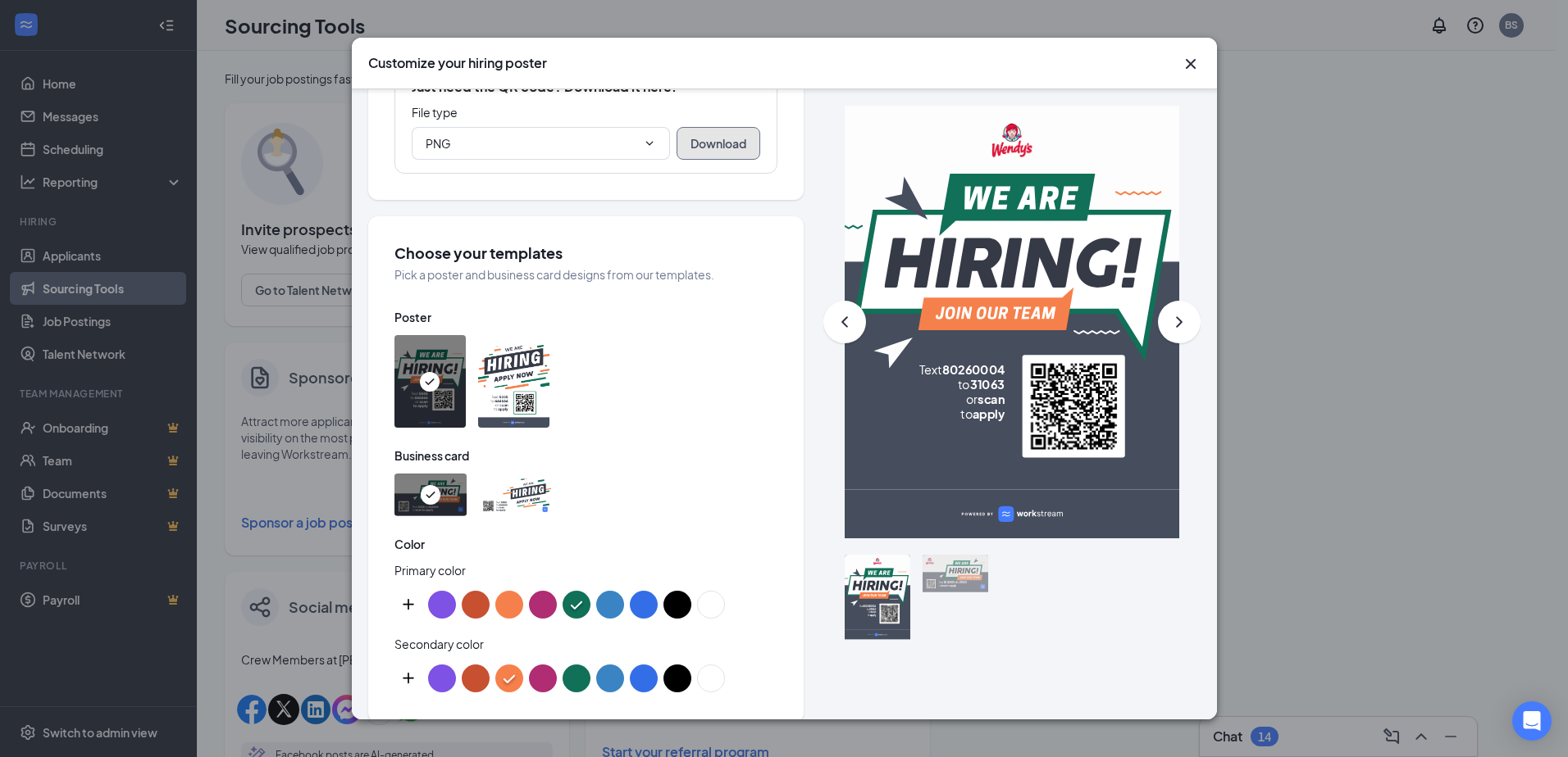
scroll to position [388, 0]
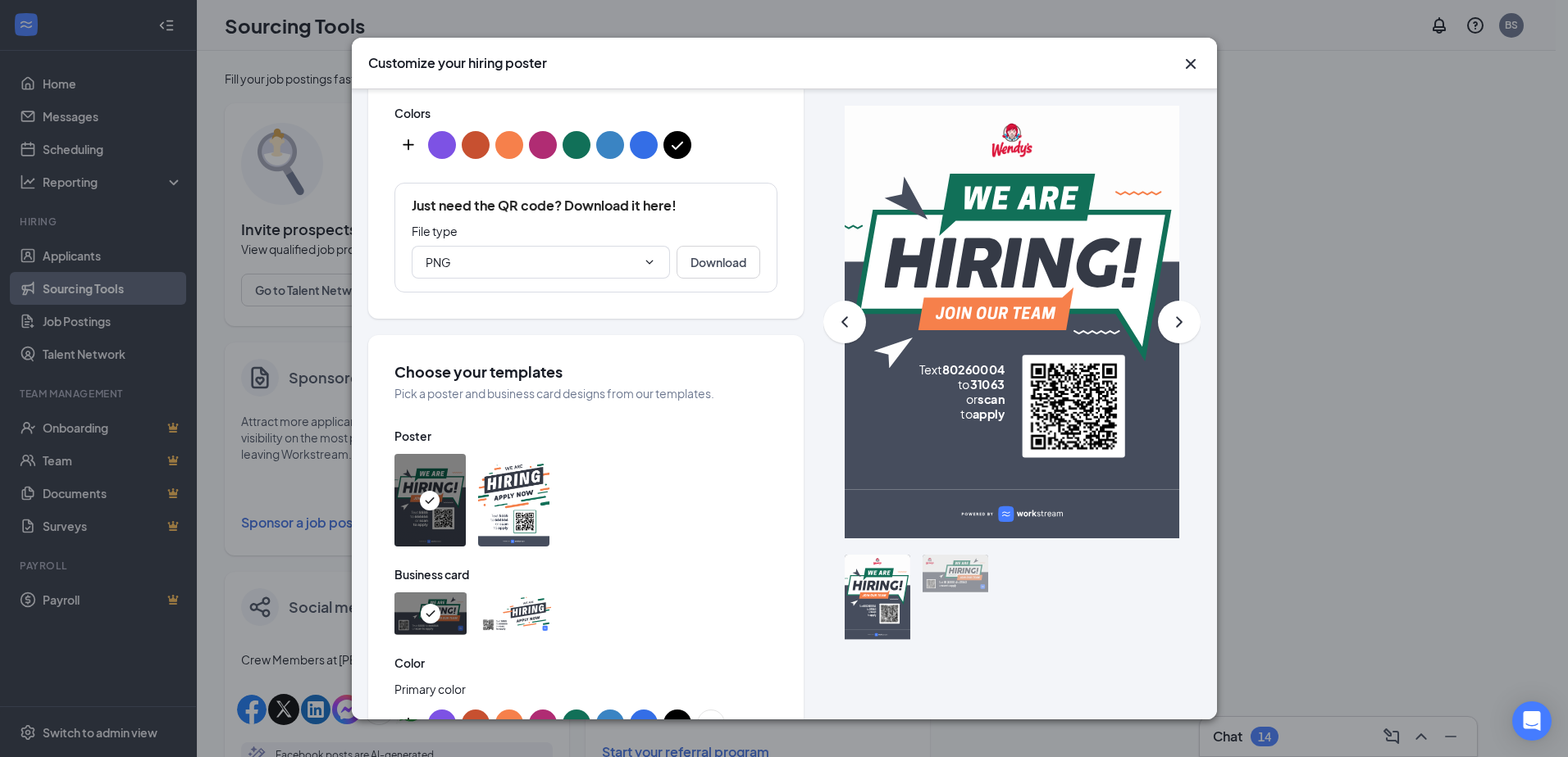
click at [433, 614] on img at bounding box center [430, 614] width 19 height 19
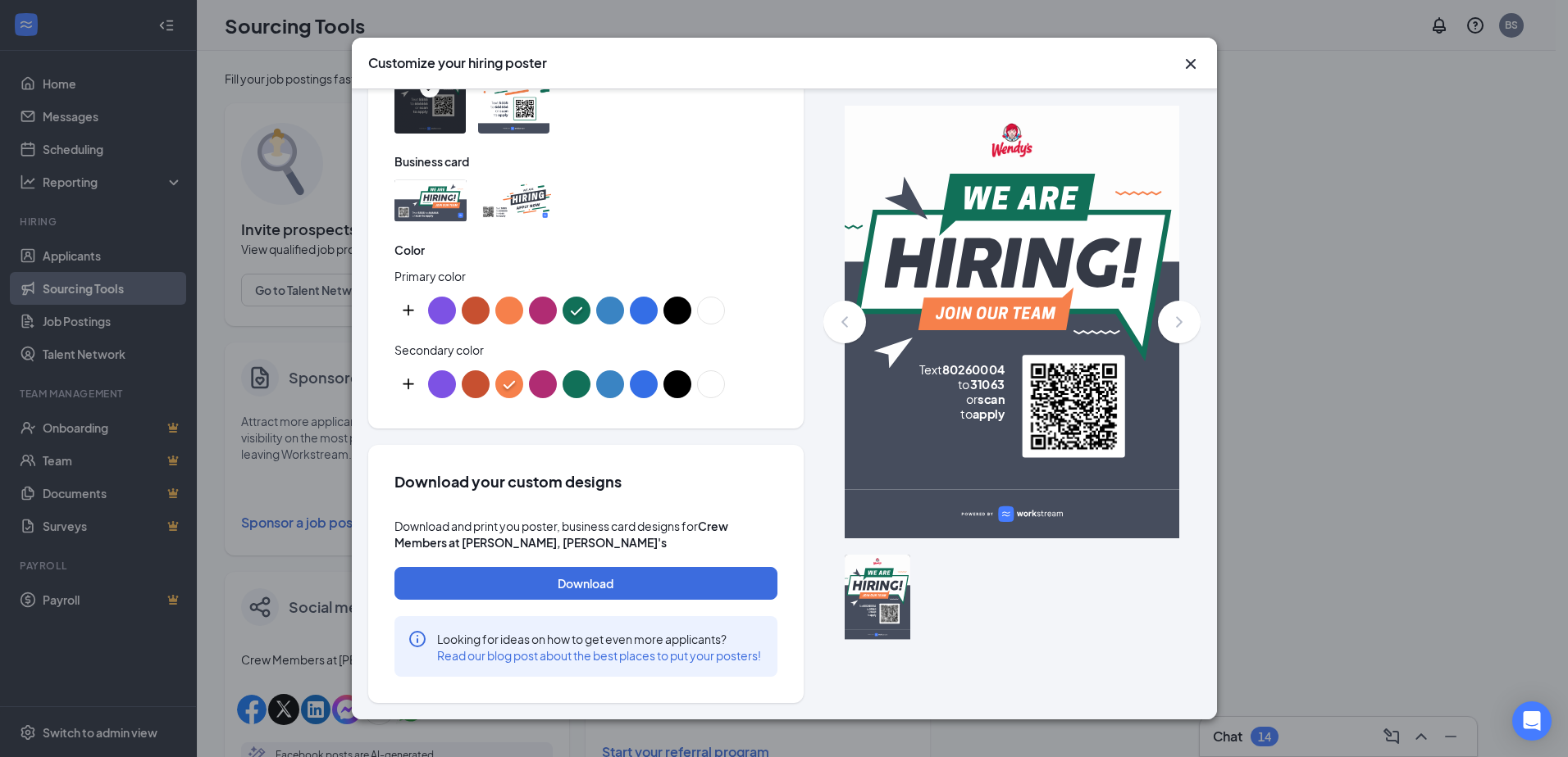
scroll to position [818, 0]
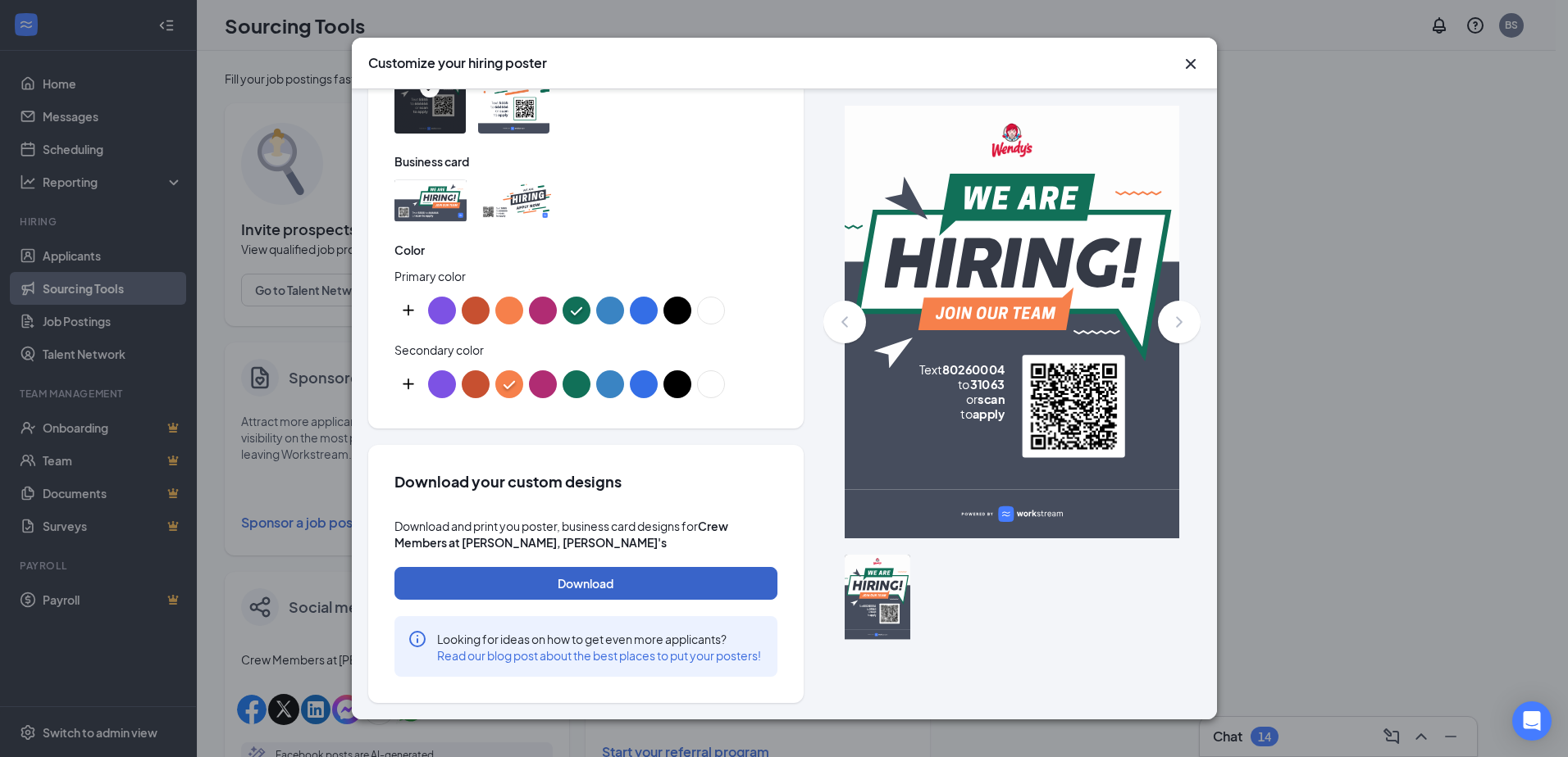
click at [577, 567] on button "Download" at bounding box center [585, 583] width 383 height 33
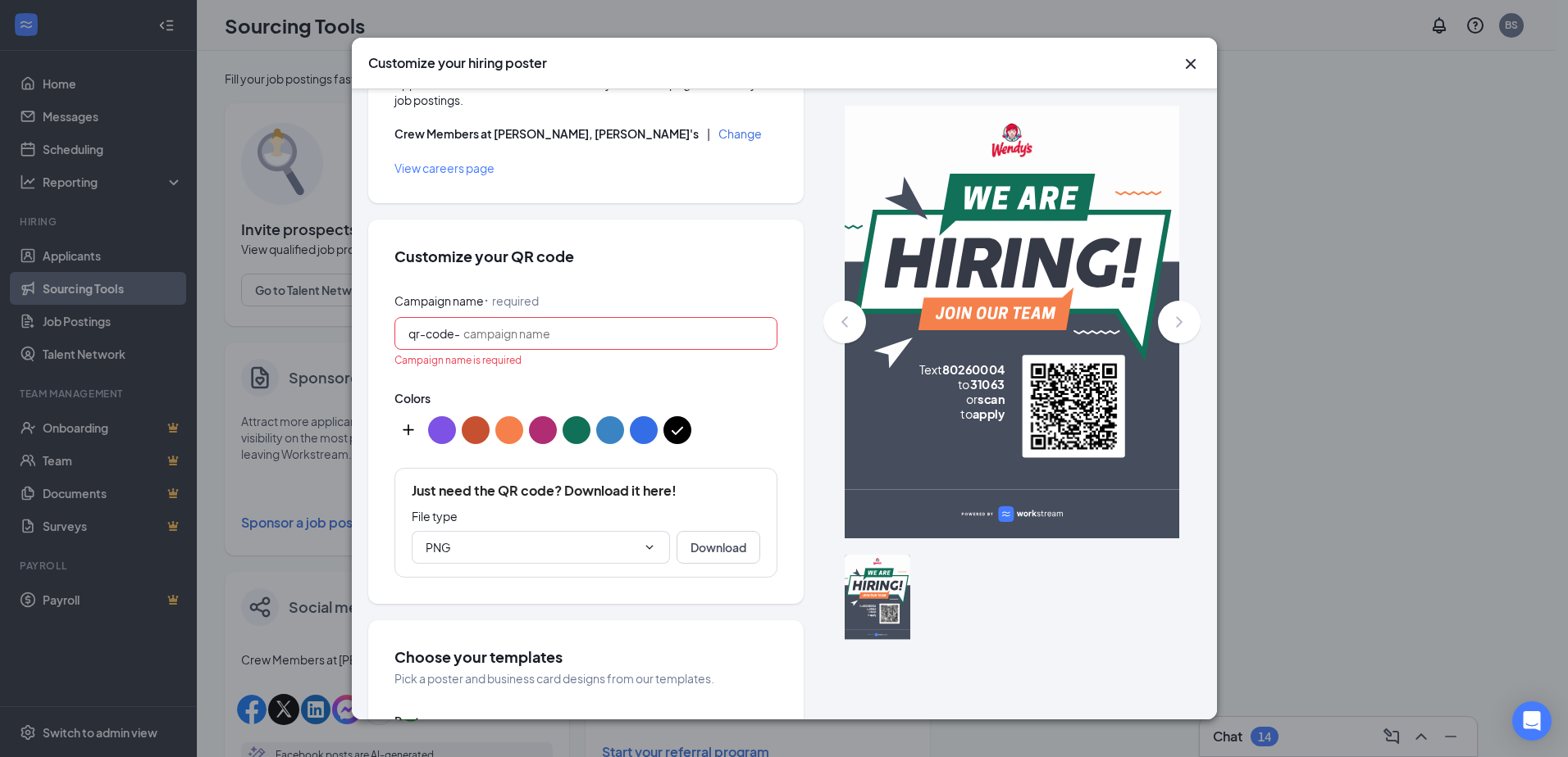
scroll to position [0, 0]
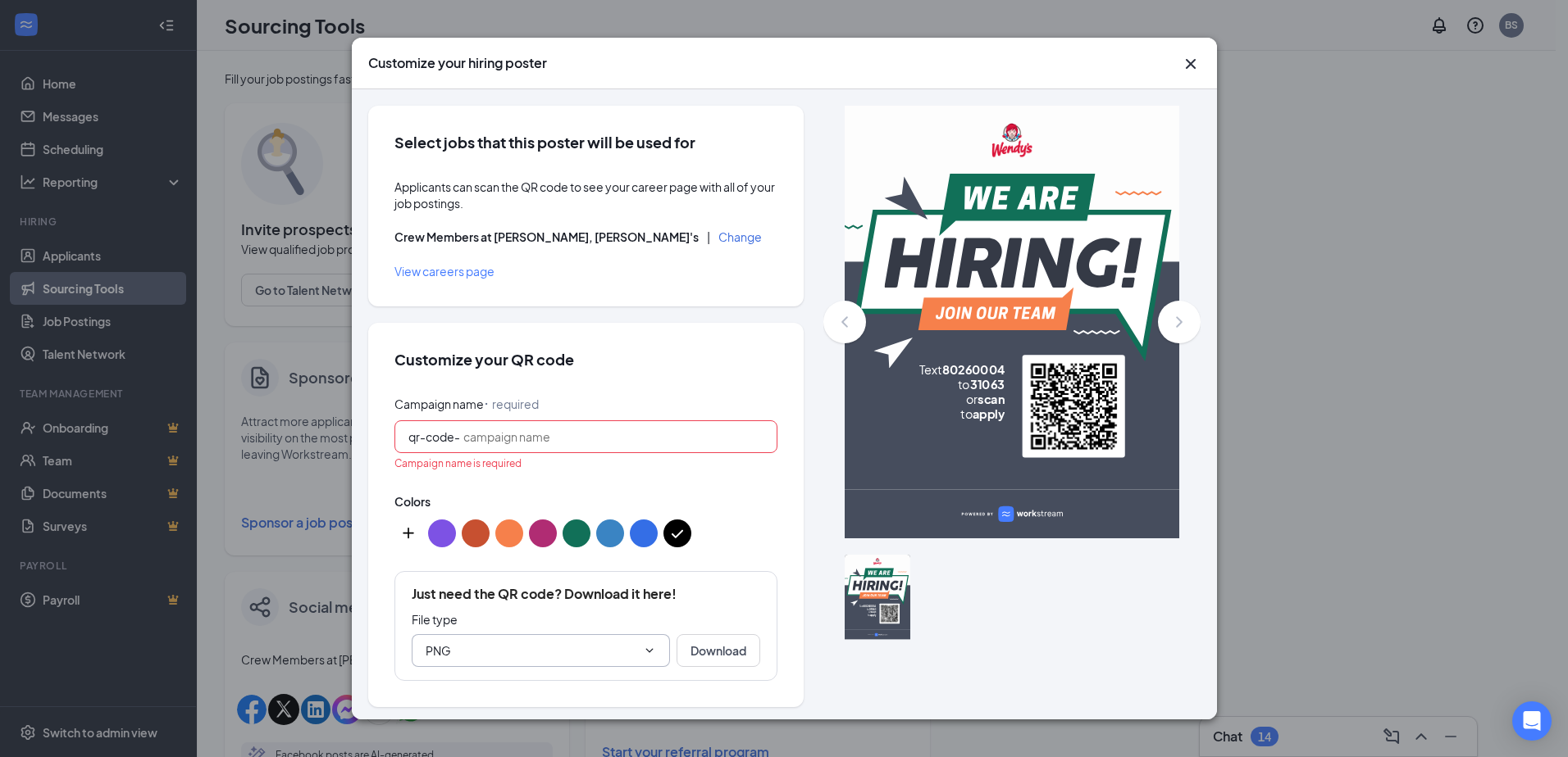
click at [643, 649] on icon "ChevronDown" at bounding box center [649, 651] width 14 height 14
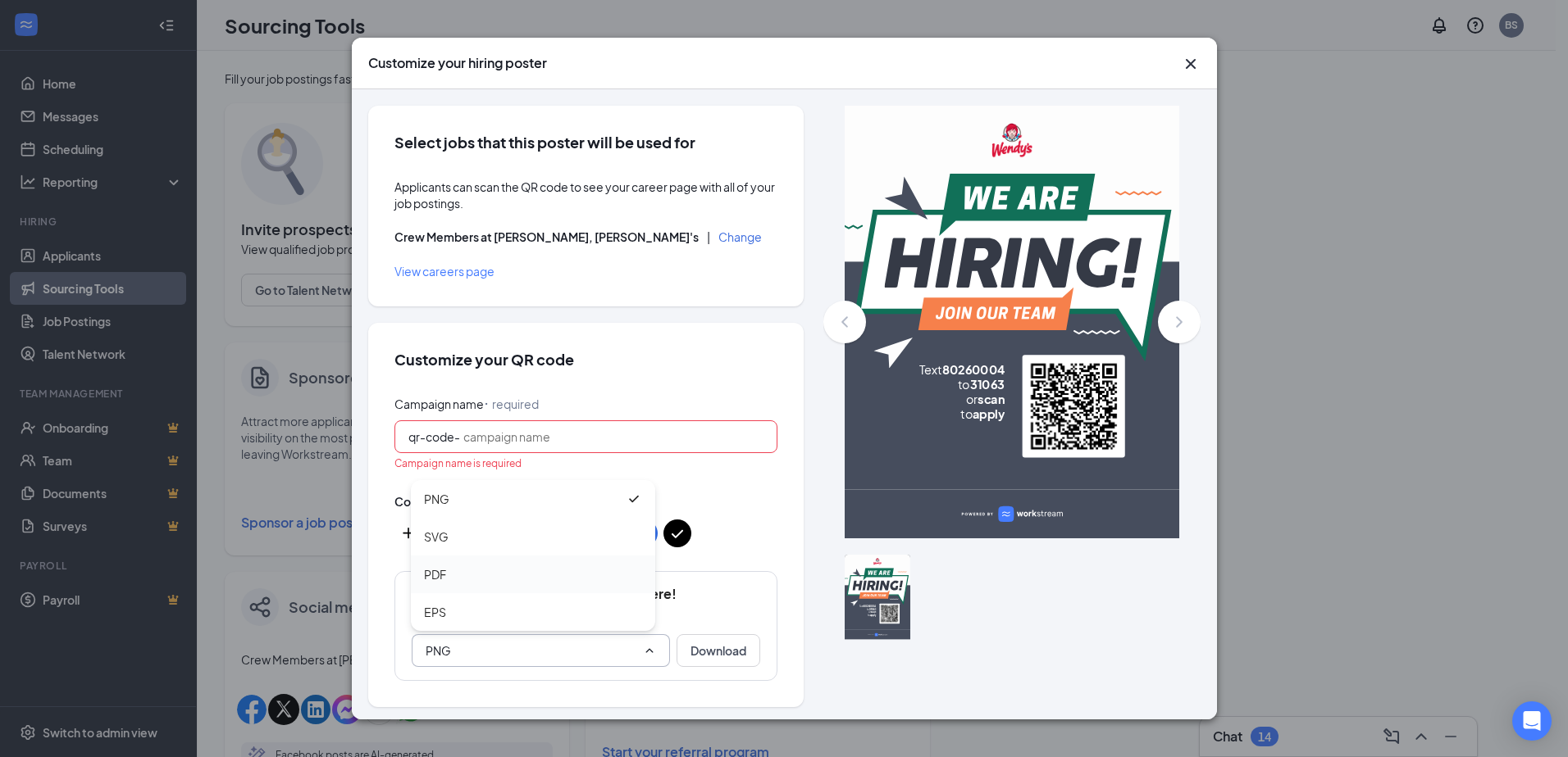
click at [450, 571] on div "PDF" at bounding box center [533, 574] width 218 height 18
type input "PDF"
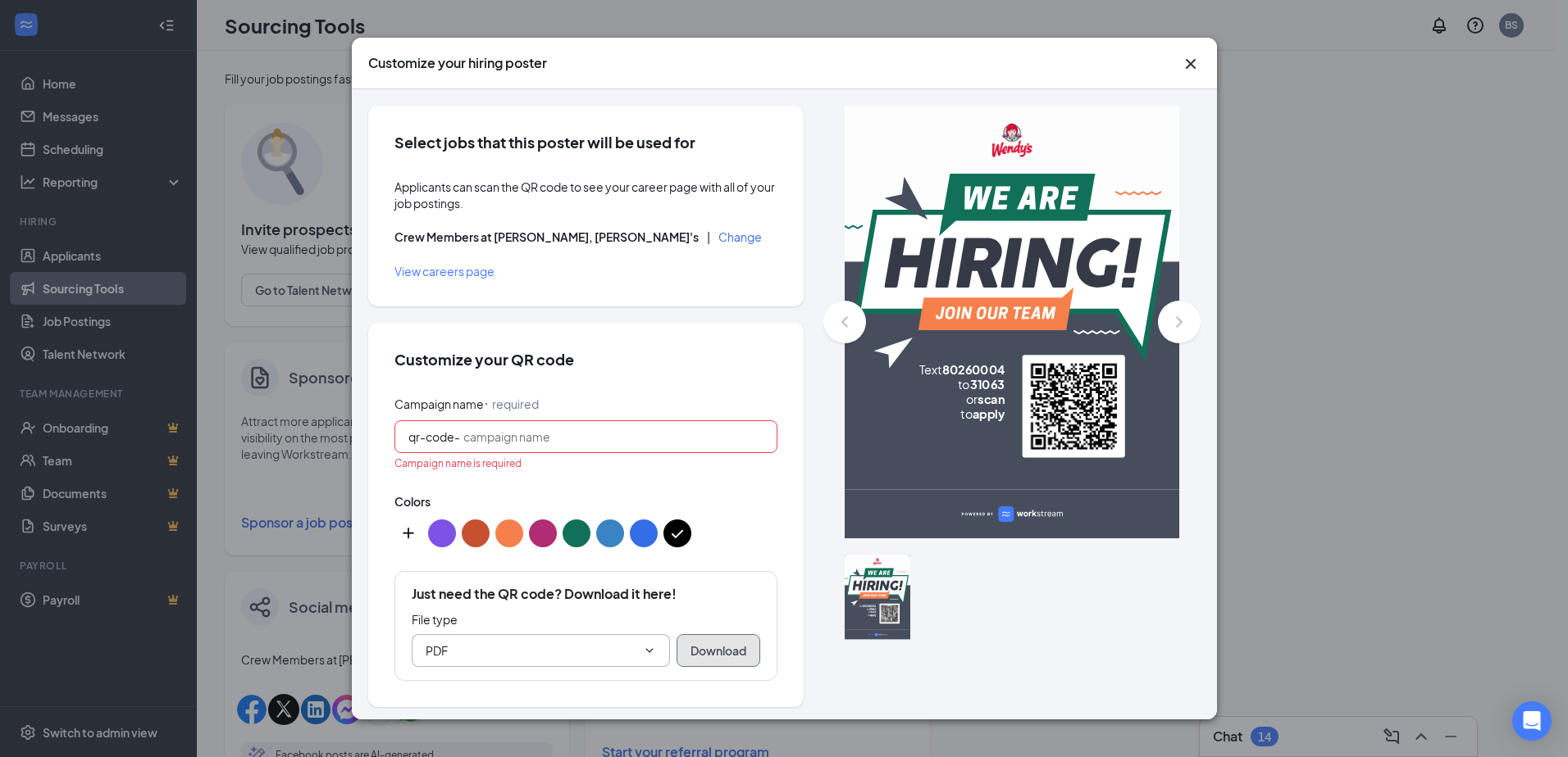
click at [704, 639] on button "Download" at bounding box center [718, 651] width 84 height 33
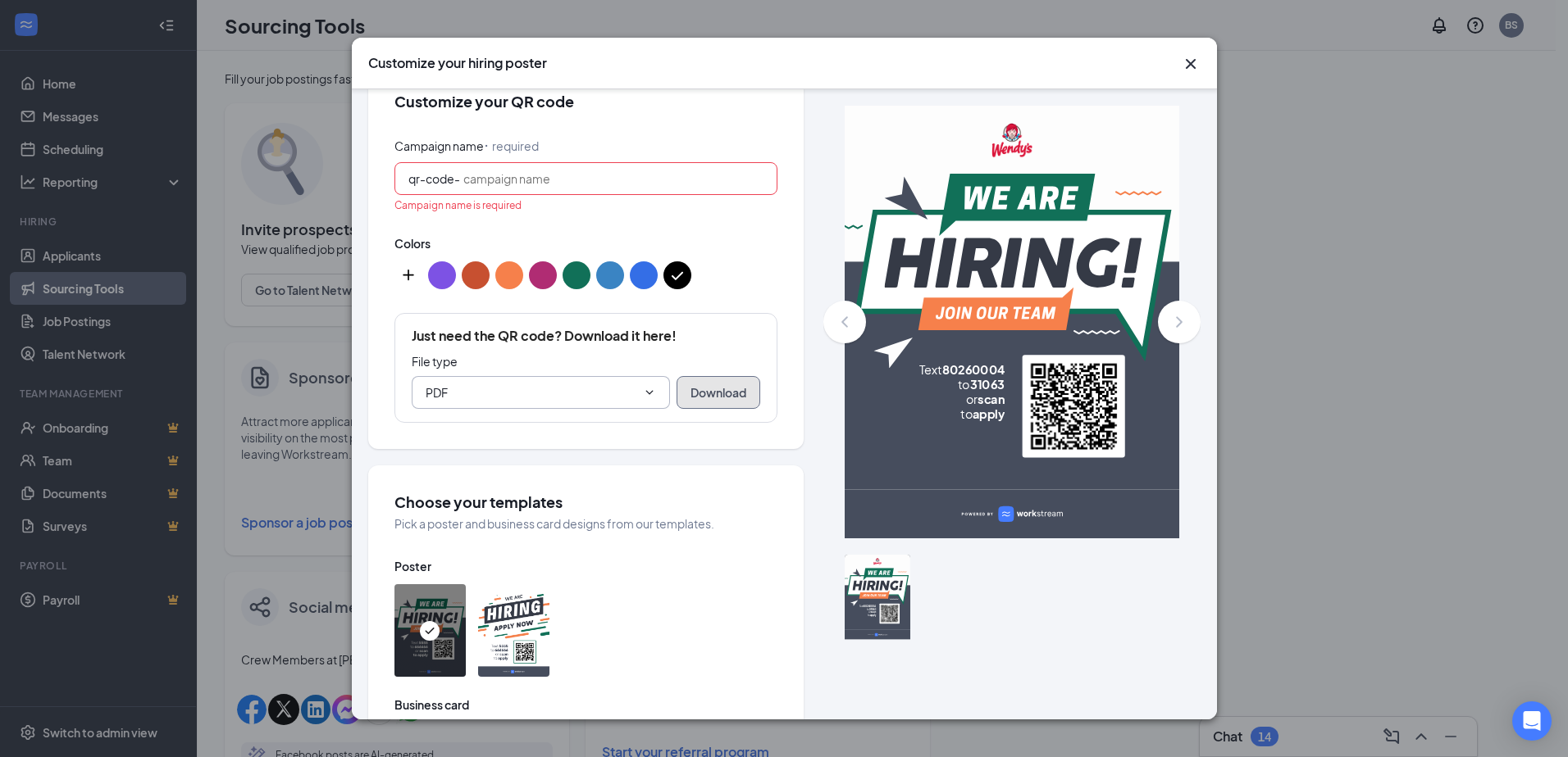
scroll to position [306, 0]
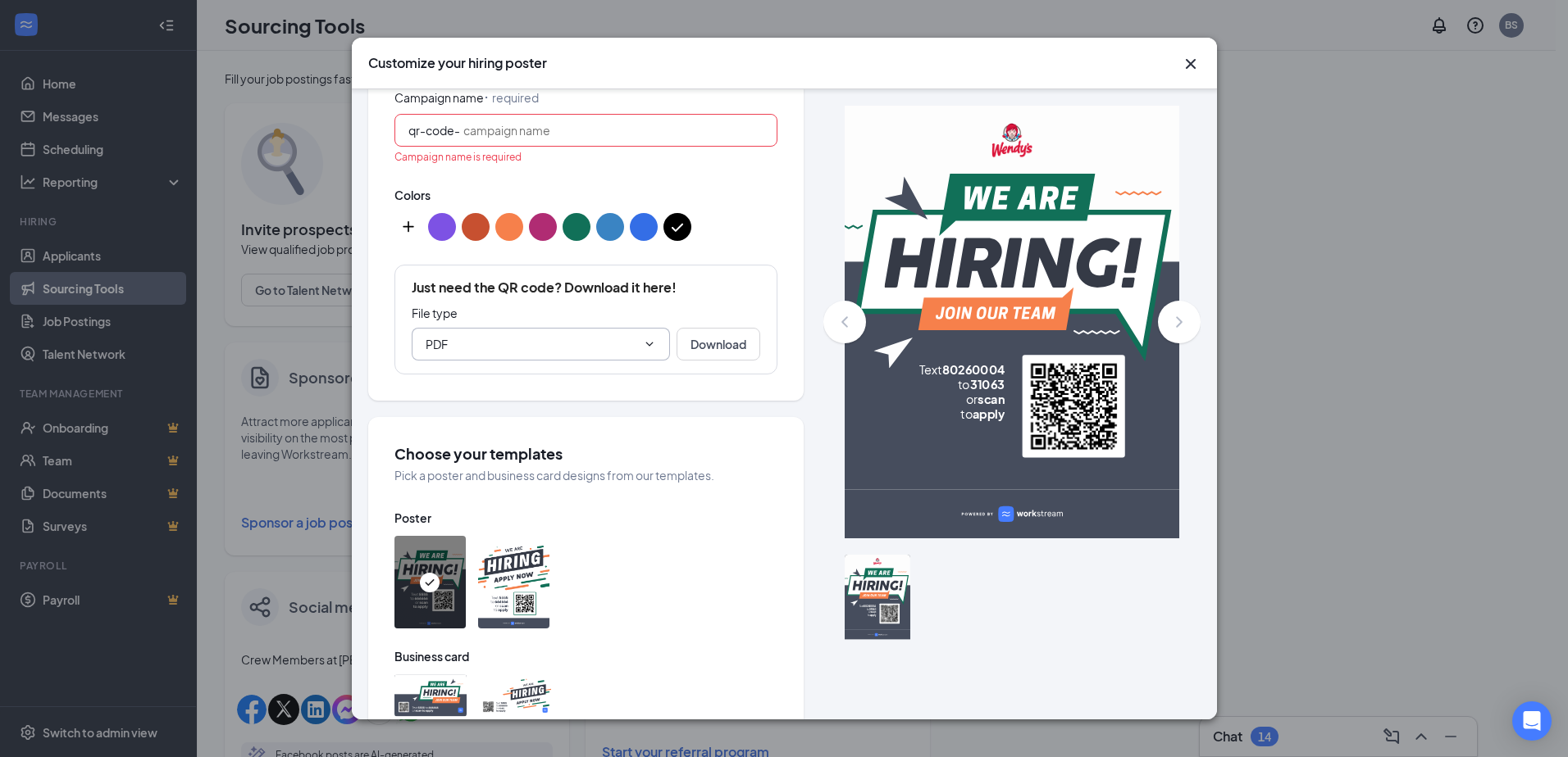
click at [569, 131] on input "Campaign name ⠂ required" at bounding box center [613, 130] width 300 height 18
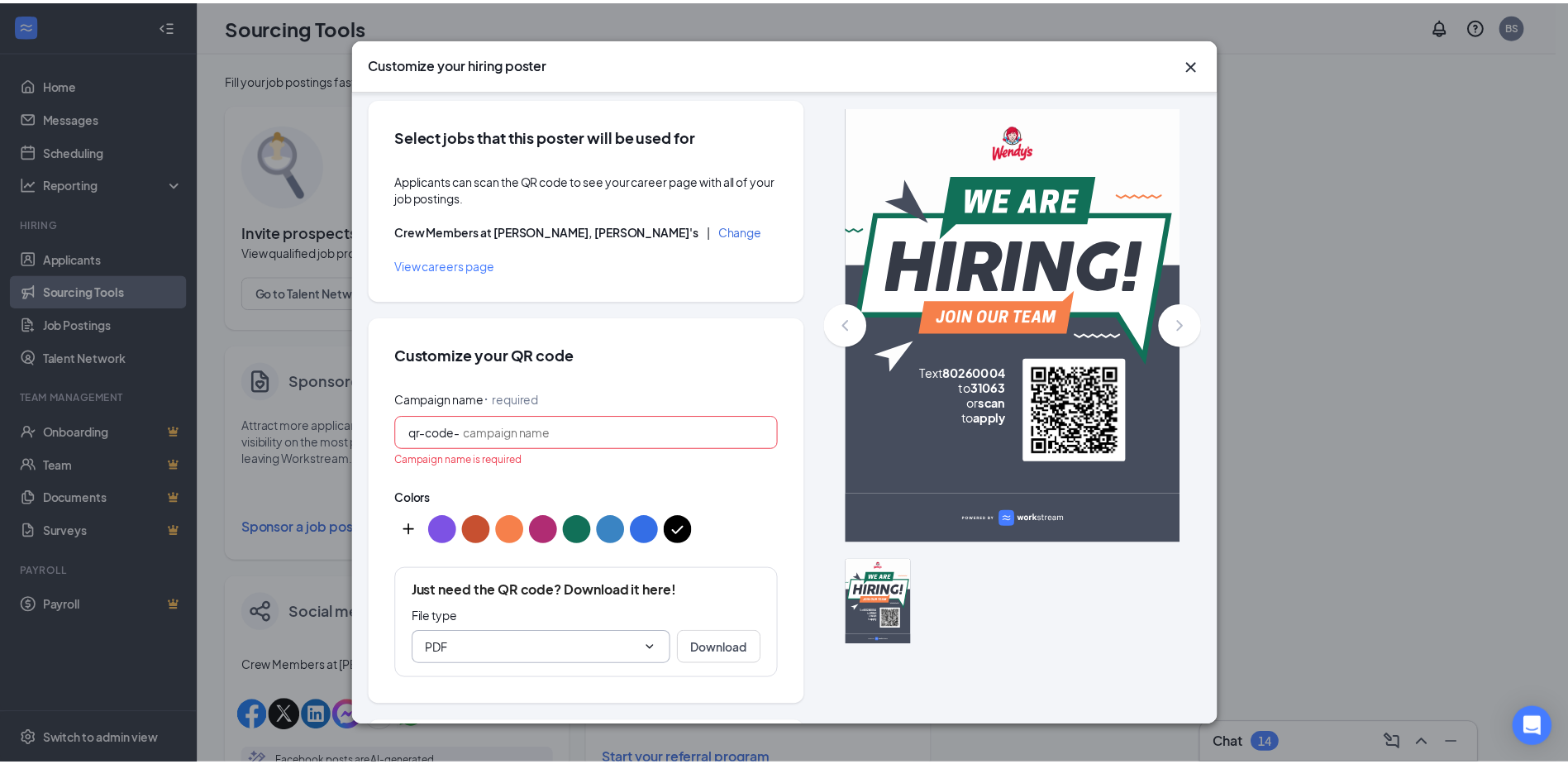
scroll to position [0, 0]
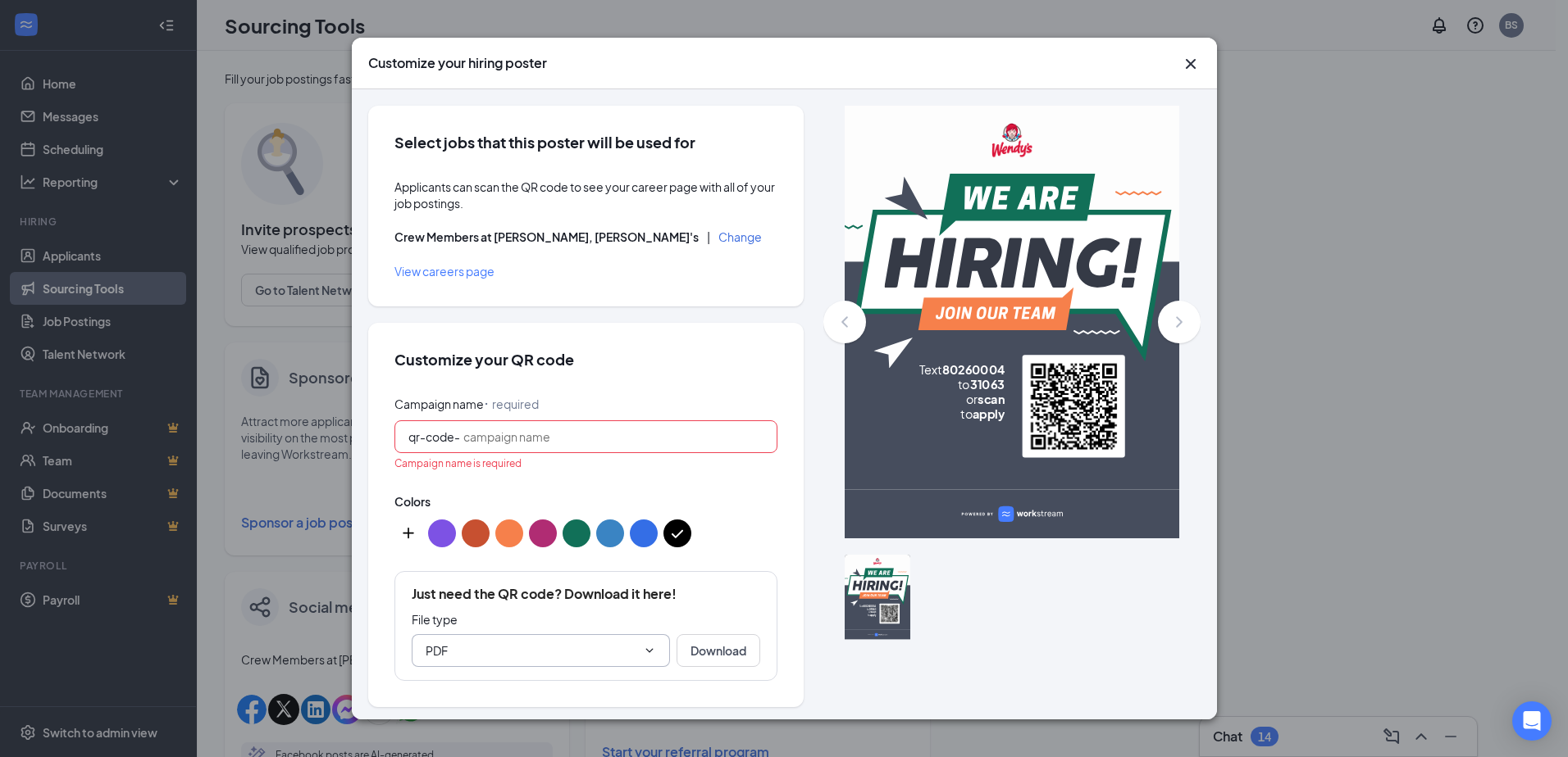
click at [989, 418] on span "apply" at bounding box center [988, 414] width 32 height 14
click at [1191, 60] on icon "Cross" at bounding box center [1190, 63] width 19 height 19
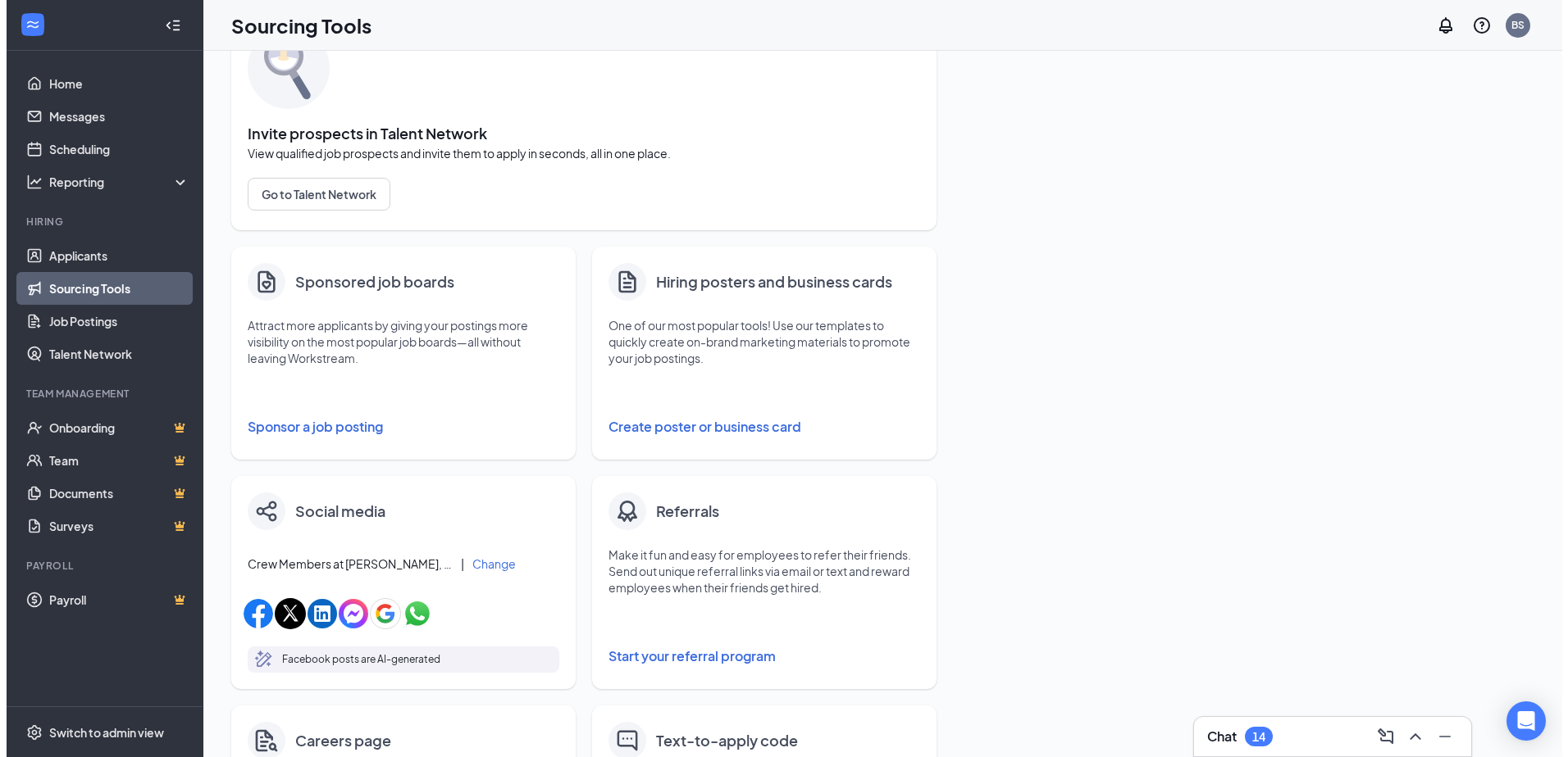
scroll to position [246, 0]
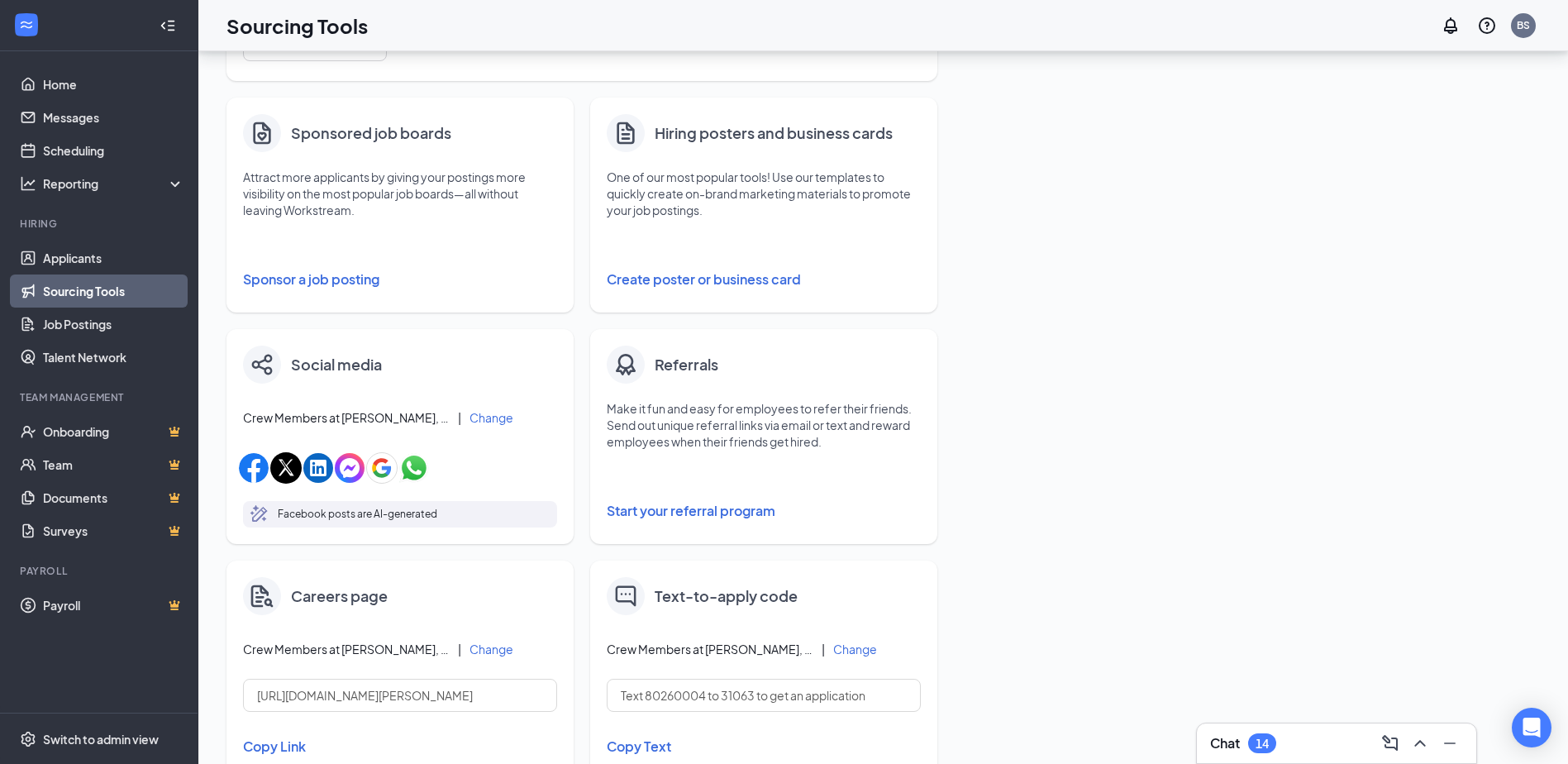
click at [692, 276] on button "Create poster or business card" at bounding box center [764, 279] width 314 height 33
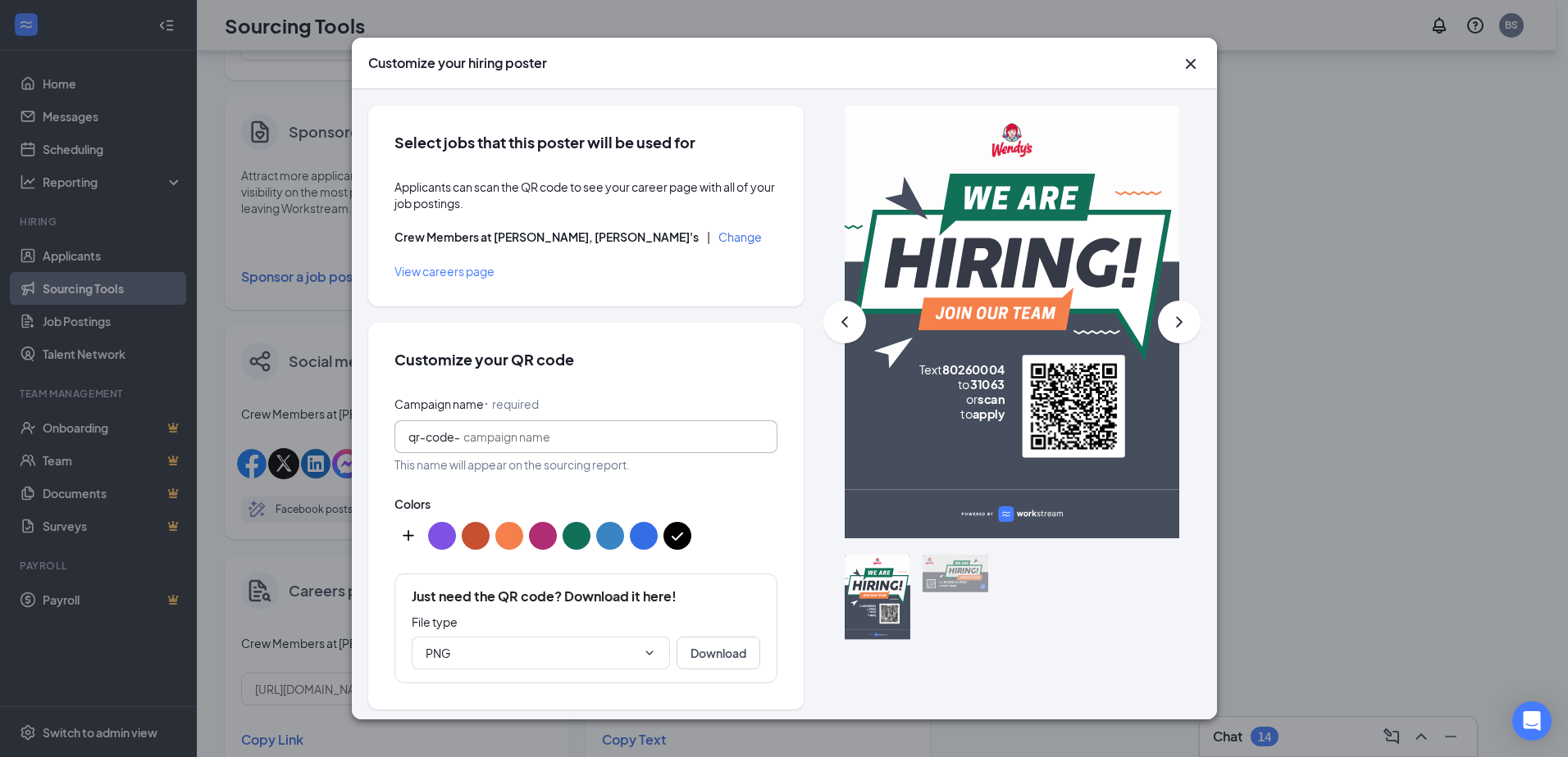
click at [566, 435] on input "Campaign name ⠂ required" at bounding box center [613, 436] width 300 height 18
type input "Hi"
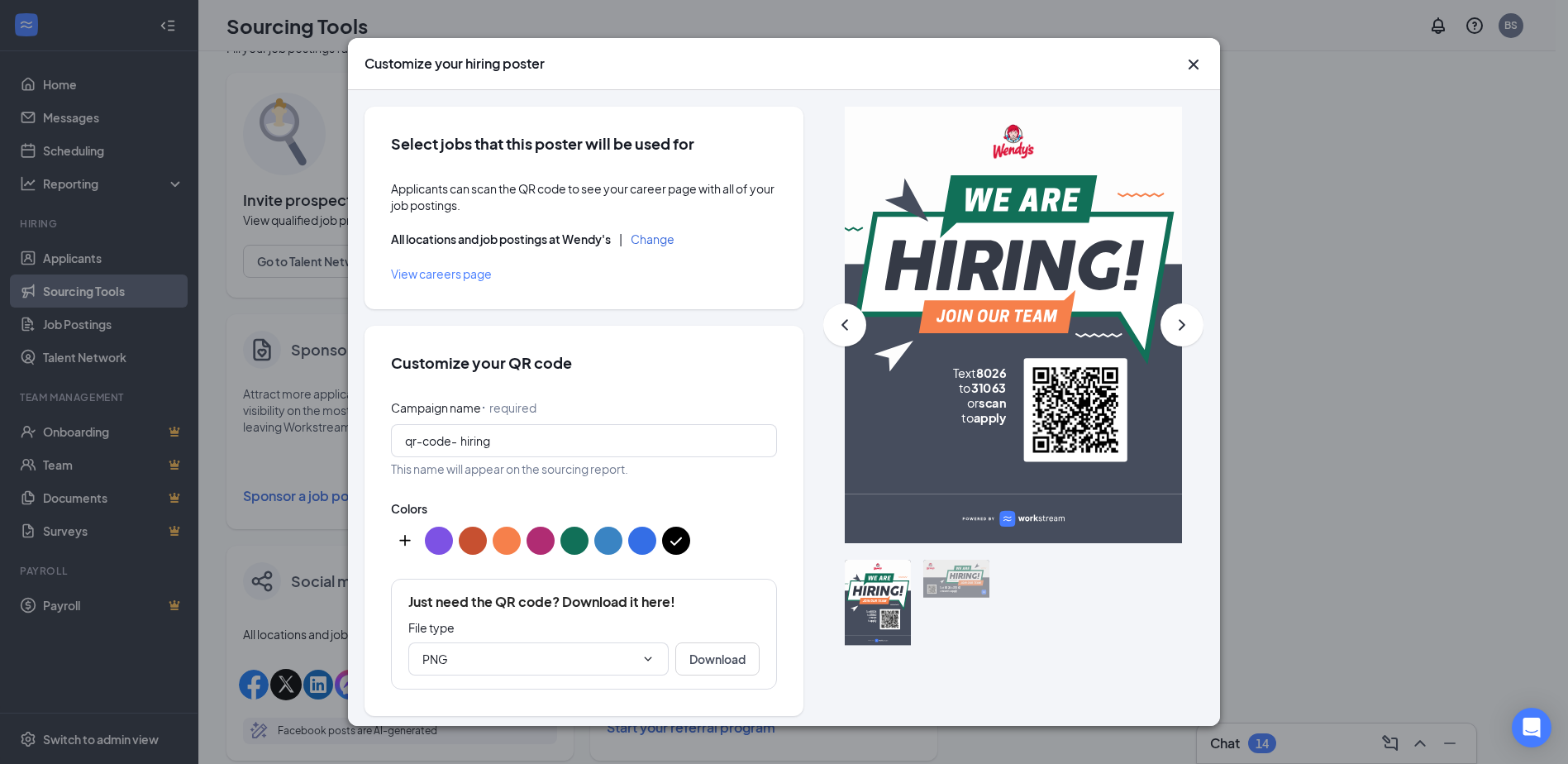
scroll to position [32, 0]
click at [1440, 625] on div "Customize your hiring poster Select jobs that this poster will be used for Appl…" at bounding box center [784, 382] width 1568 height 764
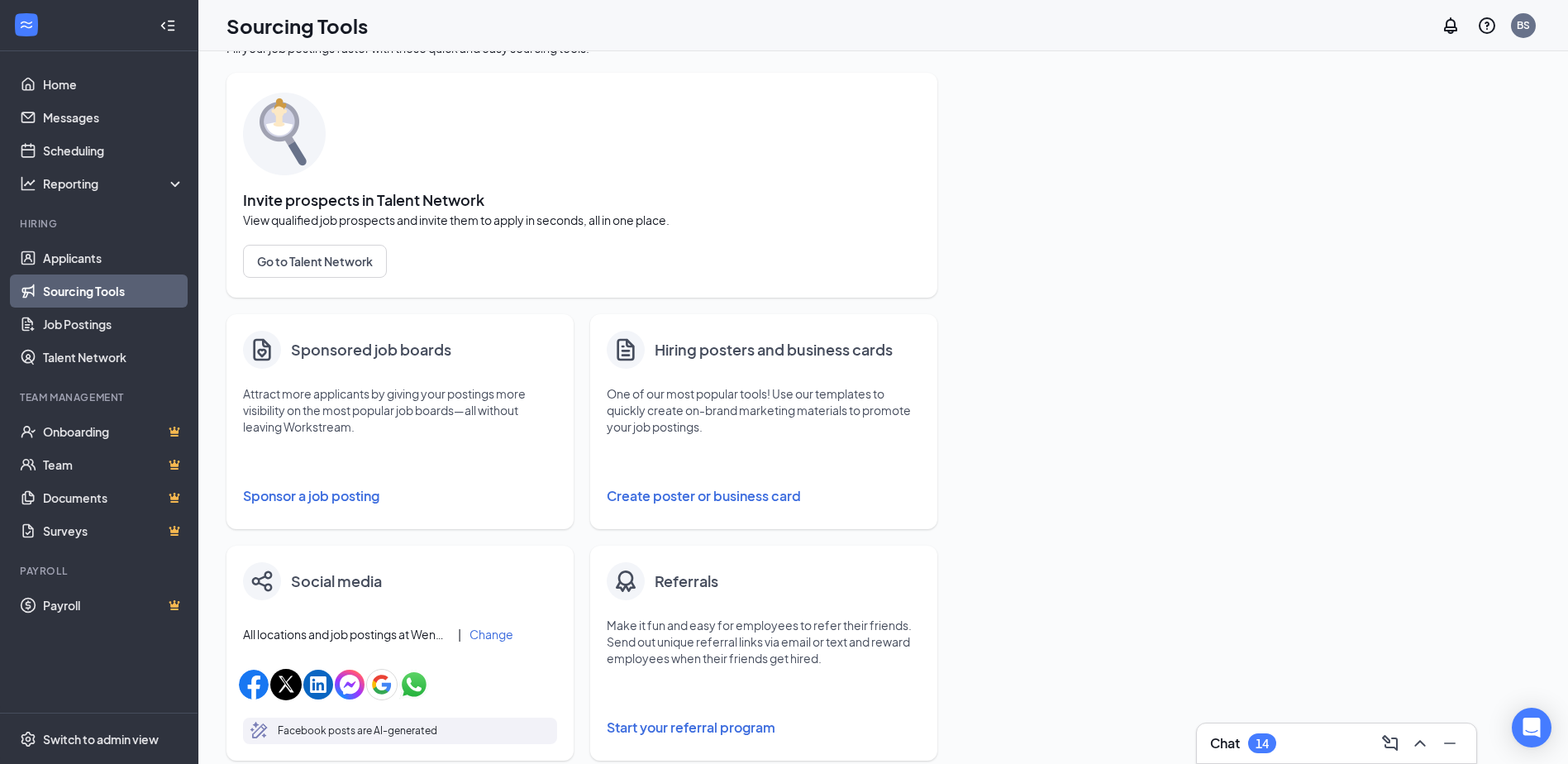
click at [686, 349] on h4 "Hiring posters and business cards" at bounding box center [774, 349] width 238 height 23
drag, startPoint x: 685, startPoint y: 349, endPoint x: 624, endPoint y: 345, distance: 61.1
click at [624, 345] on icon "Document" at bounding box center [626, 349] width 26 height 28
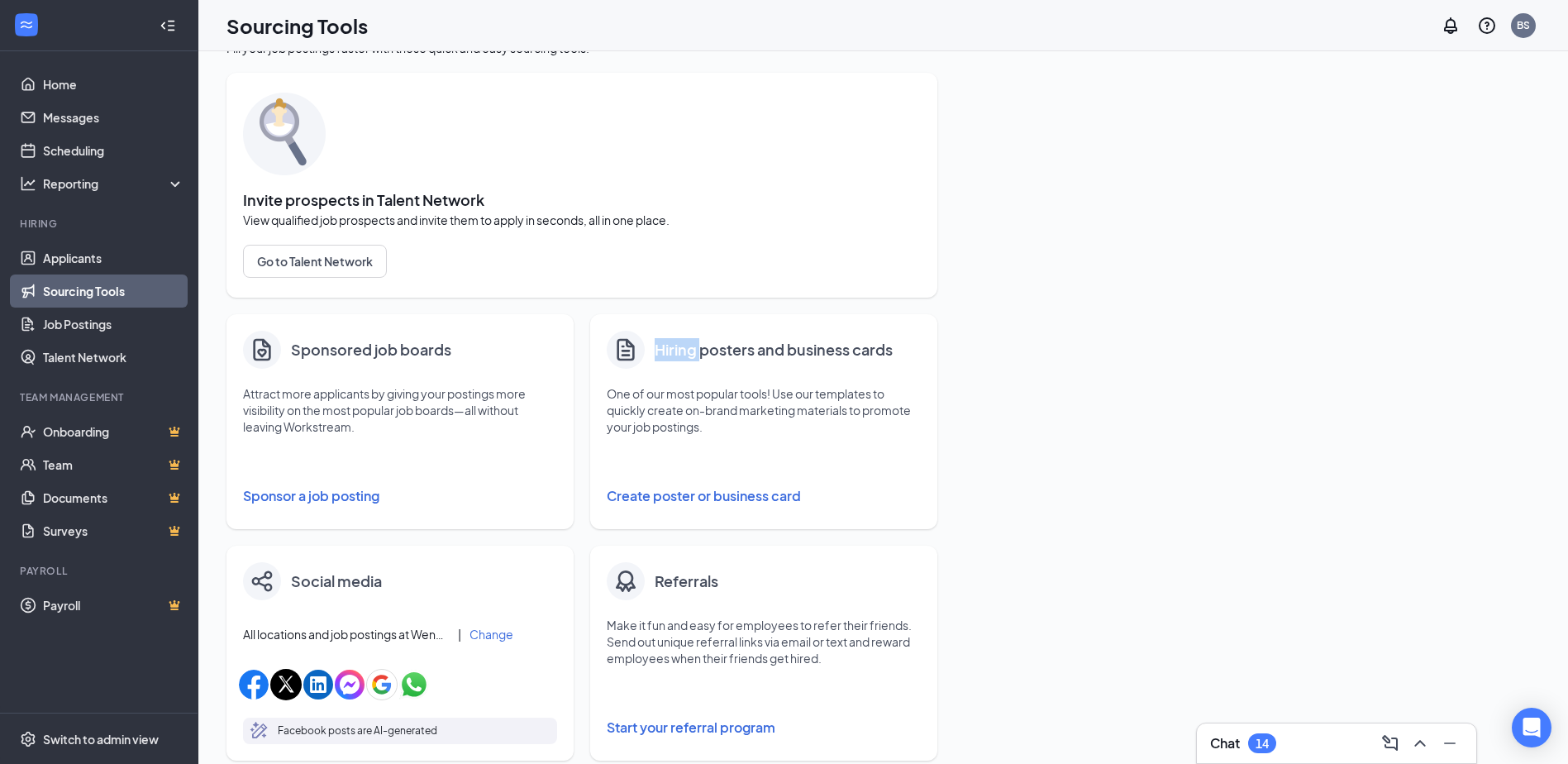
click at [656, 502] on button "Create poster or business card" at bounding box center [764, 496] width 314 height 33
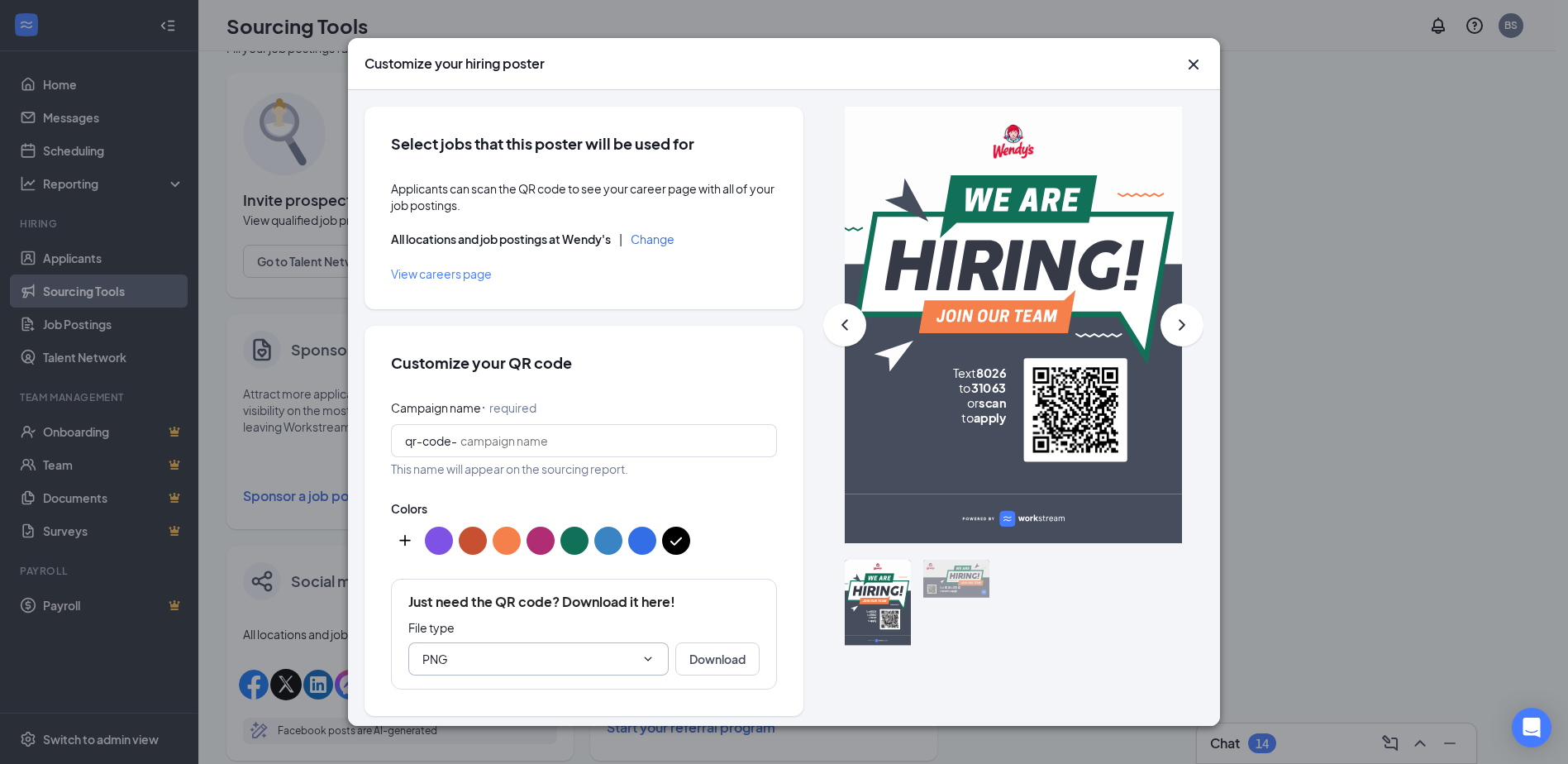
click at [641, 658] on icon "ChevronDown" at bounding box center [648, 659] width 14 height 14
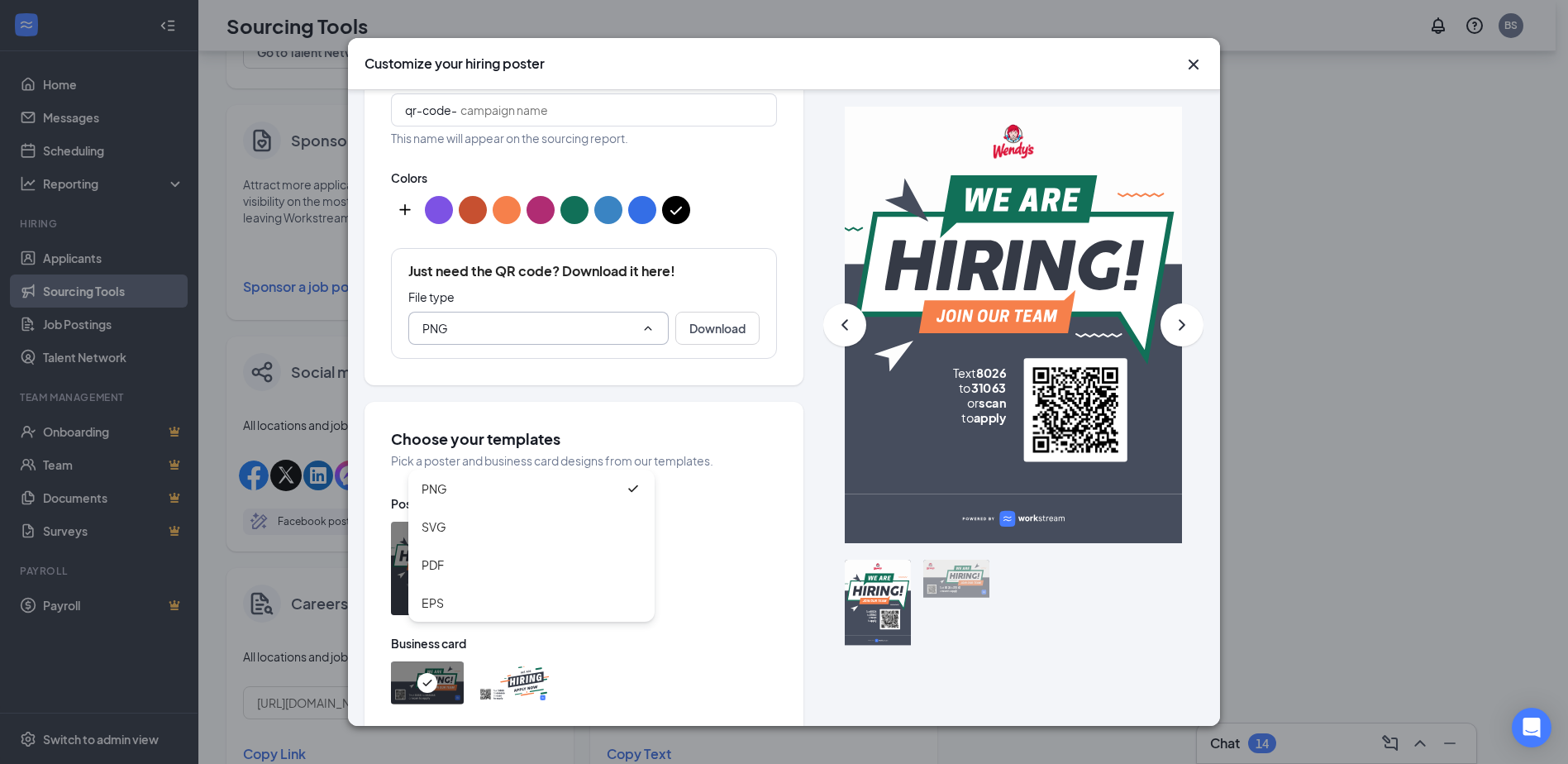
scroll to position [279, 0]
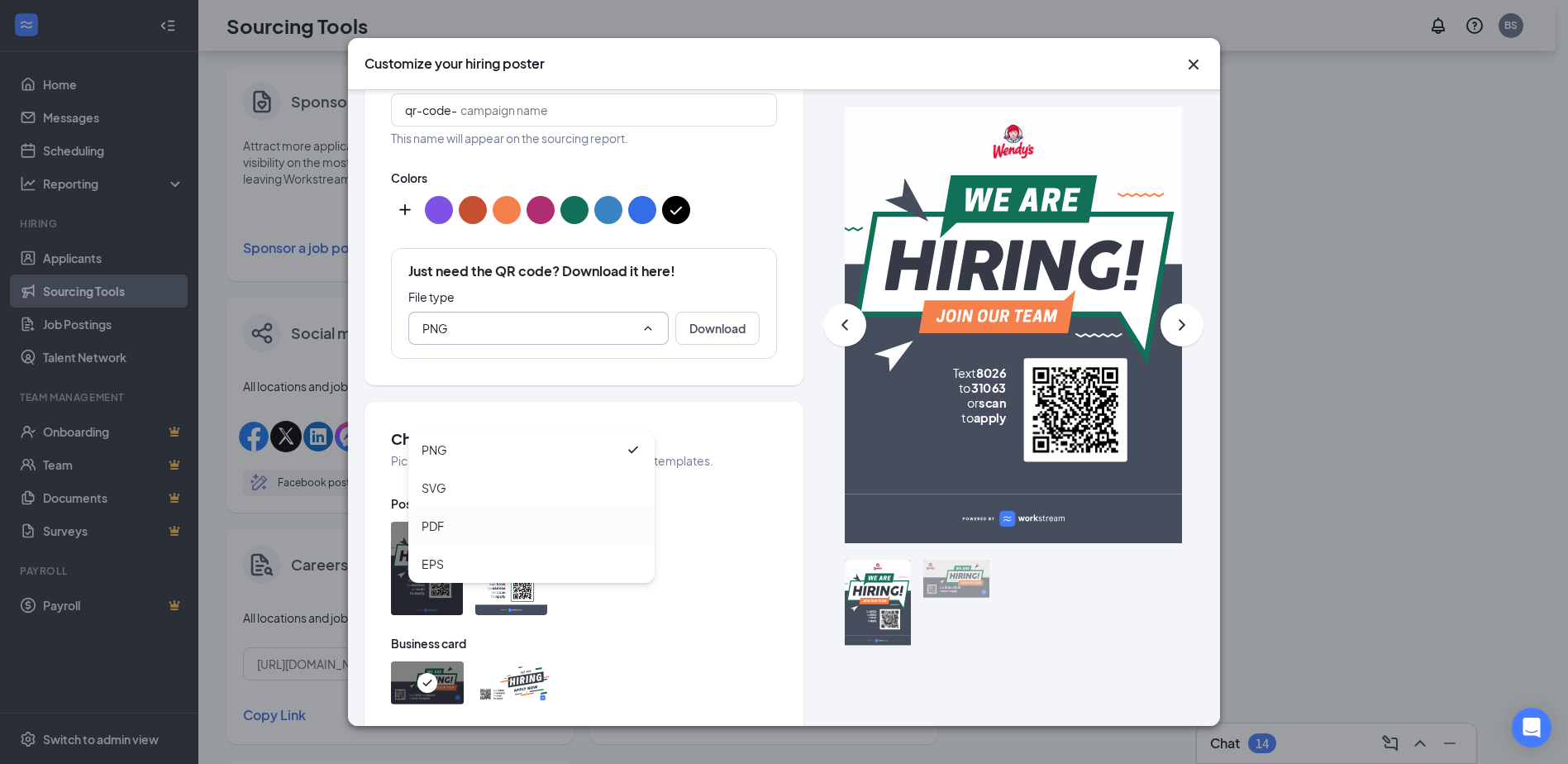
click at [437, 526] on div "PDF" at bounding box center [432, 526] width 22 height 18
type input "PDF"
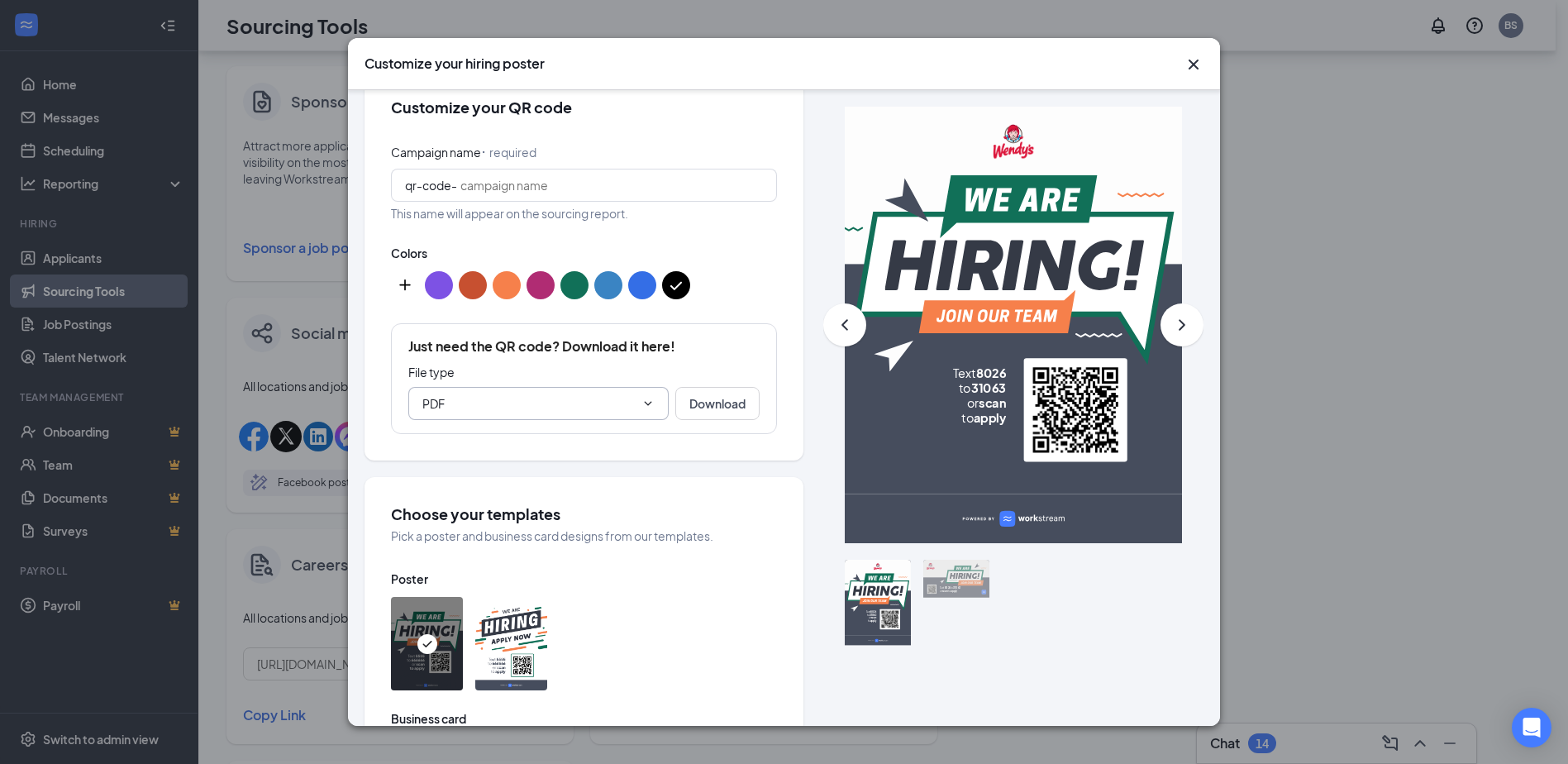
scroll to position [165, 0]
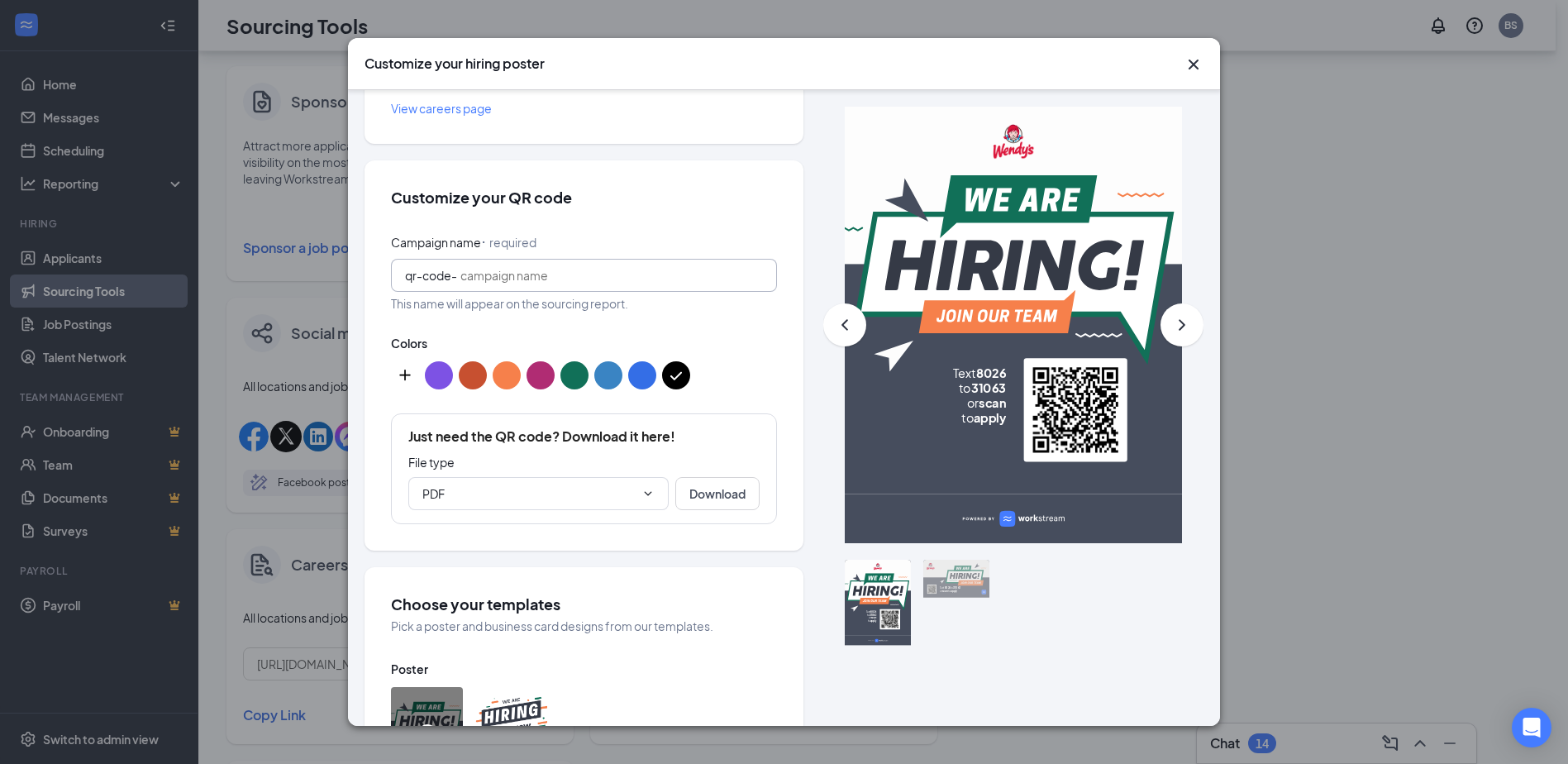
click at [520, 281] on input "Campaign name ⠂ required" at bounding box center [611, 275] width 302 height 18
type input "h"
click at [724, 503] on button "Download" at bounding box center [717, 493] width 84 height 33
click at [1200, 60] on icon "Cross" at bounding box center [1193, 64] width 20 height 20
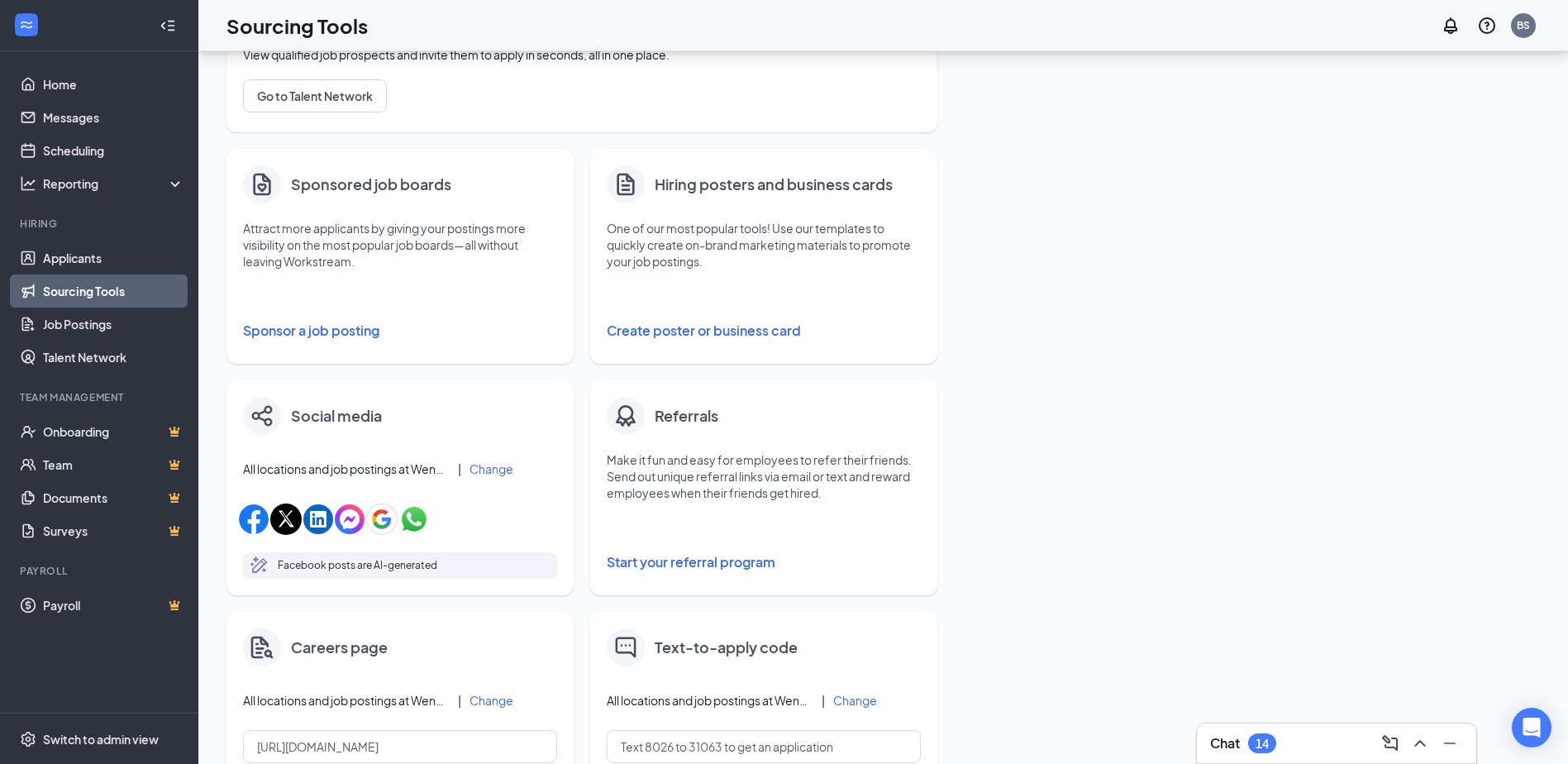
scroll to position [279, 0]
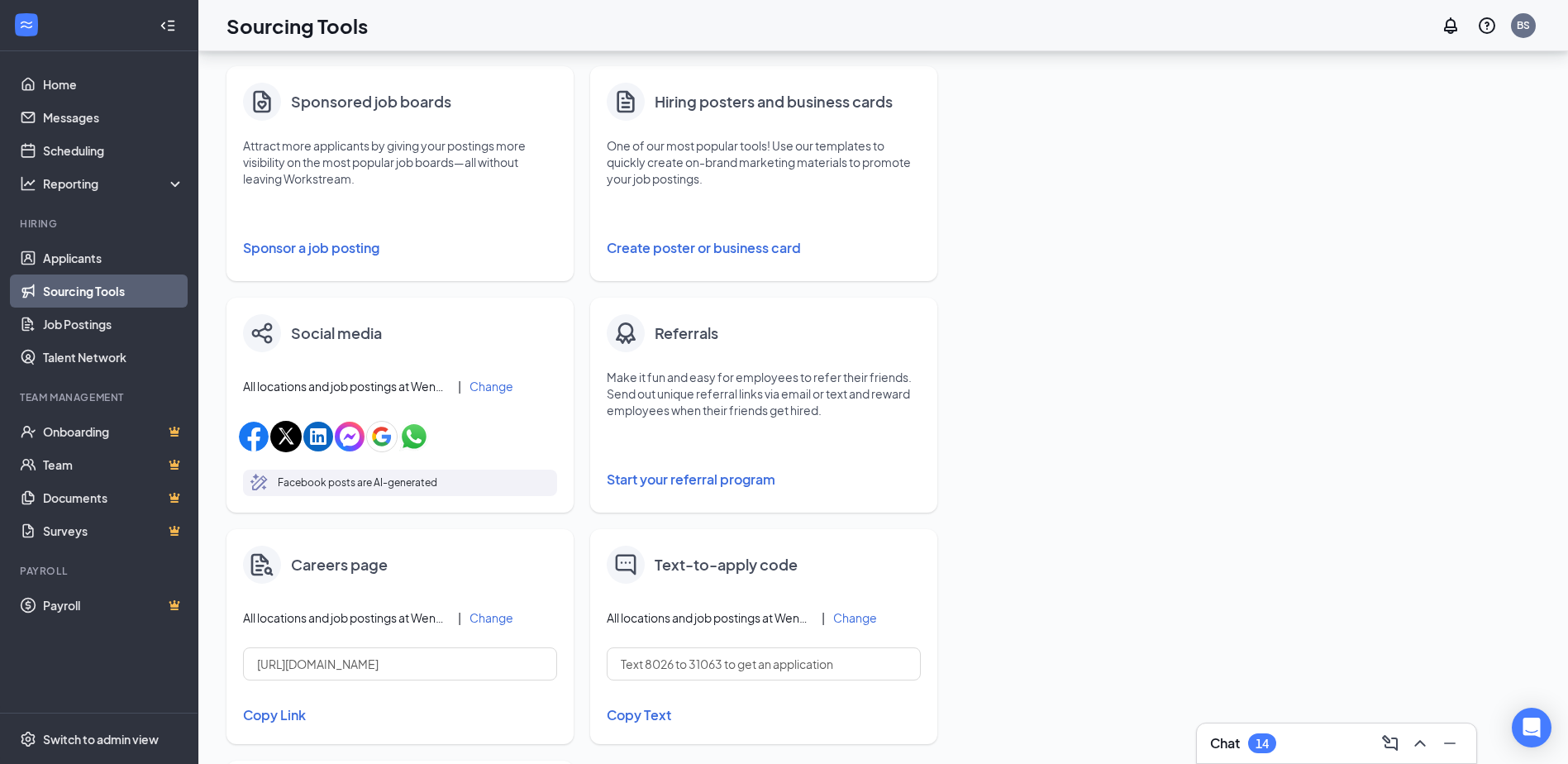
click at [671, 250] on button "Create poster or business card" at bounding box center [764, 248] width 314 height 33
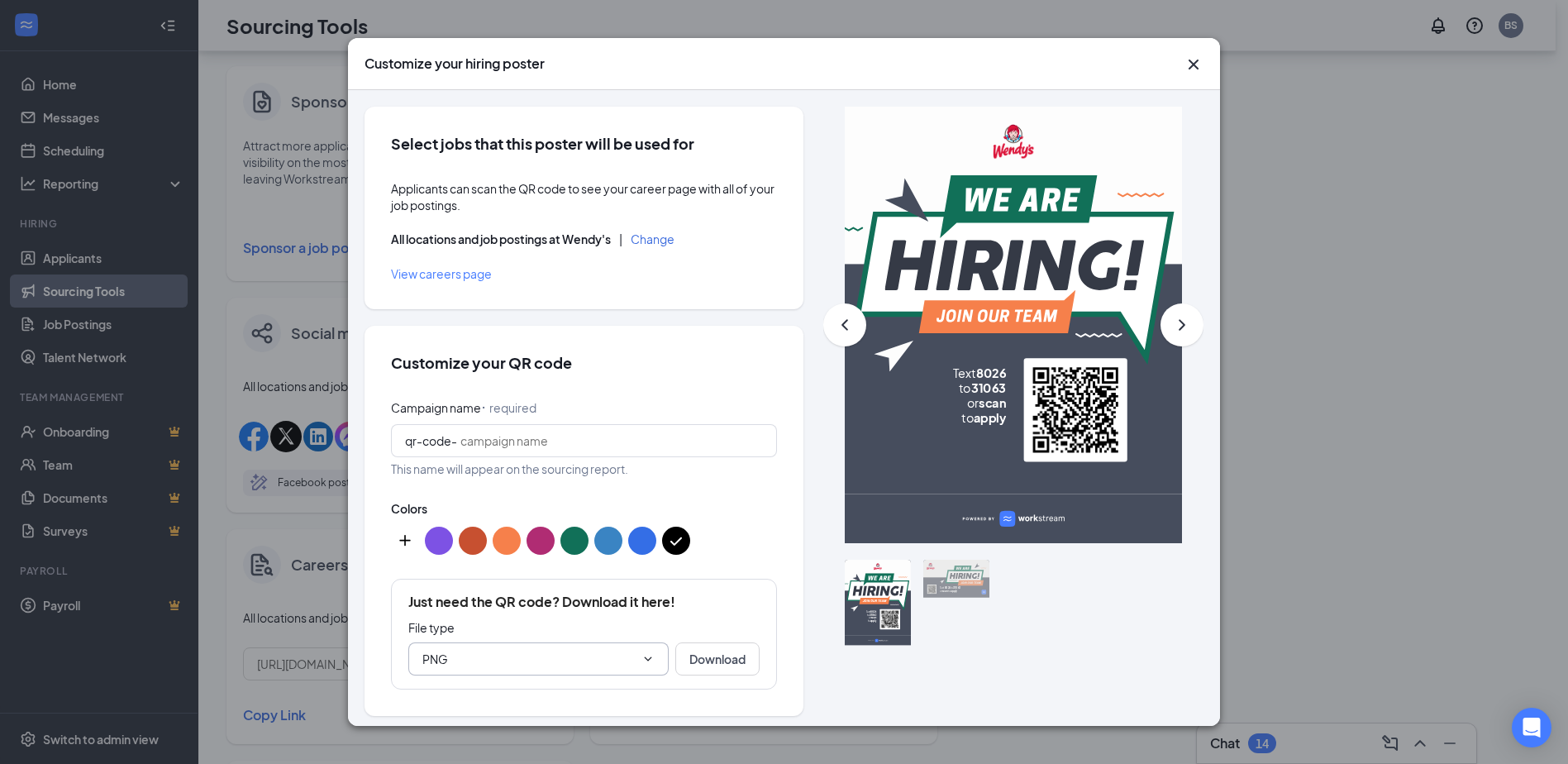
click at [641, 656] on icon "ChevronDown" at bounding box center [648, 659] width 14 height 14
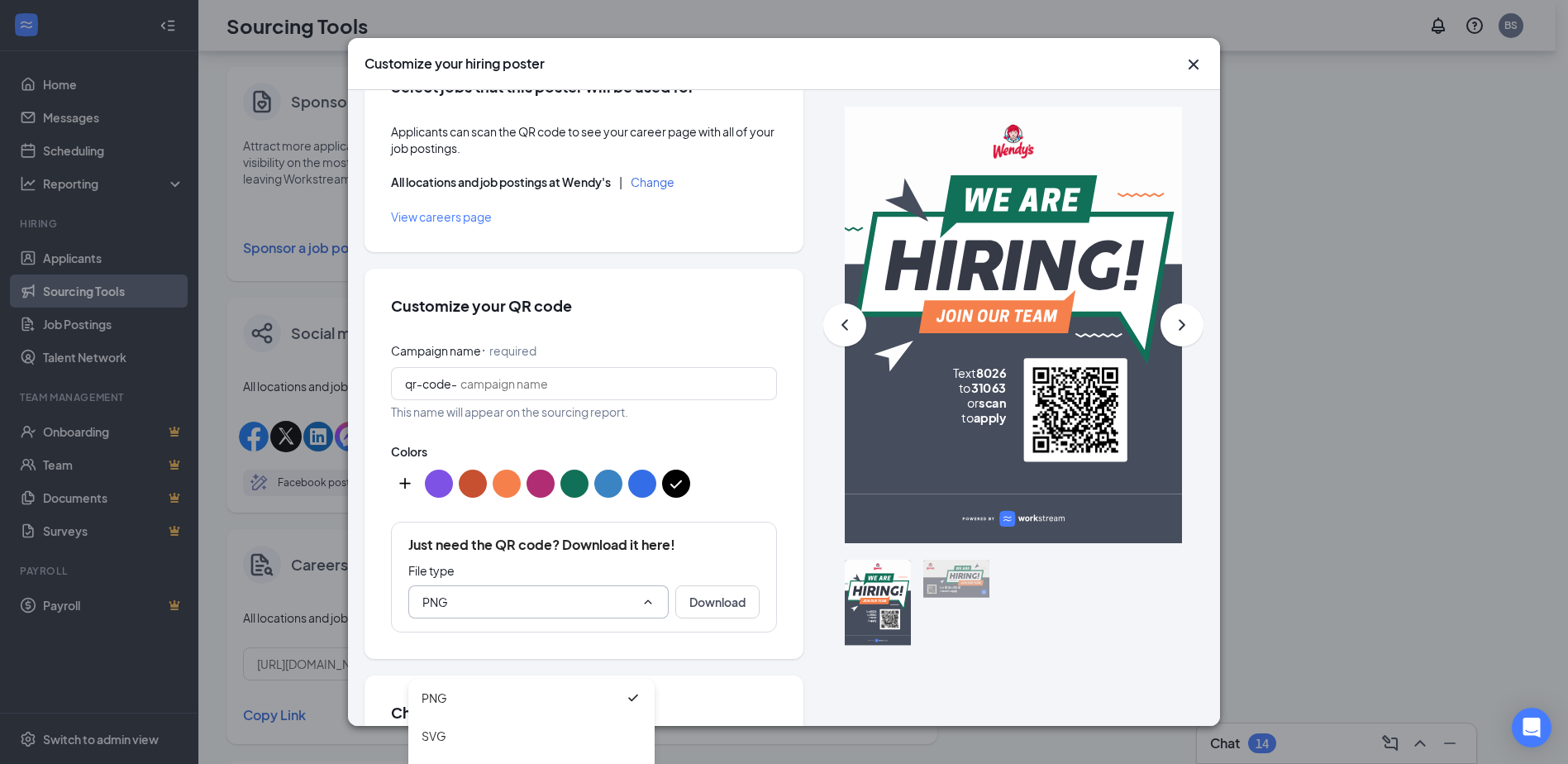
scroll to position [0, 0]
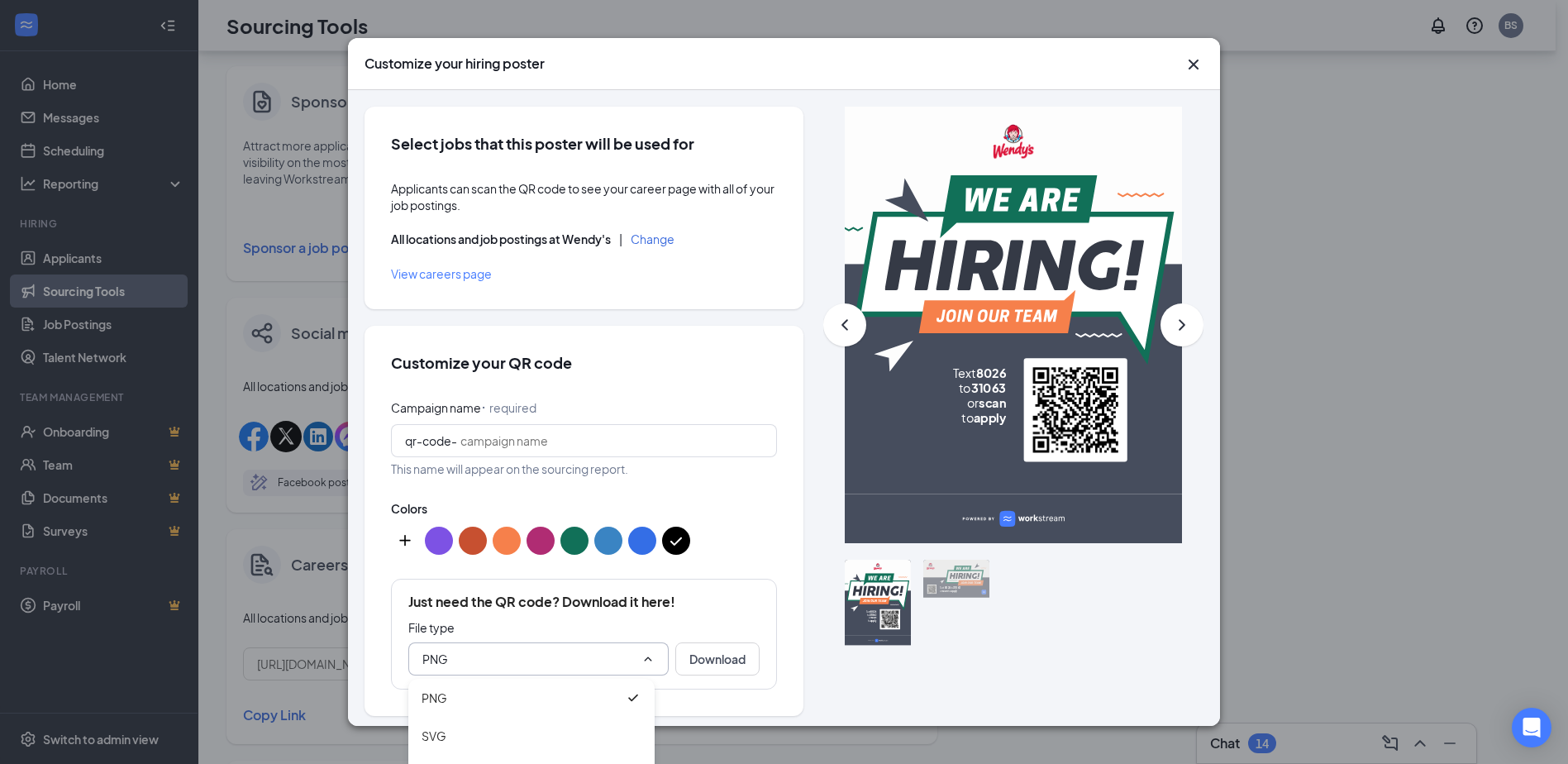
click at [1196, 60] on icon "Cross" at bounding box center [1193, 64] width 20 height 20
